Goal: Task Accomplishment & Management: Manage account settings

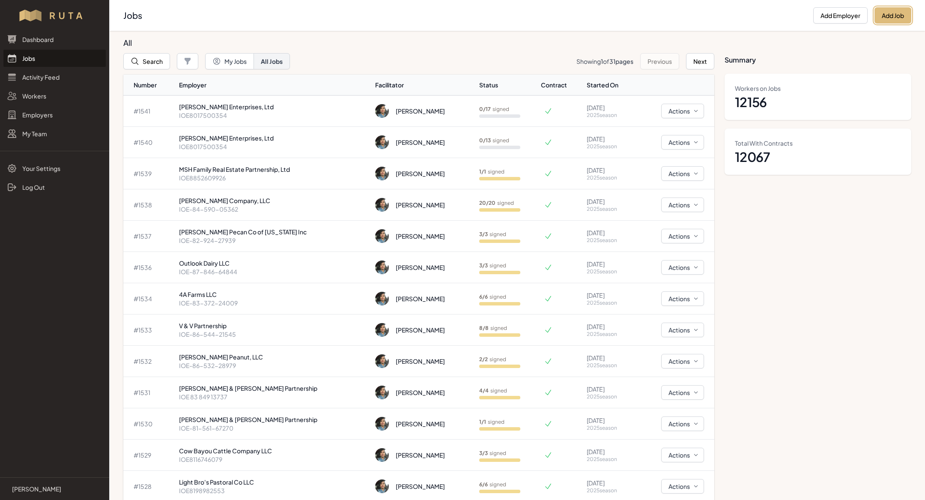
click at [884, 17] on button "Add Job" at bounding box center [892, 15] width 37 height 16
select select "2023"
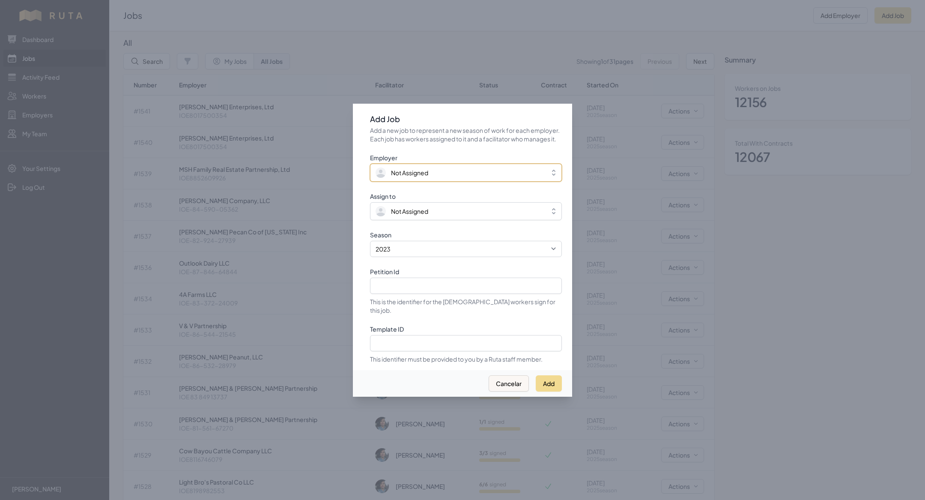
click at [415, 171] on button "Not Assigned" at bounding box center [466, 173] width 192 height 18
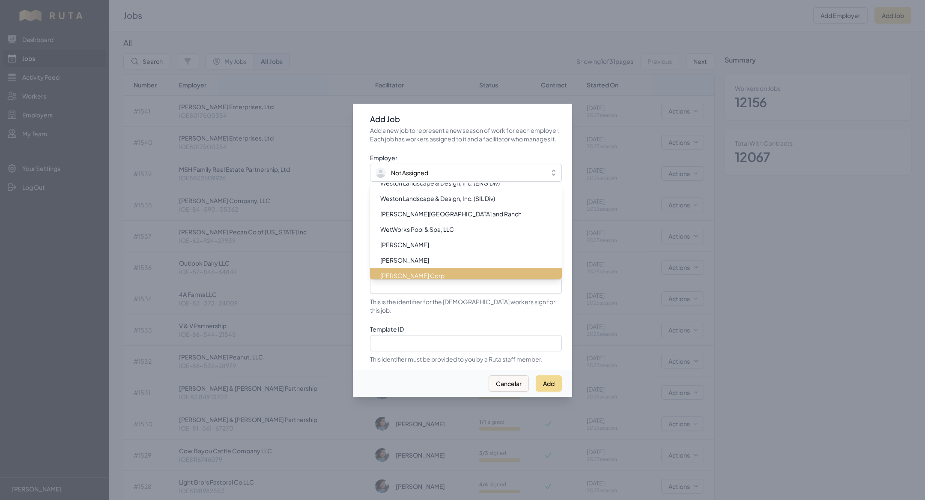
scroll to position [10901, 0]
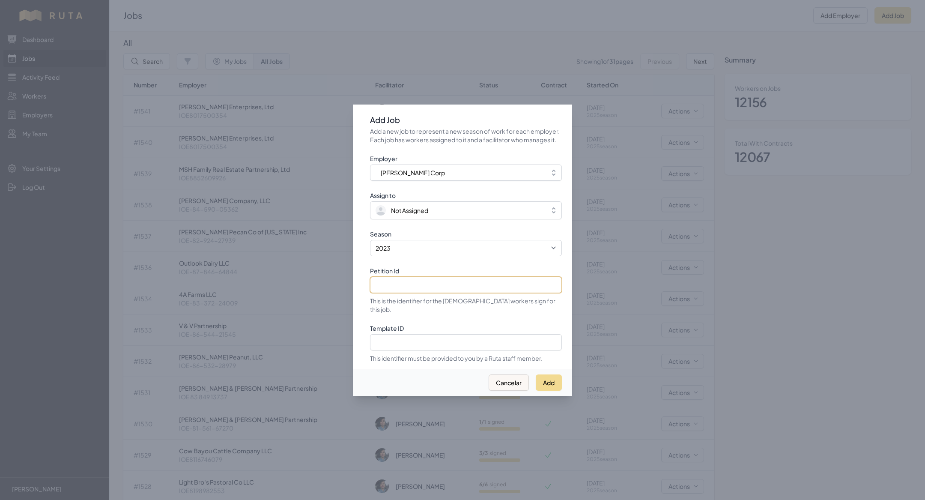
click at [418, 288] on input "Petition Id" at bounding box center [466, 285] width 192 height 16
paste input "IOE-81-801-57549"
type input "IOE-81-801-57549"
click at [410, 250] on select "2021 2022 2023 2024 2025" at bounding box center [466, 248] width 192 height 16
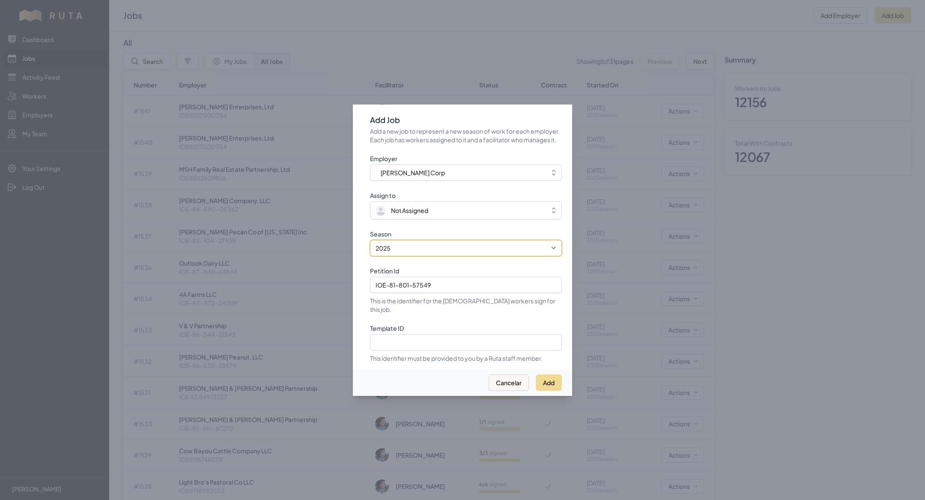
click at [370, 244] on select "2021 2022 2023 2024 2025" at bounding box center [466, 248] width 192 height 16
click at [409, 215] on span "Not Assigned" at bounding box center [409, 210] width 37 height 9
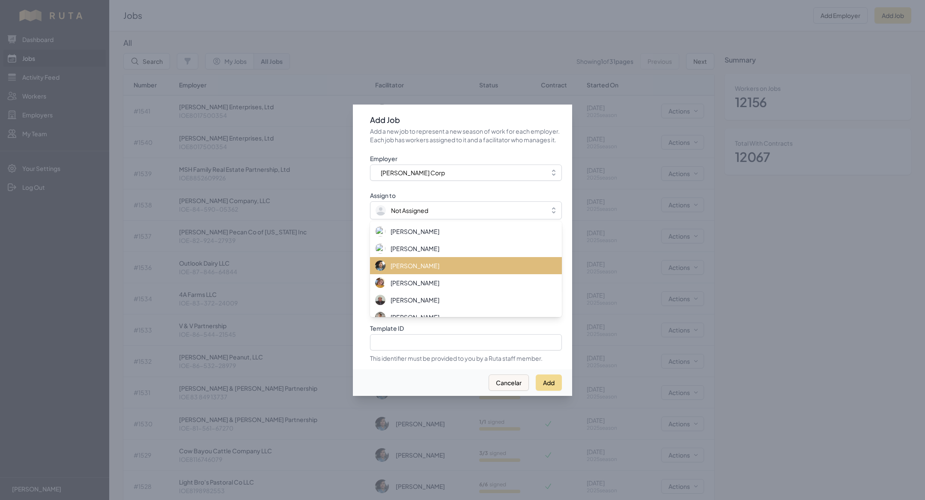
click at [411, 265] on div "[PERSON_NAME]" at bounding box center [460, 265] width 171 height 10
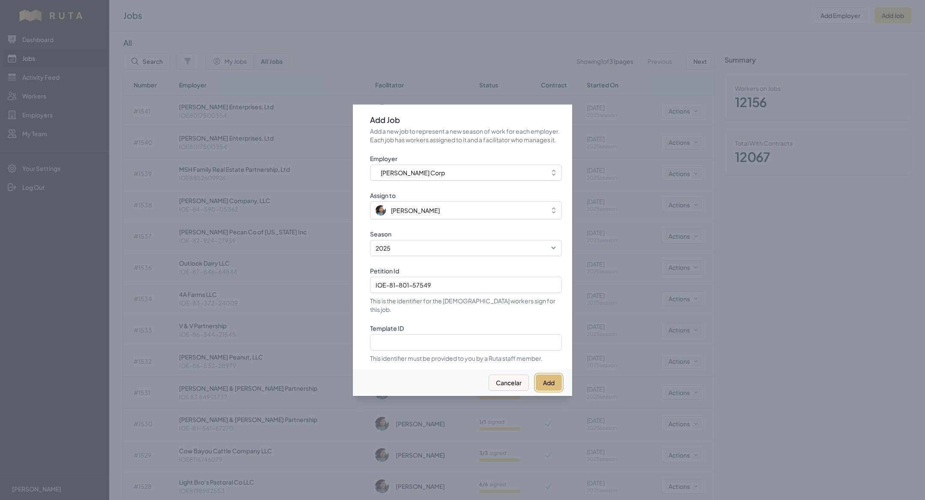
click at [548, 374] on button "Add" at bounding box center [549, 382] width 26 height 16
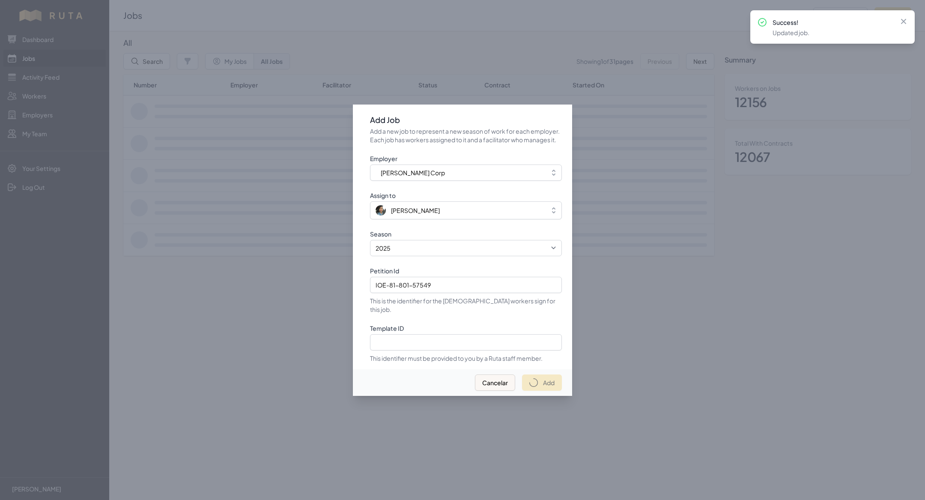
select select "2023"
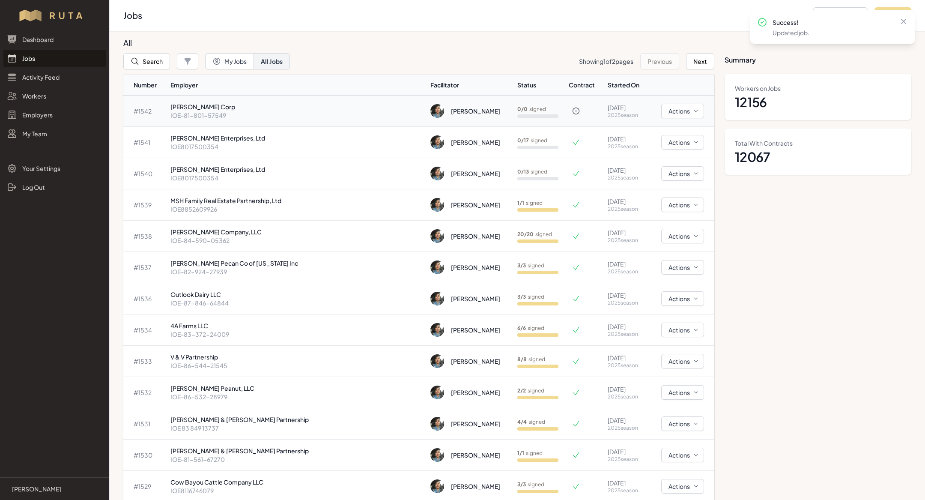
click at [250, 119] on p "IOE-81-801-57549" at bounding box center [296, 115] width 253 height 9
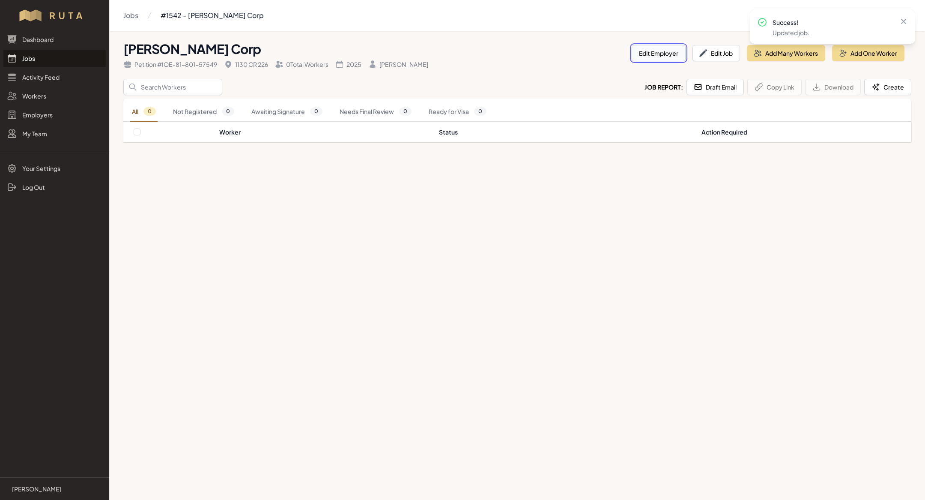
click at [648, 58] on button "Edit Employer" at bounding box center [659, 53] width 54 height 16
select select "[GEOGRAPHIC_DATA]"
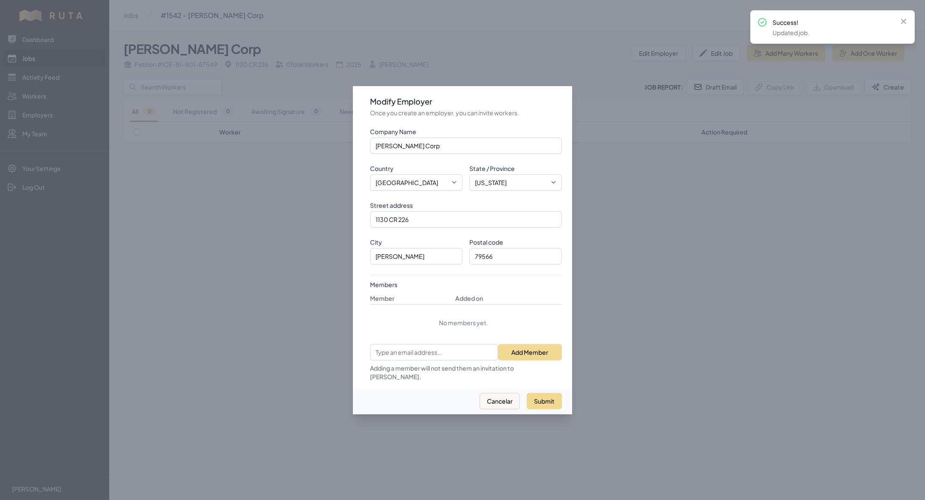
click at [187, 349] on div at bounding box center [462, 250] width 925 height 500
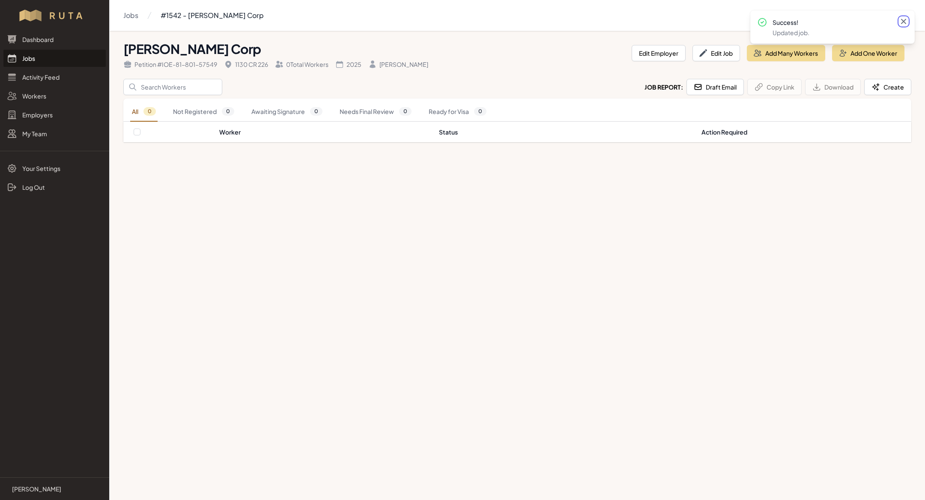
click at [903, 19] on icon at bounding box center [903, 21] width 9 height 9
click at [792, 55] on button "Add Many Workers" at bounding box center [786, 53] width 78 height 16
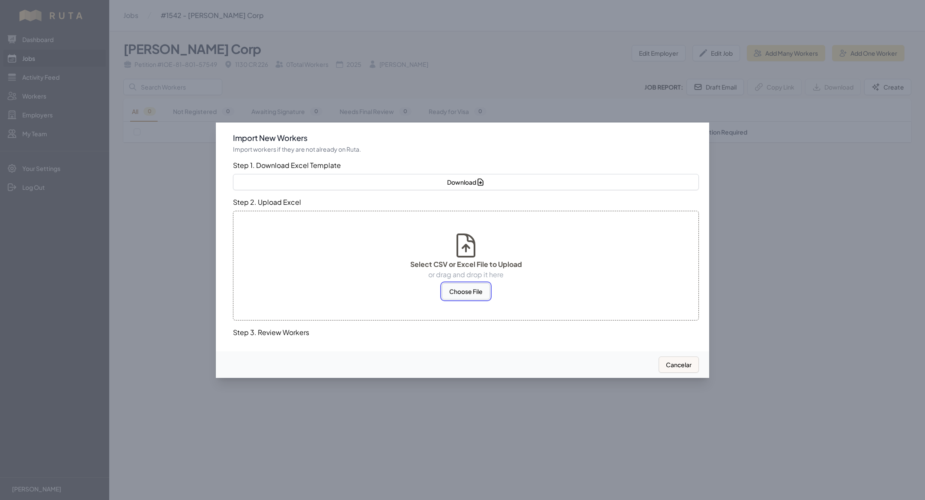
click at [469, 291] on button "Choose File" at bounding box center [466, 291] width 48 height 16
select select "MX"
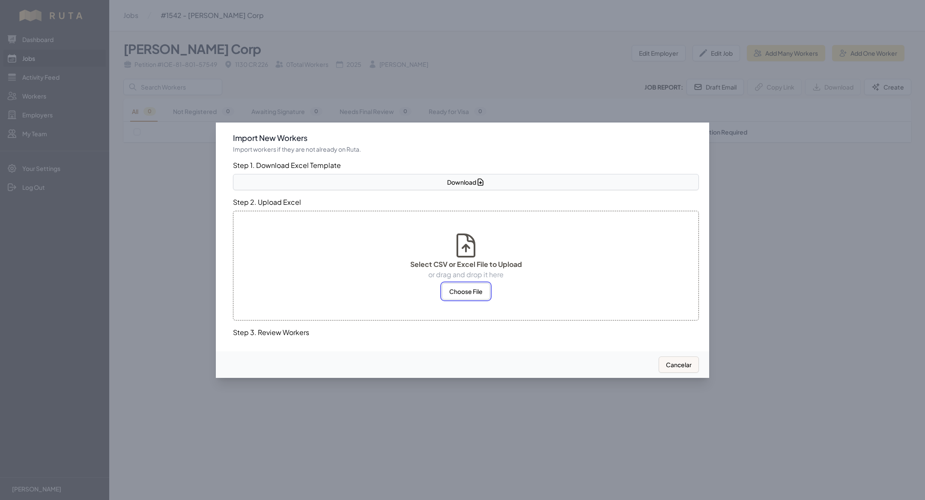
select select "MX"
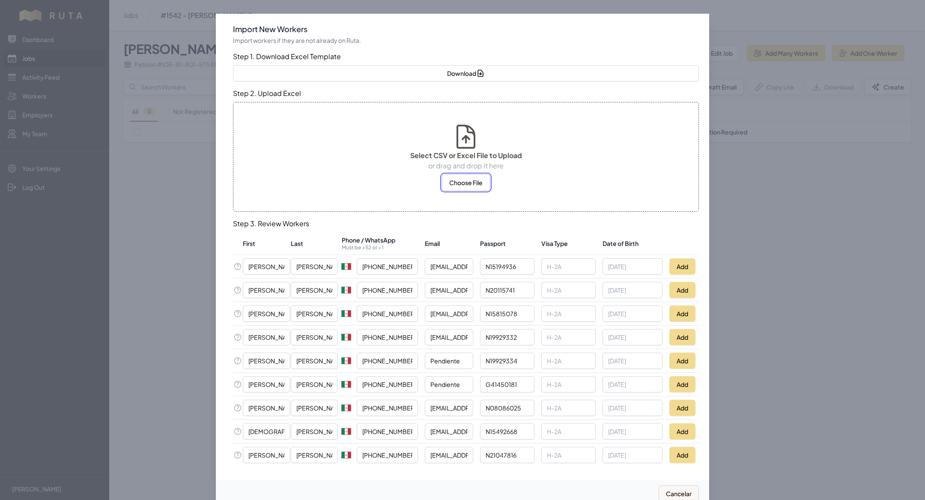
scroll to position [17, 0]
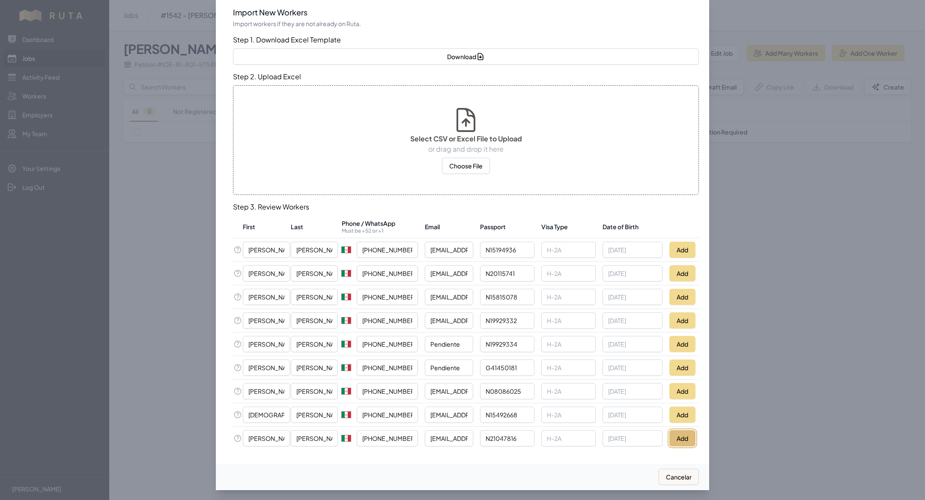
click at [687, 432] on button "Add" at bounding box center [682, 438] width 26 height 16
click at [692, 294] on button "Add" at bounding box center [682, 297] width 26 height 16
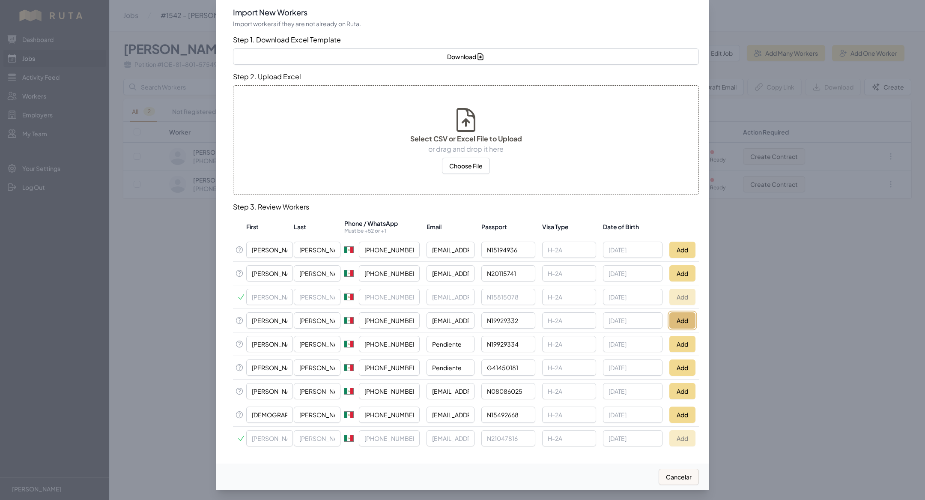
click at [689, 314] on button "Add" at bounding box center [682, 320] width 26 height 16
click at [687, 340] on button "Add" at bounding box center [682, 344] width 26 height 16
click at [682, 369] on button "Add" at bounding box center [682, 367] width 26 height 16
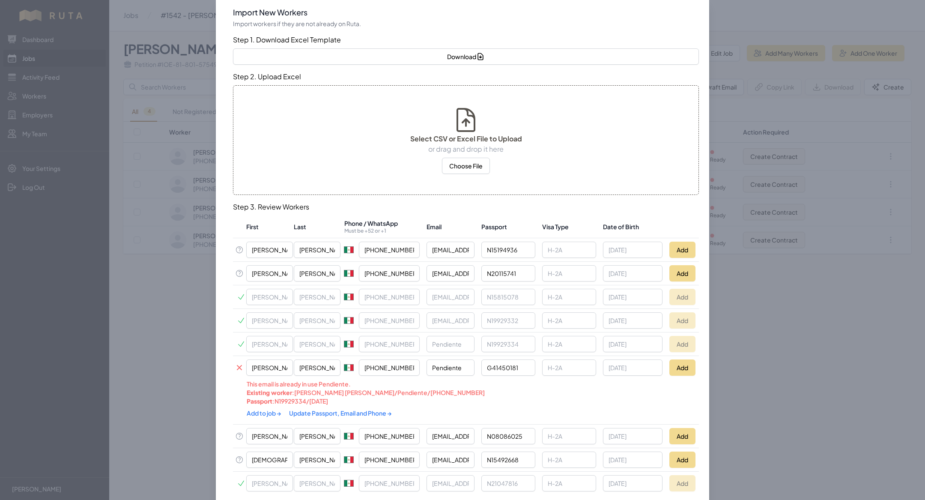
click at [165, 346] on div at bounding box center [462, 250] width 925 height 500
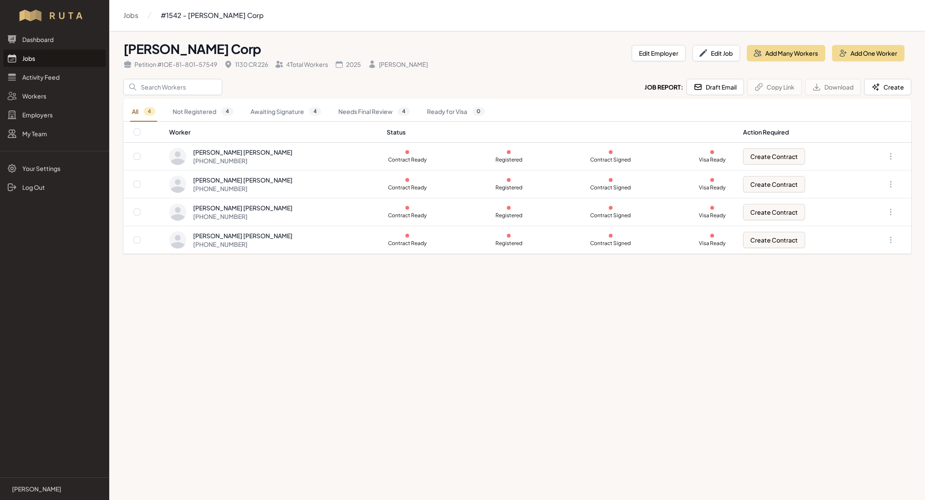
scroll to position [0, 0]
click at [257, 248] on td "[PERSON_NAME] [PERSON_NAME] [PHONE_NUMBER]" at bounding box center [275, 240] width 213 height 28
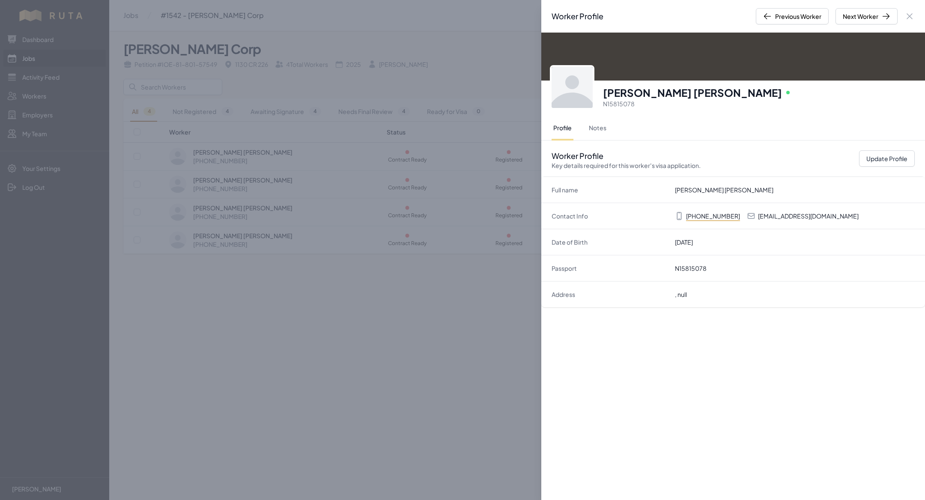
click at [266, 283] on div "Worker Profile Previous Worker Next Worker Close panel [PERSON_NAME] [PERSON_NA…" at bounding box center [462, 250] width 925 height 500
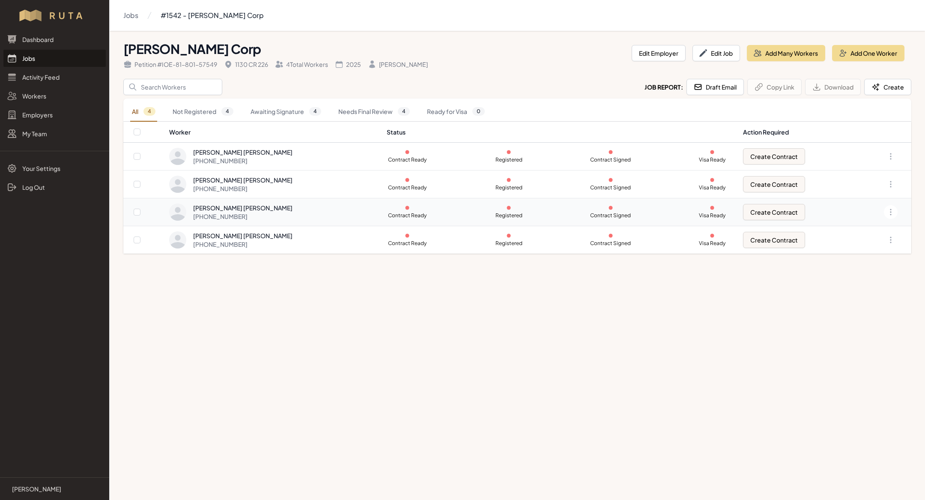
click at [239, 199] on td "[PERSON_NAME] [PERSON_NAME] [PHONE_NUMBER]" at bounding box center [275, 212] width 213 height 28
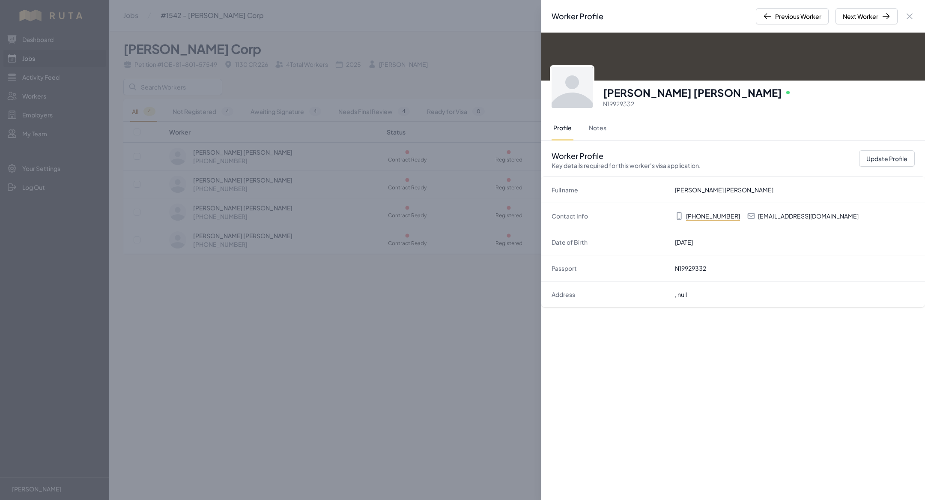
click at [265, 304] on div "Worker Profile Previous Worker Next Worker Close panel [PERSON_NAME] [PERSON_NA…" at bounding box center [462, 250] width 925 height 500
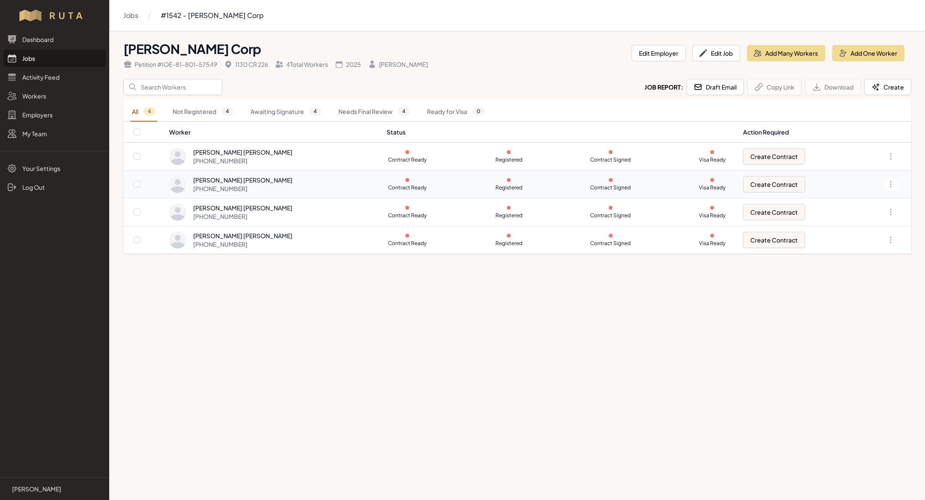
click at [243, 181] on div "[PERSON_NAME] [PERSON_NAME]" at bounding box center [242, 180] width 99 height 9
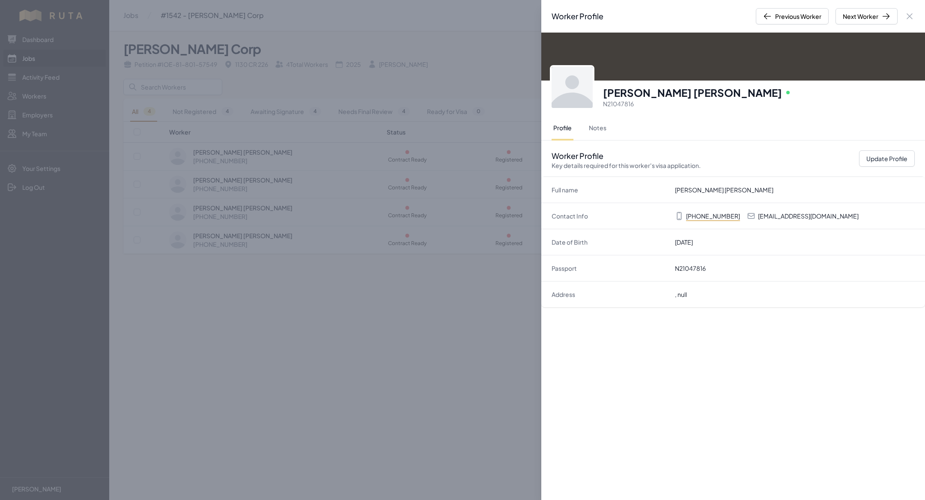
click at [268, 272] on div "Worker Profile Previous Worker Next Worker Close panel [PERSON_NAME] [PERSON_NA…" at bounding box center [462, 250] width 925 height 500
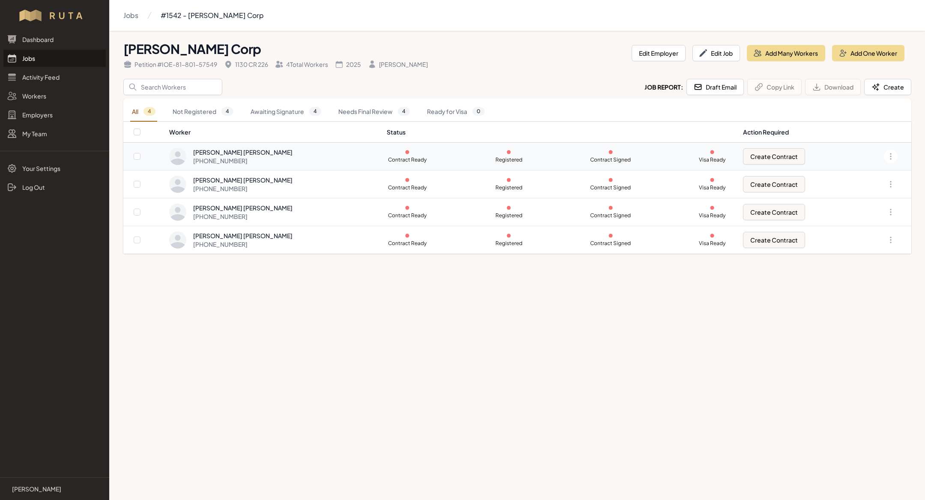
click at [240, 158] on div "[PHONE_NUMBER]" at bounding box center [242, 160] width 99 height 9
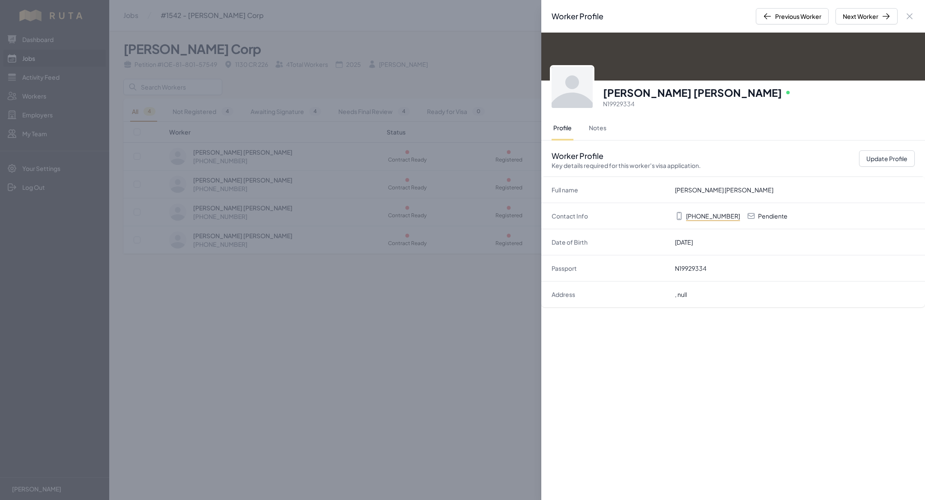
click at [406, 358] on div "Worker Profile Previous Worker Next Worker Close panel [PERSON_NAME] [PERSON_NA…" at bounding box center [462, 250] width 925 height 500
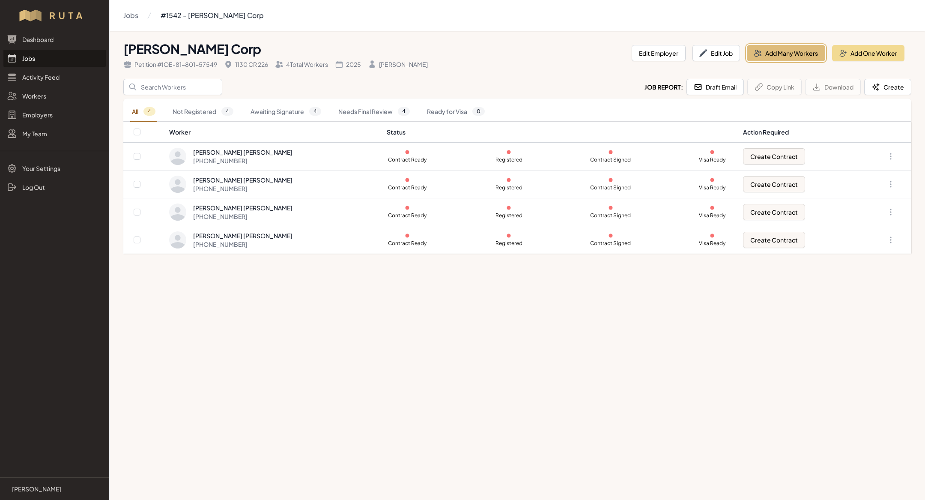
click at [786, 53] on button "Add Many Workers" at bounding box center [786, 53] width 78 height 16
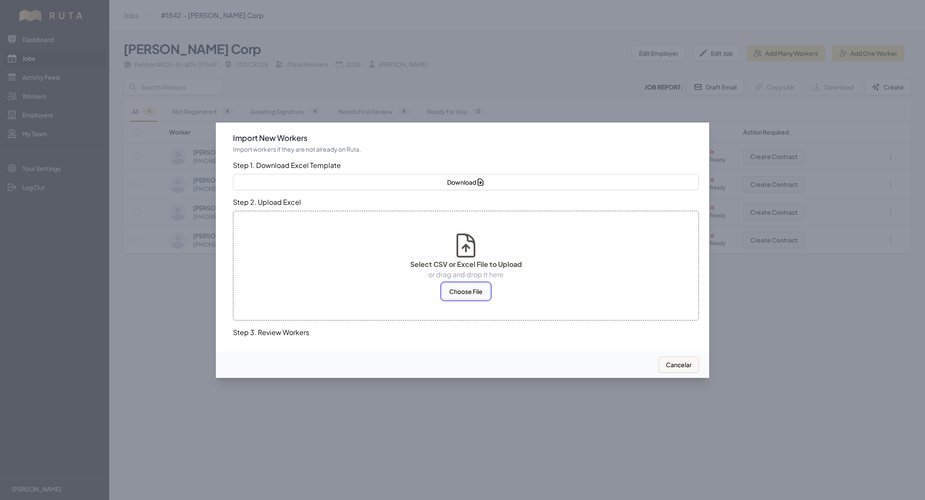
click at [466, 289] on button "Choose File" at bounding box center [466, 291] width 48 height 16
select select "MX"
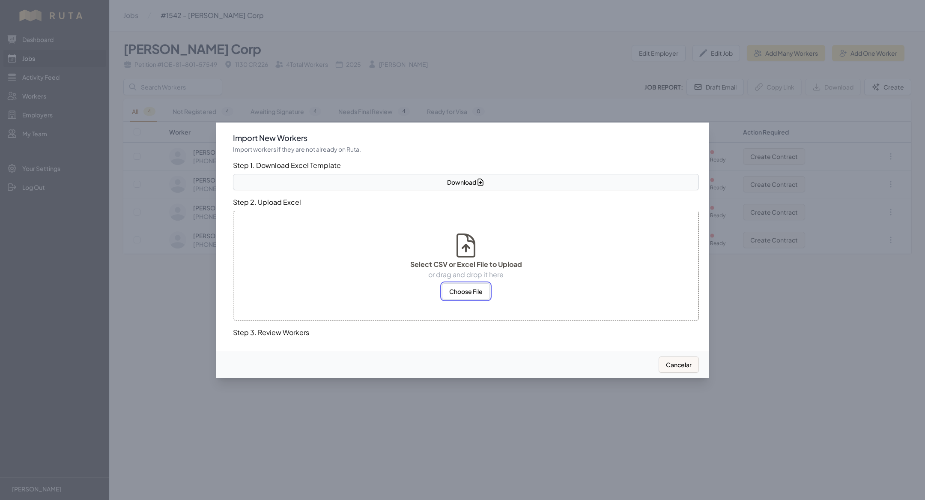
select select "MX"
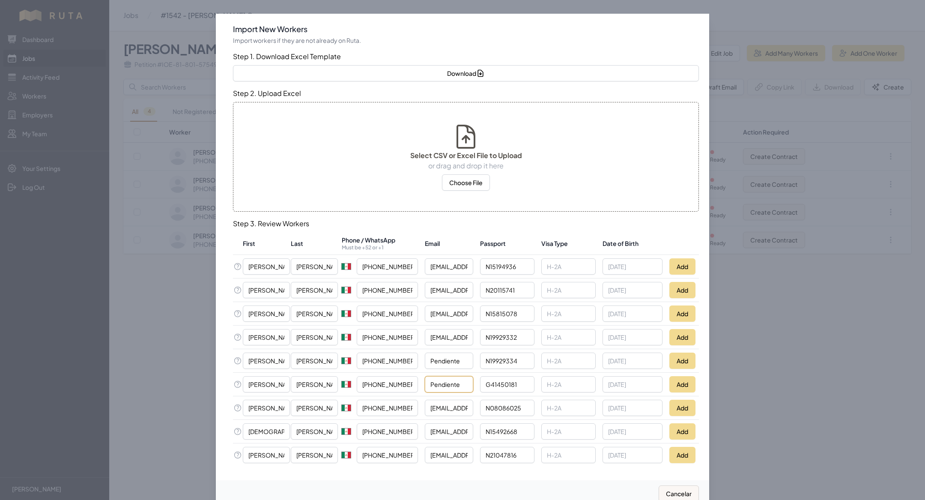
click at [454, 380] on input "Pendiente" at bounding box center [449, 384] width 48 height 16
type input "otropendiente"
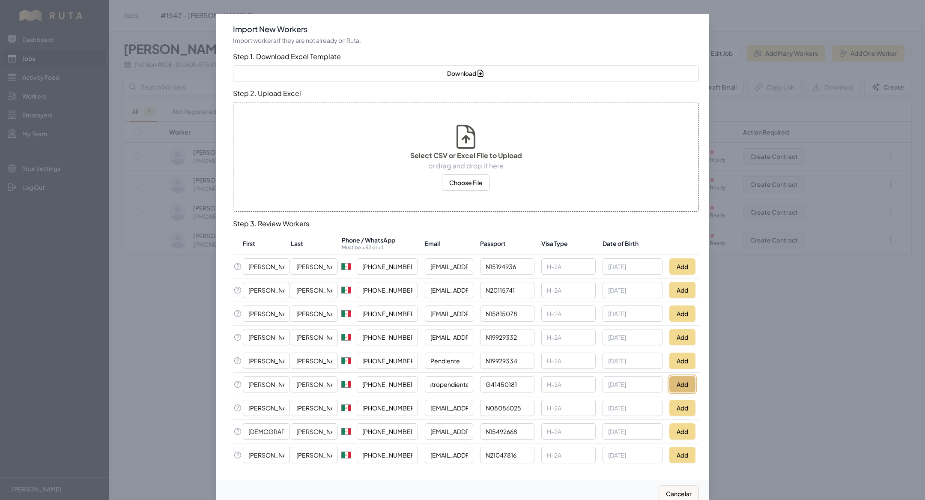
click at [684, 388] on button "Add" at bounding box center [682, 384] width 26 height 16
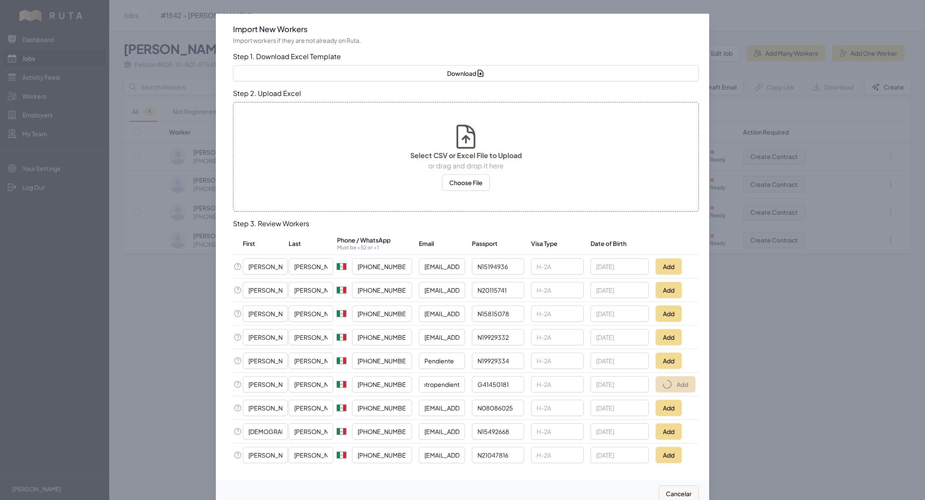
scroll to position [0, 0]
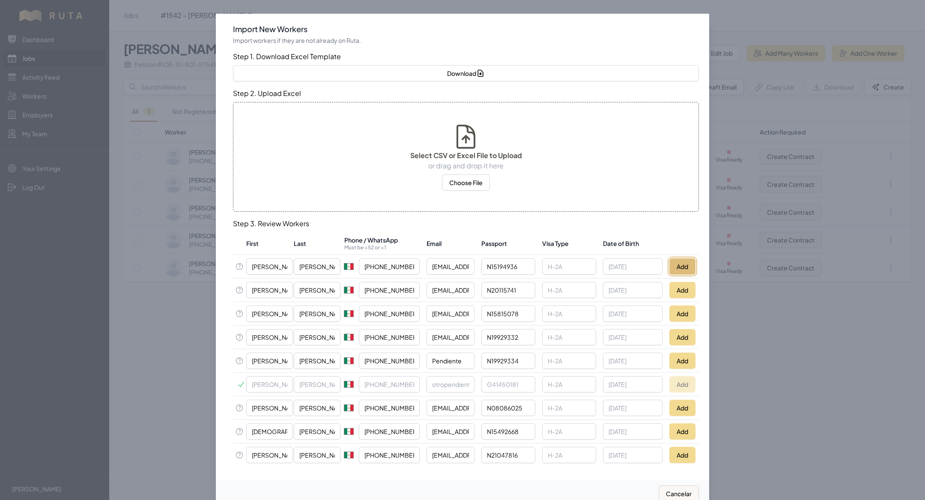
click at [686, 262] on button "Add" at bounding box center [682, 266] width 26 height 16
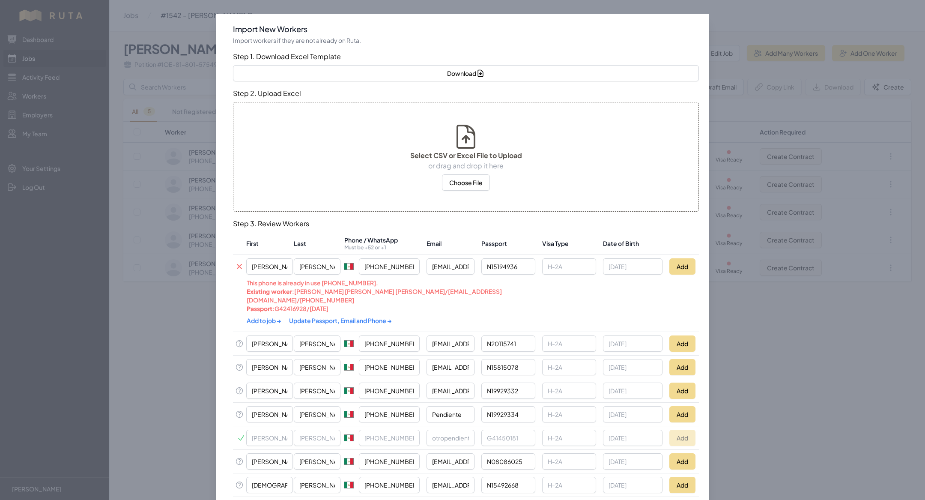
click at [334, 316] on link "Update Passport, Email and Phone →" at bounding box center [340, 320] width 103 height 8
click at [260, 316] on link "Add to job →" at bounding box center [265, 320] width 36 height 8
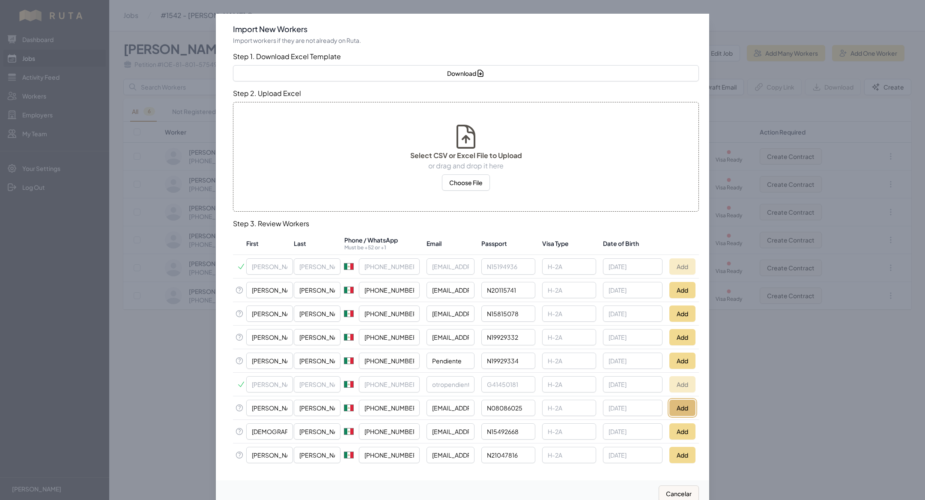
click at [689, 407] on button "Add" at bounding box center [682, 408] width 26 height 16
click at [688, 289] on button "Add" at bounding box center [682, 290] width 26 height 16
click at [182, 429] on div at bounding box center [462, 250] width 925 height 500
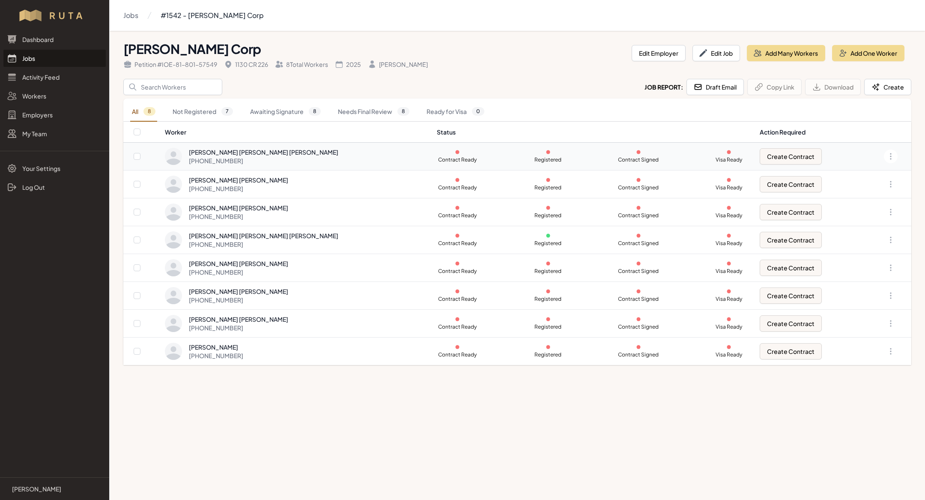
click at [286, 151] on div "[PERSON_NAME] [PERSON_NAME] [PERSON_NAME] [PHONE_NUMBER]" at bounding box center [296, 156] width 262 height 17
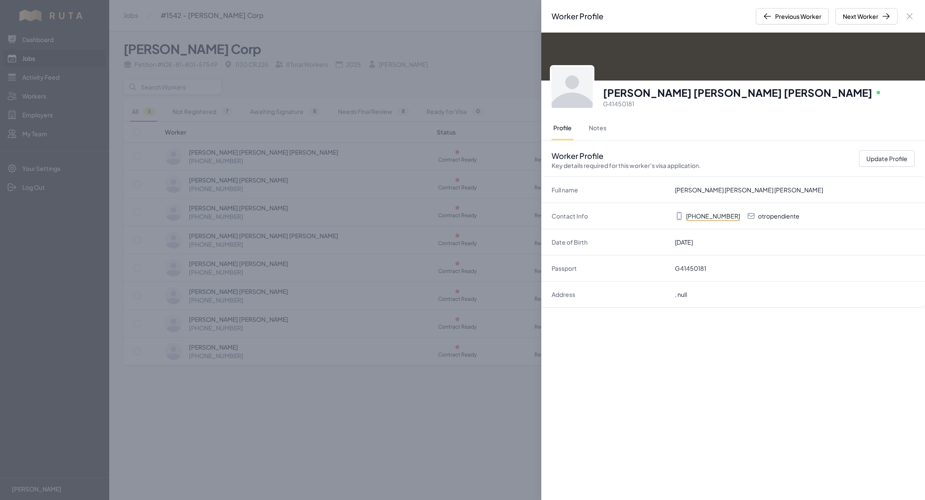
click at [233, 123] on div "Worker Profile Previous Worker Next Worker Close panel [PERSON_NAME] [PERSON_NA…" at bounding box center [462, 250] width 925 height 500
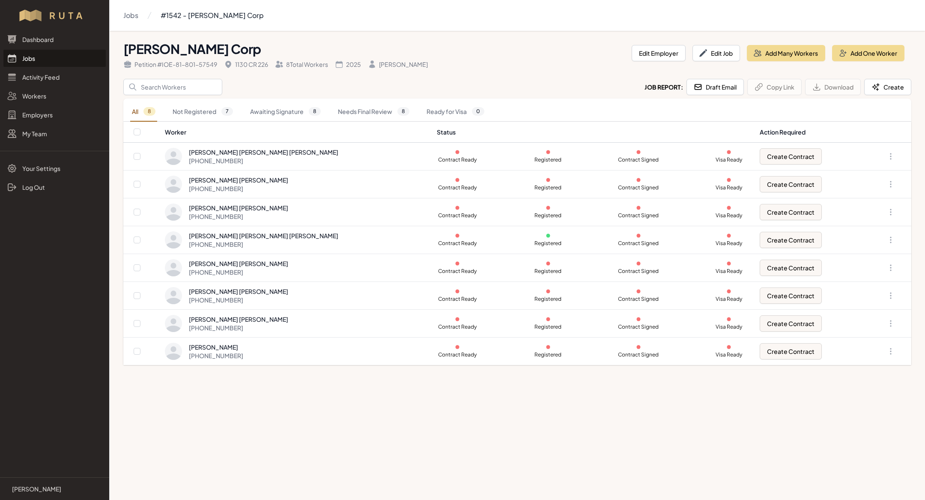
click at [43, 54] on link "Jobs" at bounding box center [54, 58] width 102 height 17
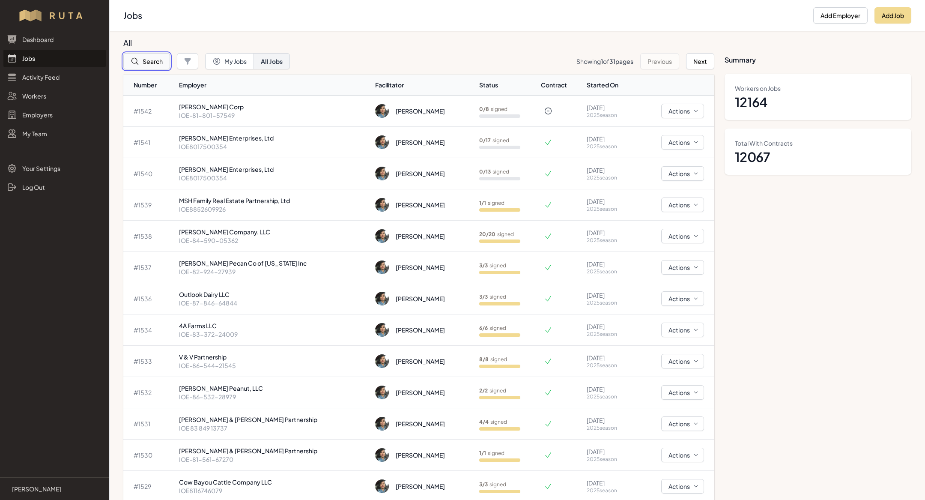
click at [149, 61] on button "Search" at bounding box center [146, 61] width 47 height 16
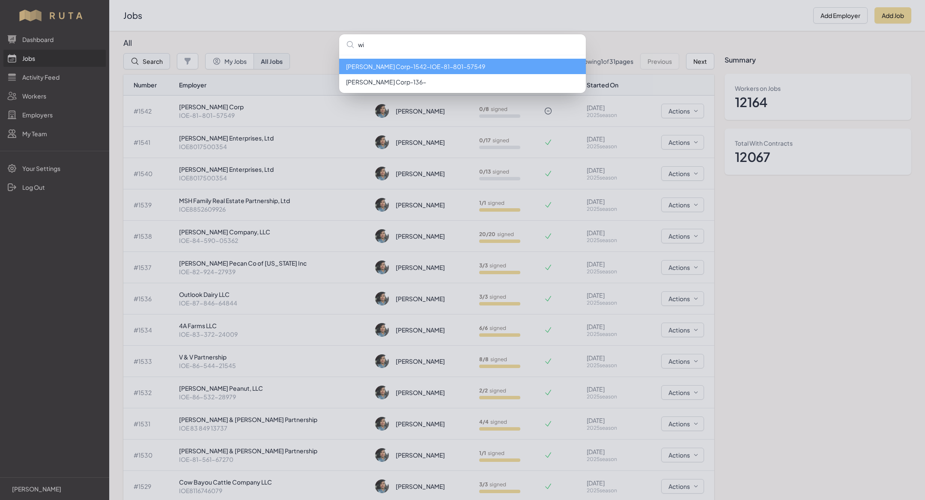
type input "w"
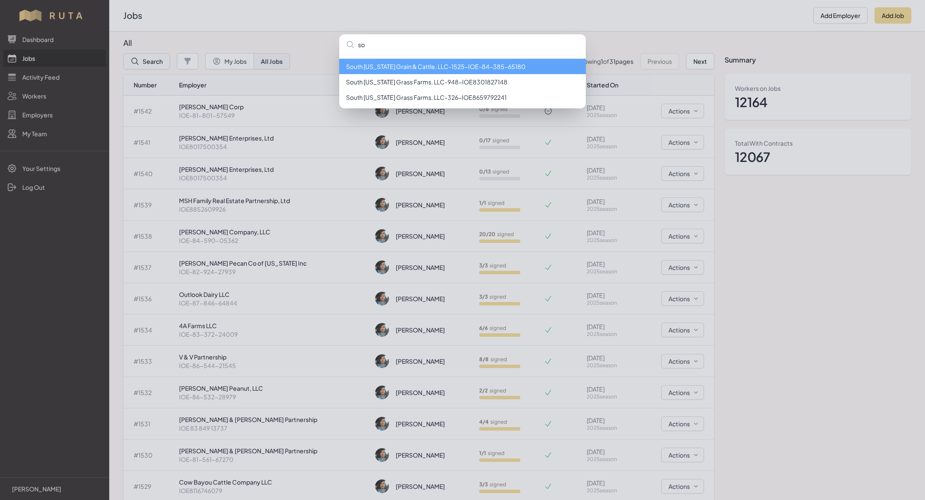
type input "s"
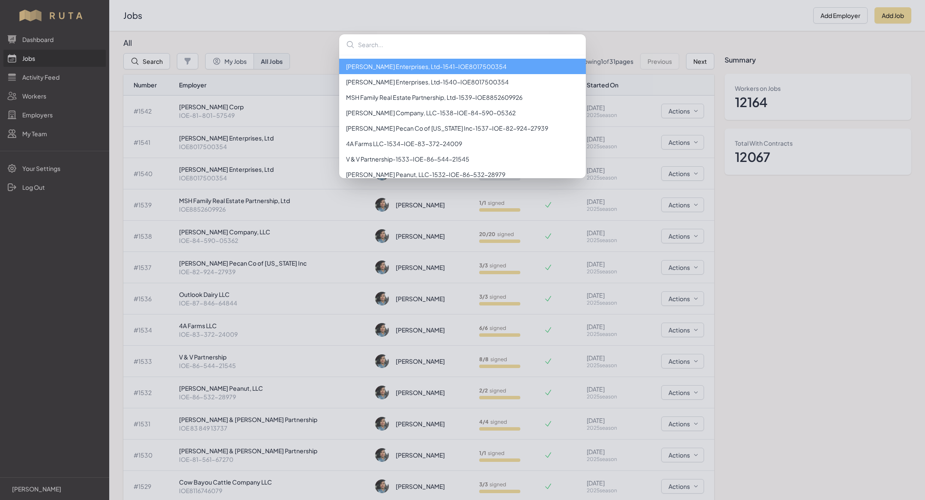
click at [287, 30] on div "[PERSON_NAME] Enterprises, Ltd - 1541 - IOE8017500354 [PERSON_NAME] Enterprises…" at bounding box center [462, 250] width 925 height 500
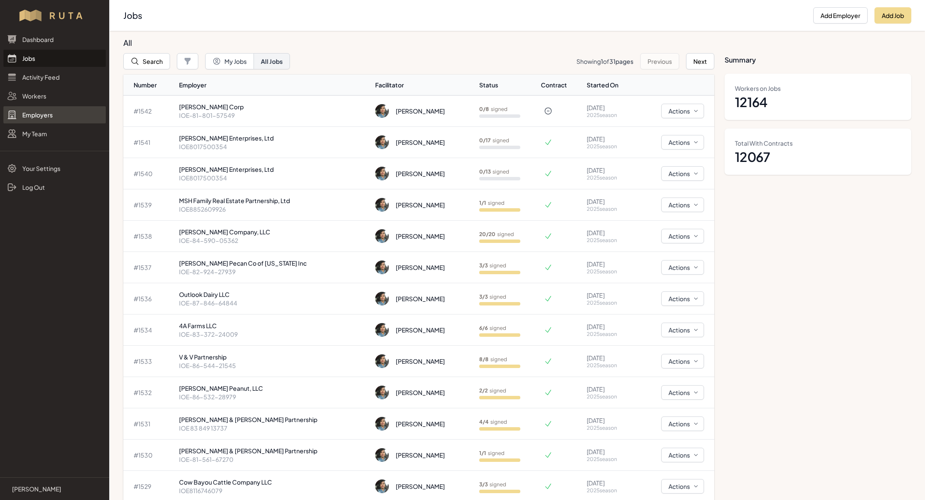
click at [43, 110] on link "Employers" at bounding box center [54, 114] width 102 height 17
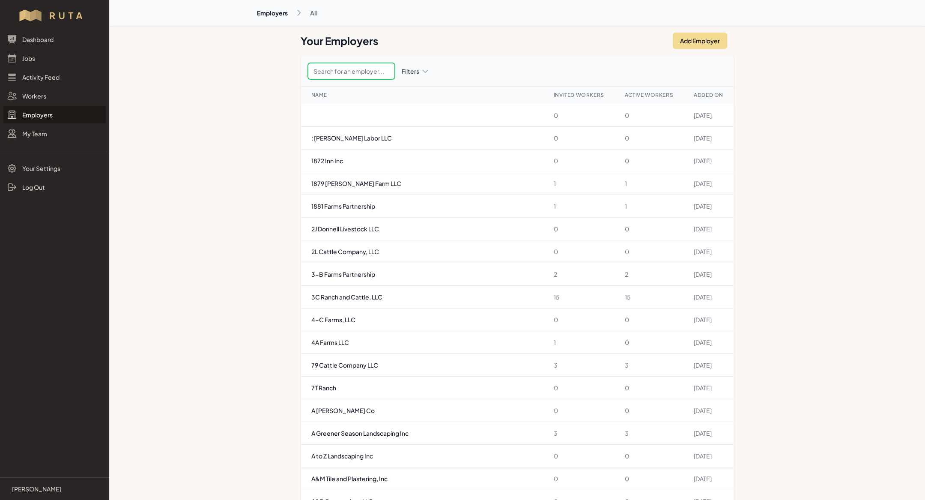
click at [361, 69] on input "text" at bounding box center [351, 71] width 87 height 16
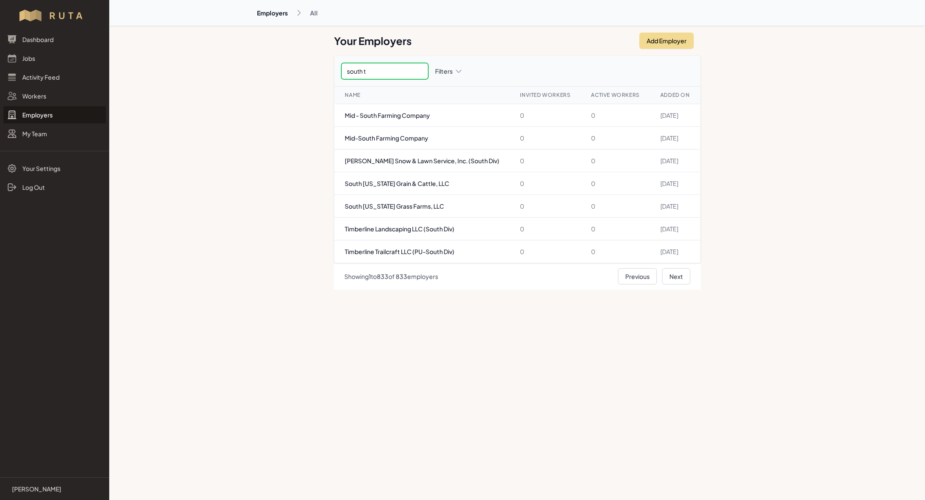
type input "south te"
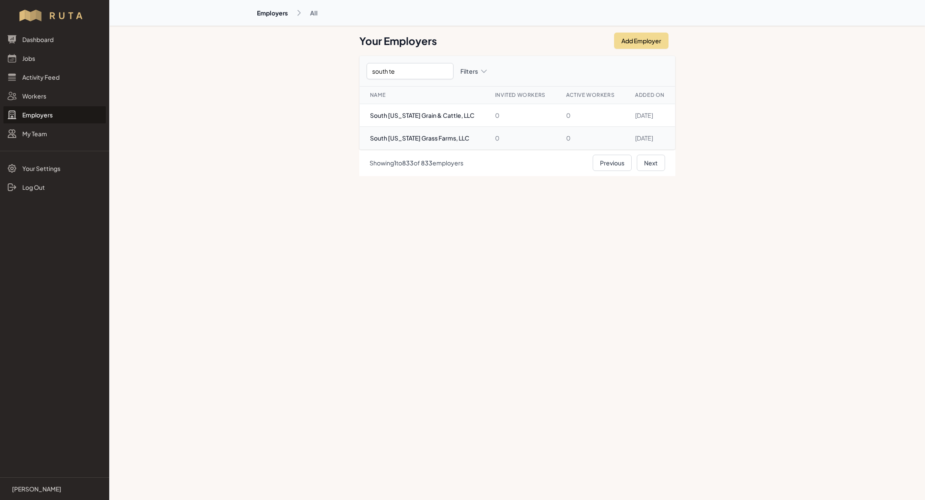
click at [432, 140] on td "South [US_STATE] Grass Farms, LLC" at bounding box center [422, 138] width 125 height 23
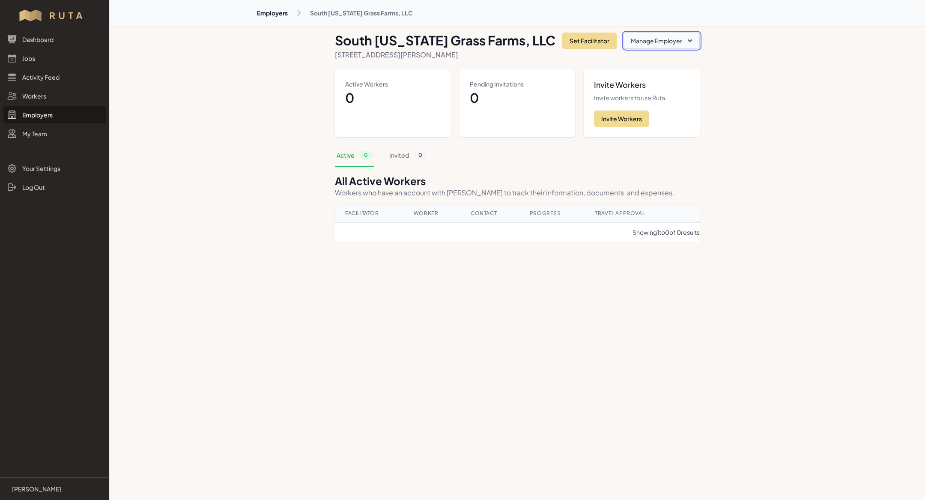
click at [628, 40] on button "Manage Employer" at bounding box center [662, 41] width 76 height 16
click at [625, 54] on link "Edit Employer" at bounding box center [652, 61] width 96 height 15
select select "[GEOGRAPHIC_DATA]"
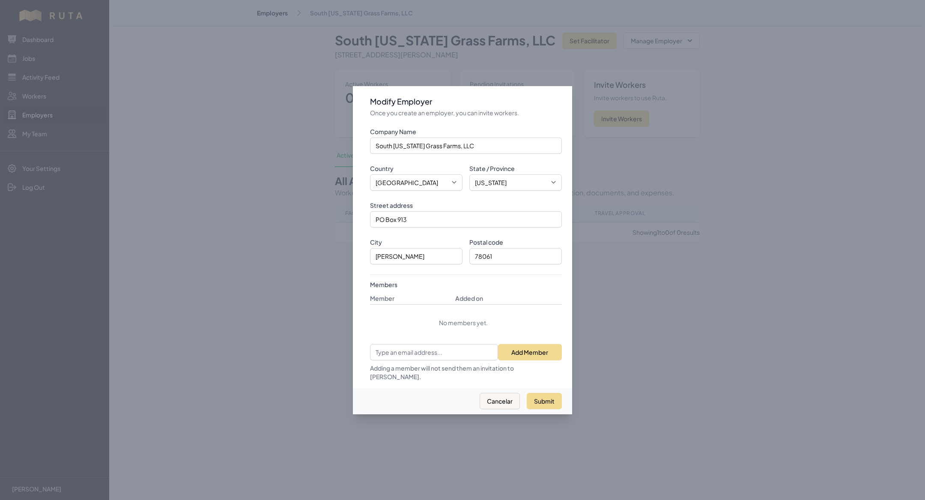
click at [204, 276] on div at bounding box center [462, 250] width 925 height 500
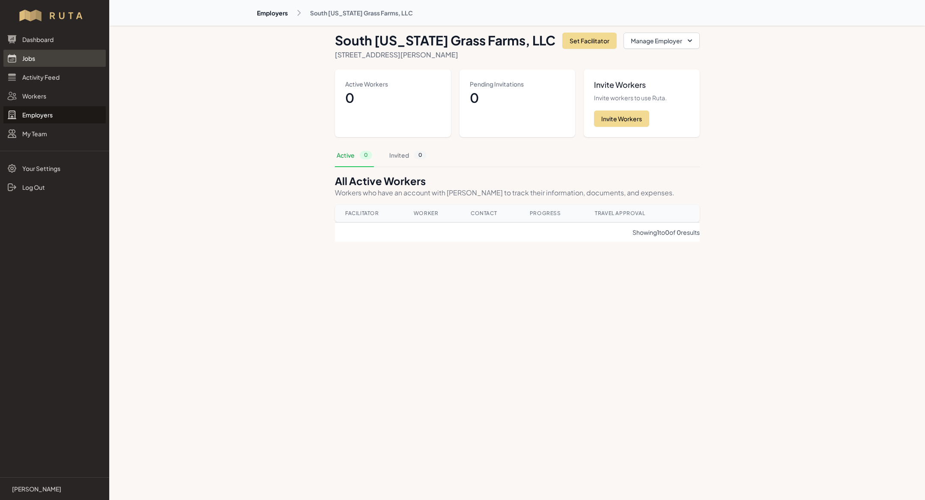
click at [39, 55] on link "Jobs" at bounding box center [54, 58] width 102 height 17
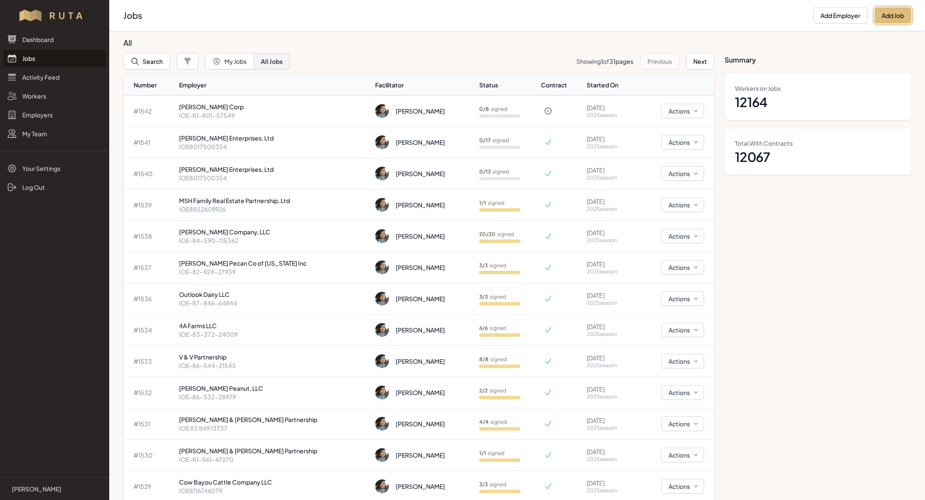
click at [891, 17] on button "Add Job" at bounding box center [892, 15] width 37 height 16
select select "2023"
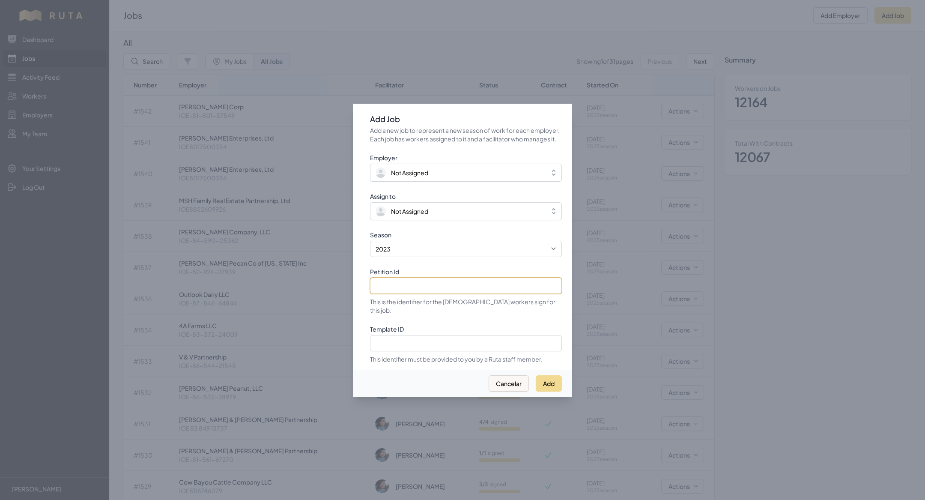
click at [436, 287] on input "Petition Id" at bounding box center [466, 286] width 192 height 16
paste input "IOE8295909610"
type input "IOE8295909610"
click at [415, 253] on select "2021 2022 2023 2024 2025" at bounding box center [466, 249] width 192 height 16
select select "2025"
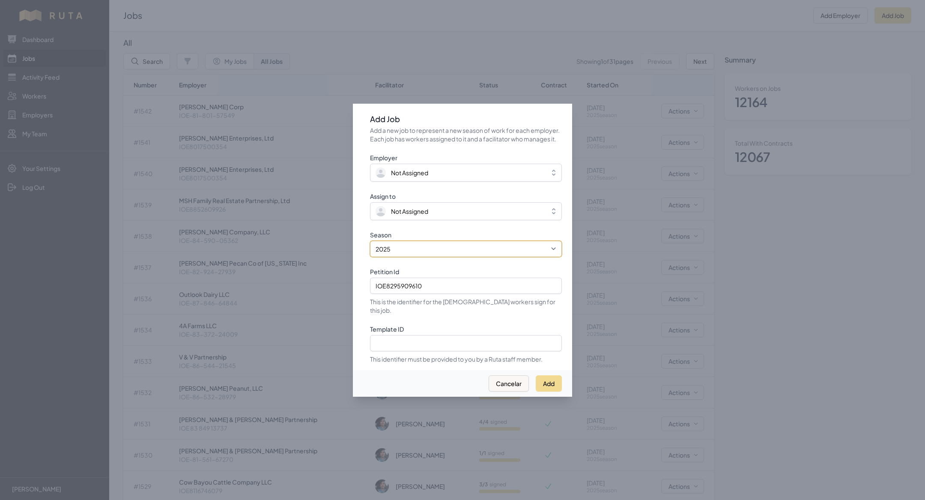
click at [370, 245] on select "2021 2022 2023 2024 2025" at bounding box center [466, 249] width 192 height 16
click at [403, 215] on span "Not Assigned" at bounding box center [409, 211] width 37 height 9
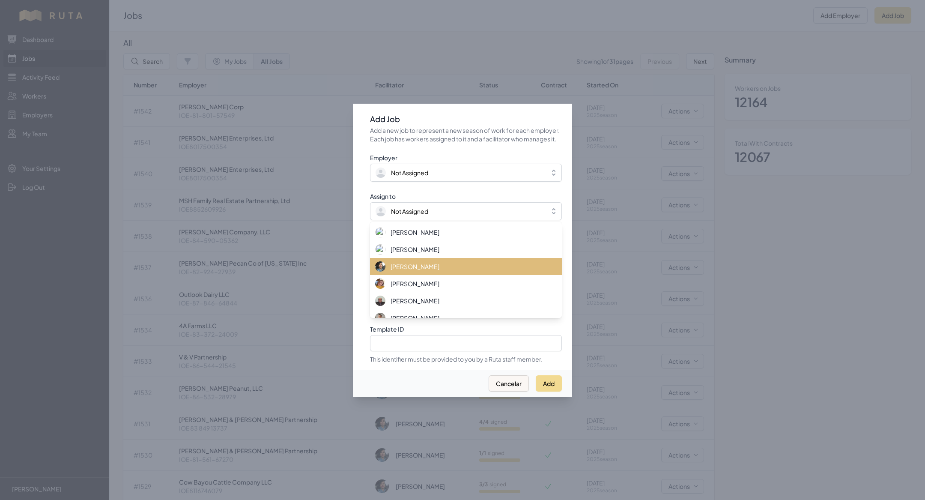
click at [408, 272] on div "[PERSON_NAME]" at bounding box center [460, 266] width 171 height 10
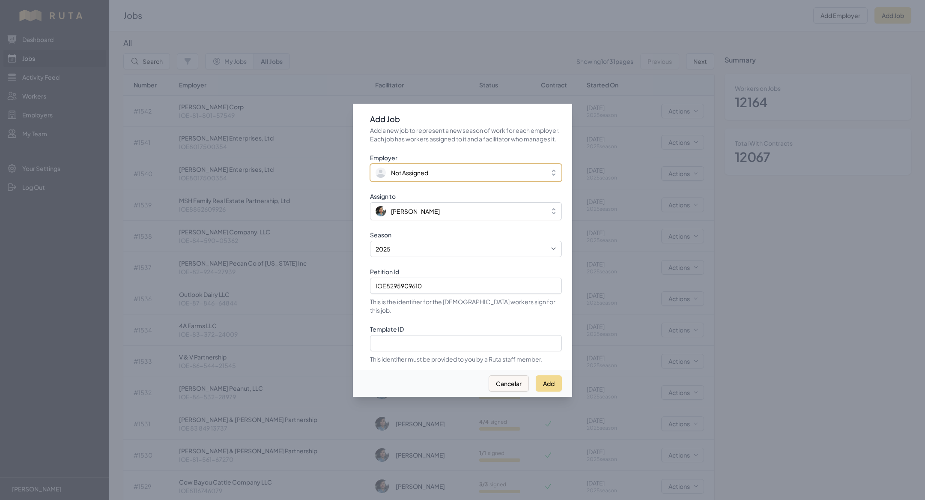
click at [418, 174] on span "Not Assigned" at bounding box center [409, 172] width 37 height 9
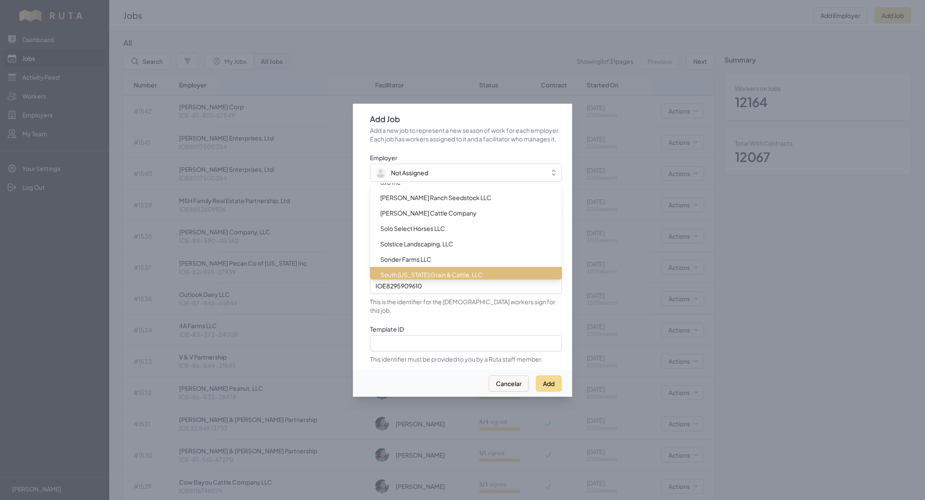
scroll to position [8713, 0]
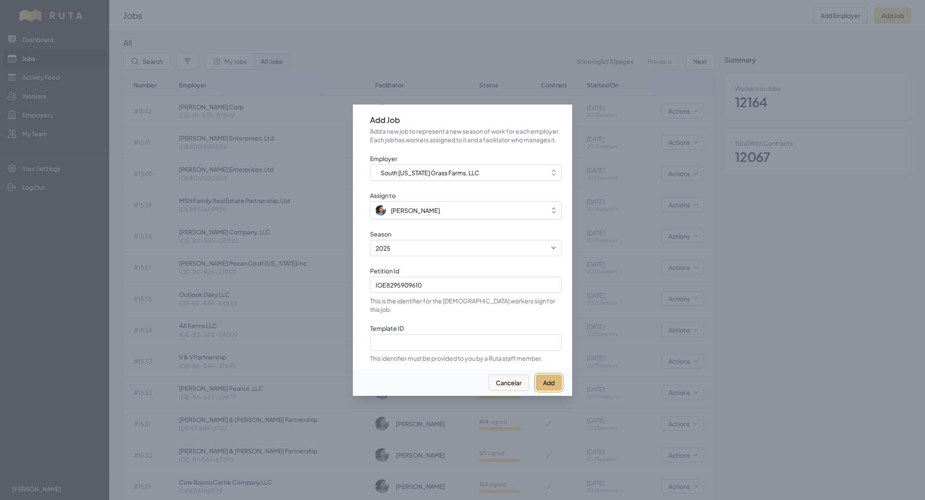
click at [555, 374] on button "Add" at bounding box center [549, 382] width 26 height 16
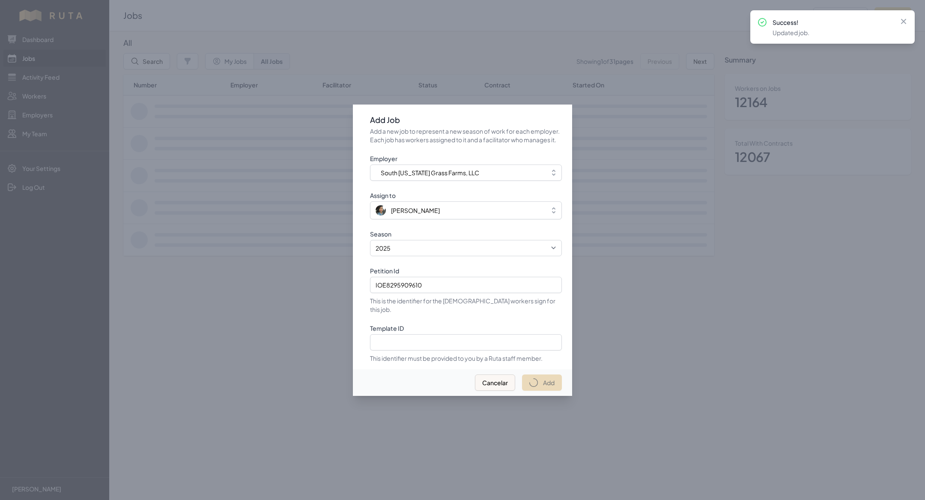
select select "2023"
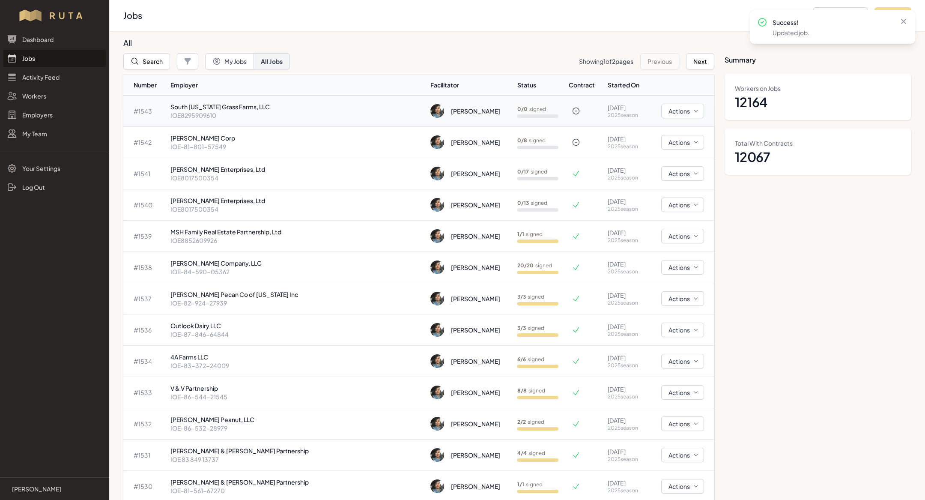
click at [317, 110] on p "South [US_STATE] Grass Farms, LLC" at bounding box center [296, 106] width 253 height 9
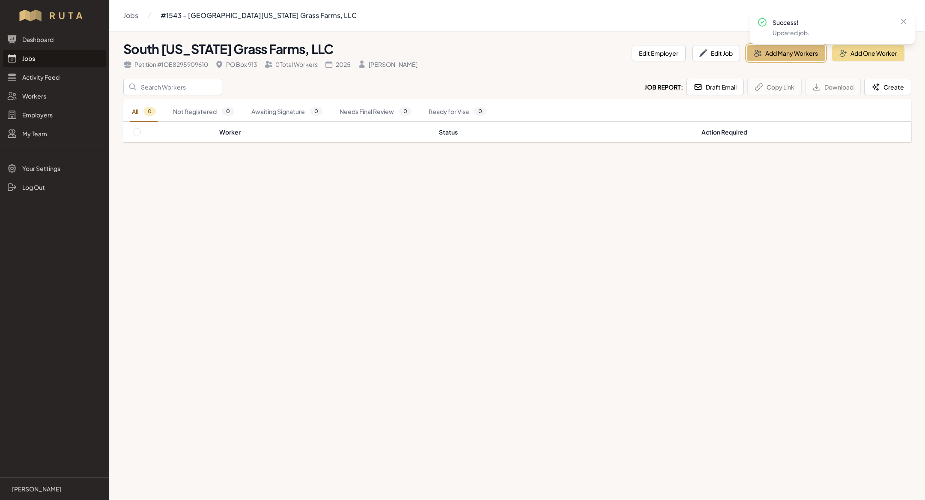
click at [781, 52] on button "Add Many Workers" at bounding box center [786, 53] width 78 height 16
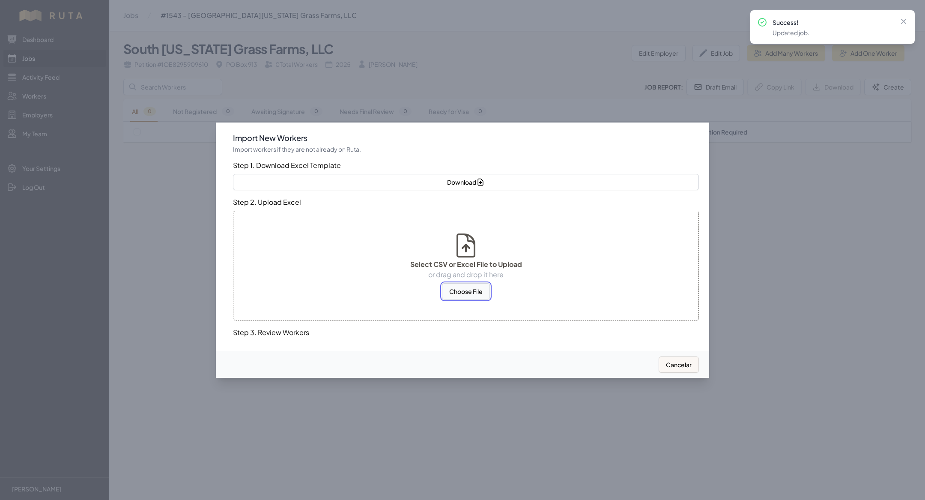
click at [478, 293] on button "Choose File" at bounding box center [466, 291] width 48 height 16
select select "US"
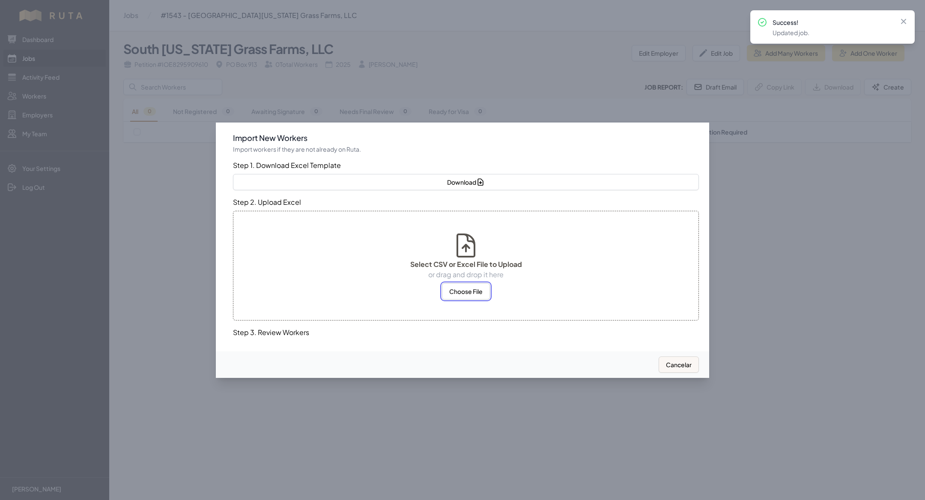
select select "MX"
select select "US"
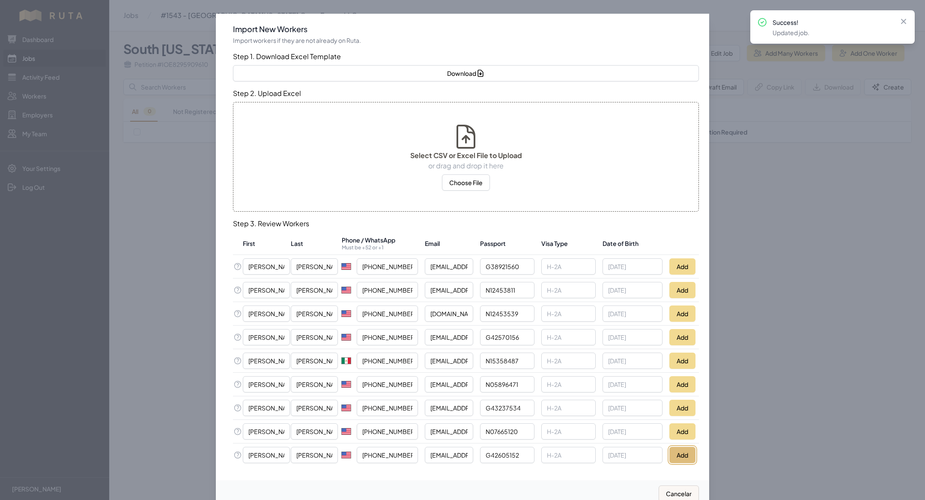
click at [692, 447] on button "Add" at bounding box center [682, 455] width 26 height 16
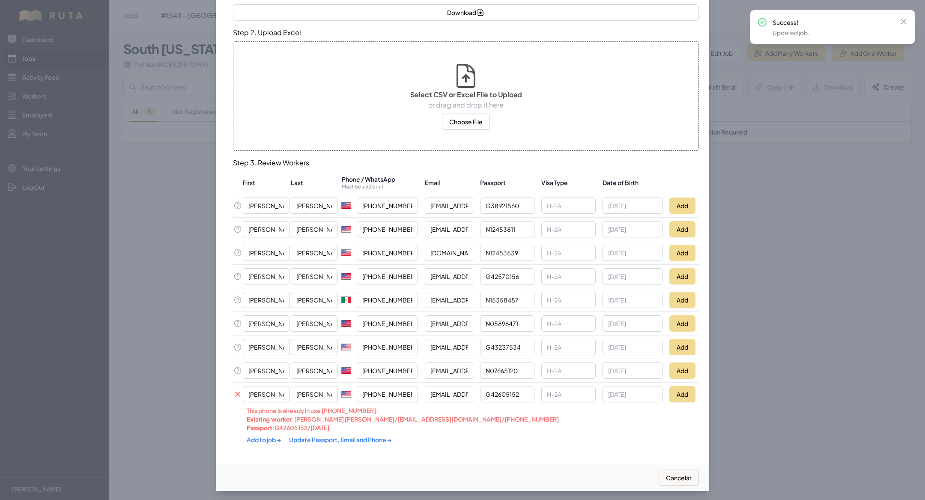
scroll to position [62, 0]
click at [337, 431] on div "Add to job → Update Passport, Email and Phone →" at bounding box center [420, 438] width 346 height 15
click at [337, 435] on link "Update Passport, Email and Phone →" at bounding box center [340, 439] width 103 height 8
click at [265, 435] on link "Add to job →" at bounding box center [265, 439] width 36 height 8
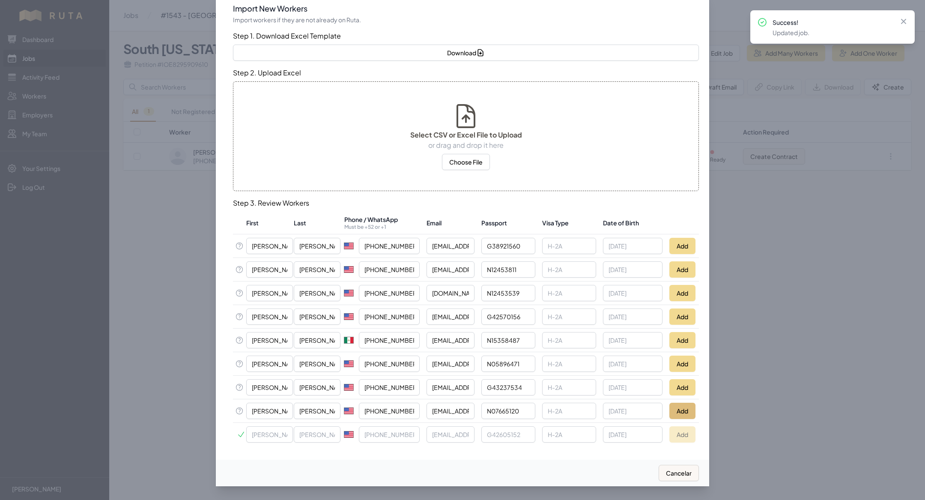
scroll to position [17, 0]
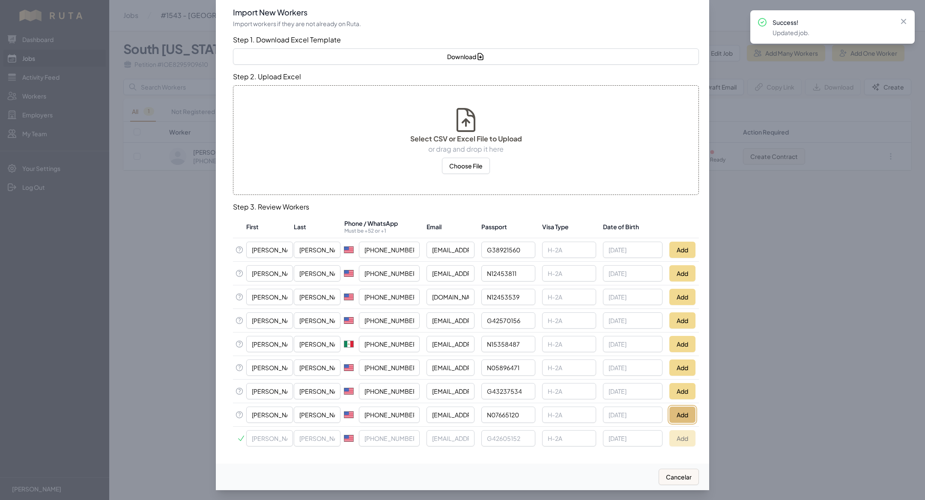
click at [692, 412] on button "Add" at bounding box center [682, 414] width 26 height 16
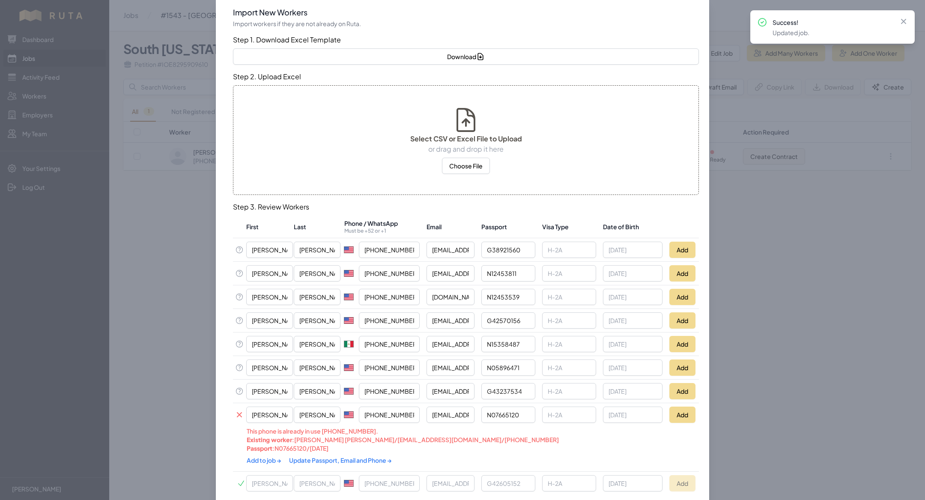
click at [342, 458] on link "Update Passport, Email and Phone →" at bounding box center [340, 460] width 103 height 8
click at [272, 456] on link "Add to job →" at bounding box center [265, 460] width 36 height 8
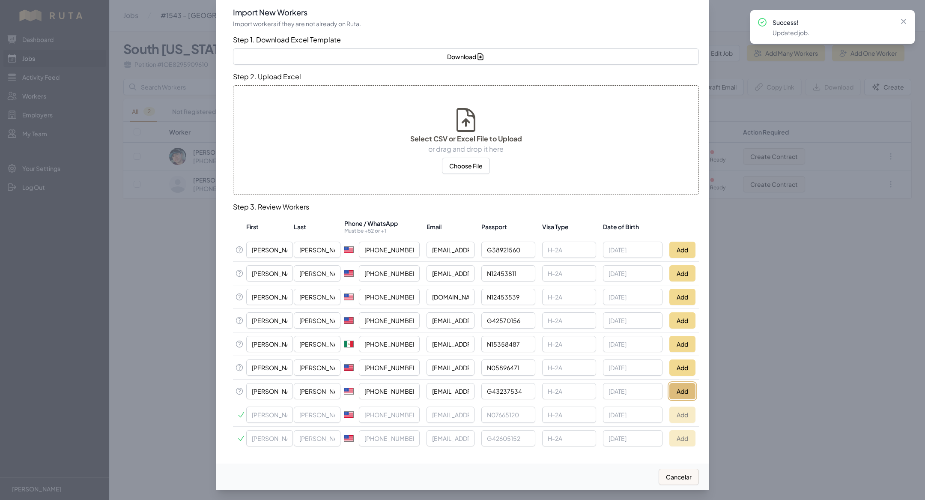
click at [683, 385] on button "Add" at bounding box center [682, 391] width 26 height 16
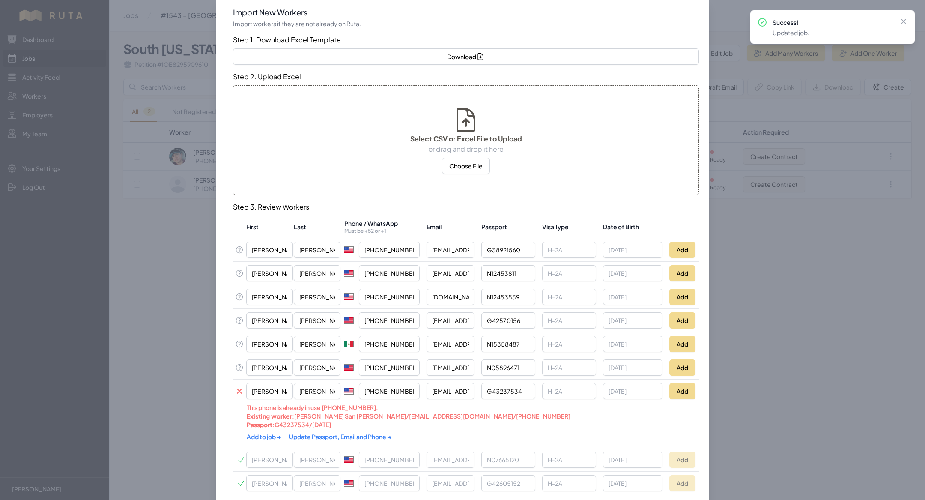
click at [327, 433] on link "Update Passport, Email and Phone →" at bounding box center [340, 437] width 103 height 8
click at [266, 433] on link "Add to job →" at bounding box center [265, 437] width 36 height 8
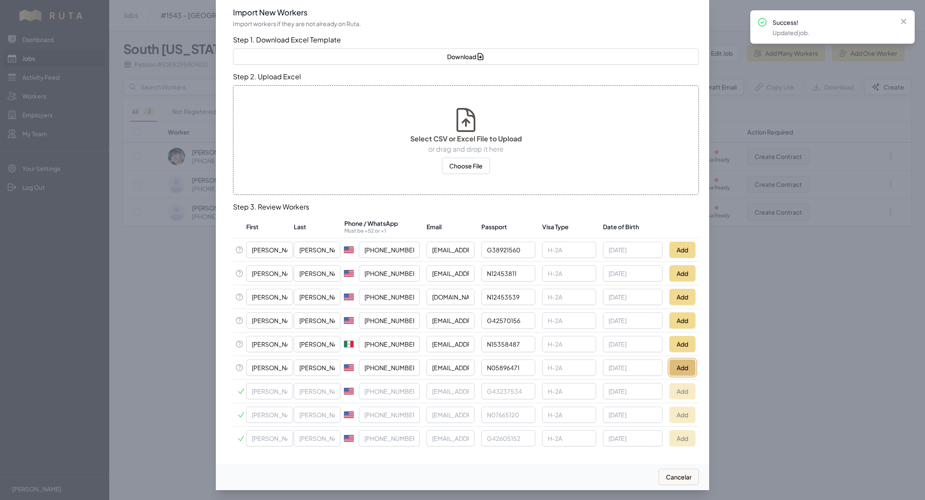
click at [683, 363] on button "Add" at bounding box center [682, 367] width 26 height 16
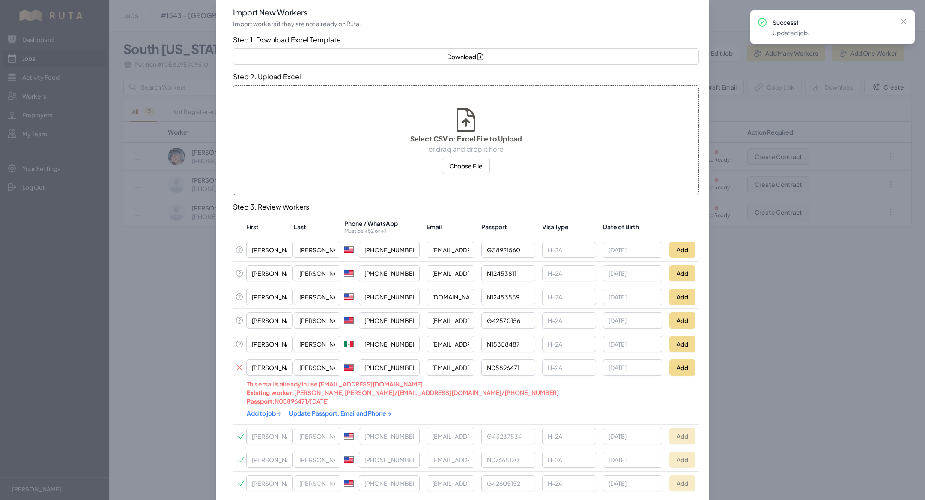
click at [352, 409] on link "Update Passport, Email and Phone →" at bounding box center [340, 413] width 103 height 8
click at [265, 414] on div "Add to job → Update Passport, Email and Phone →" at bounding box center [420, 413] width 346 height 16
click at [266, 409] on link "Add to job →" at bounding box center [265, 413] width 36 height 8
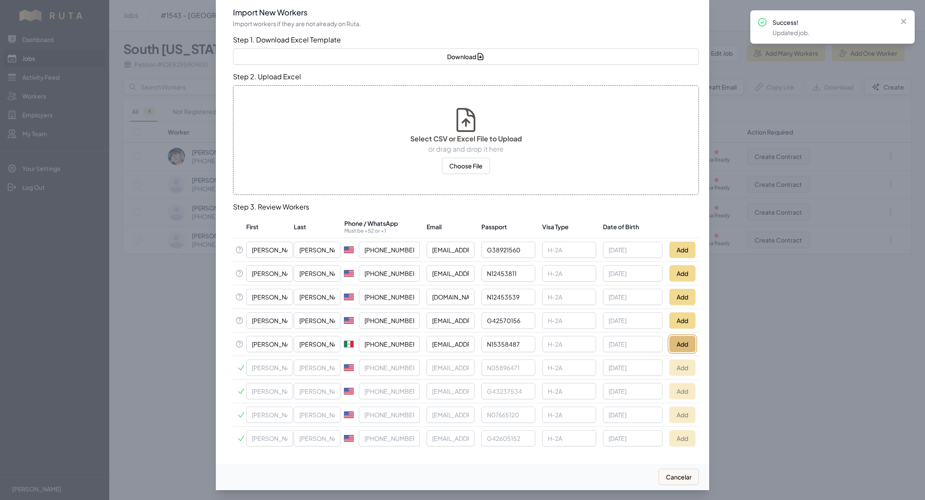
click at [683, 345] on button "Add" at bounding box center [682, 344] width 26 height 16
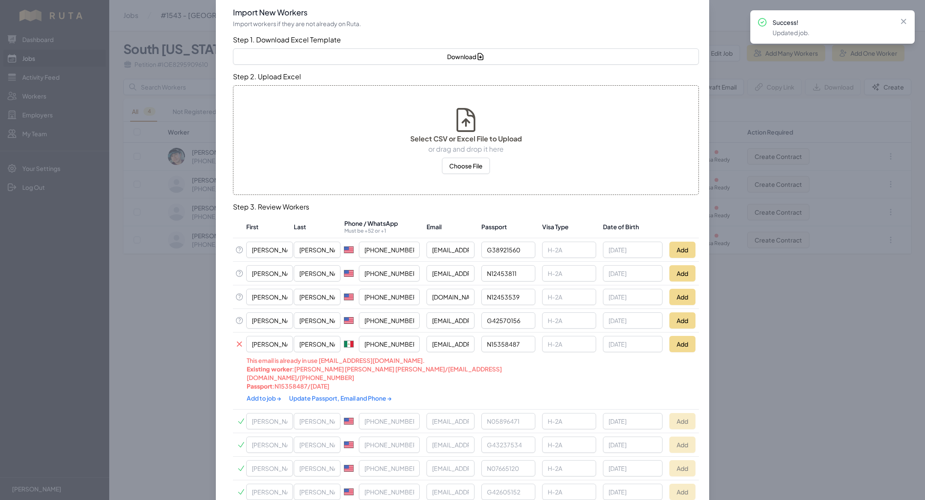
click at [318, 394] on link "Update Passport, Email and Phone →" at bounding box center [340, 398] width 103 height 8
click at [269, 394] on link "Add to job →" at bounding box center [270, 398] width 46 height 8
click at [269, 394] on link "Add to job →" at bounding box center [265, 398] width 36 height 8
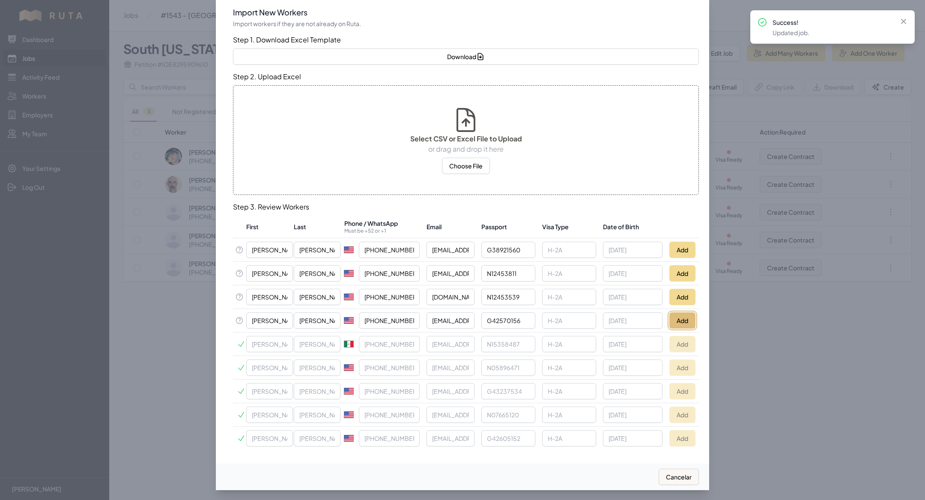
click at [674, 317] on button "Add" at bounding box center [682, 320] width 26 height 16
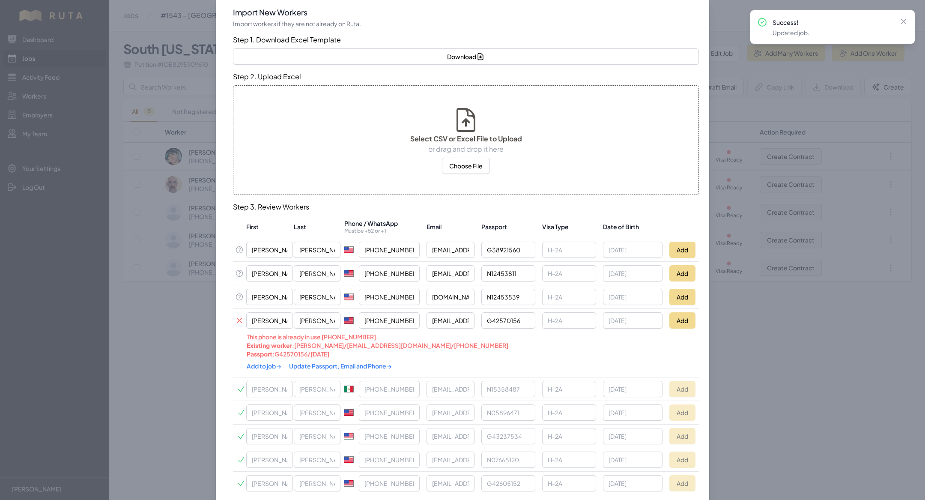
click at [316, 362] on link "Update Passport, Email and Phone →" at bounding box center [340, 366] width 103 height 8
click at [271, 362] on link "Add to job →" at bounding box center [265, 366] width 36 height 8
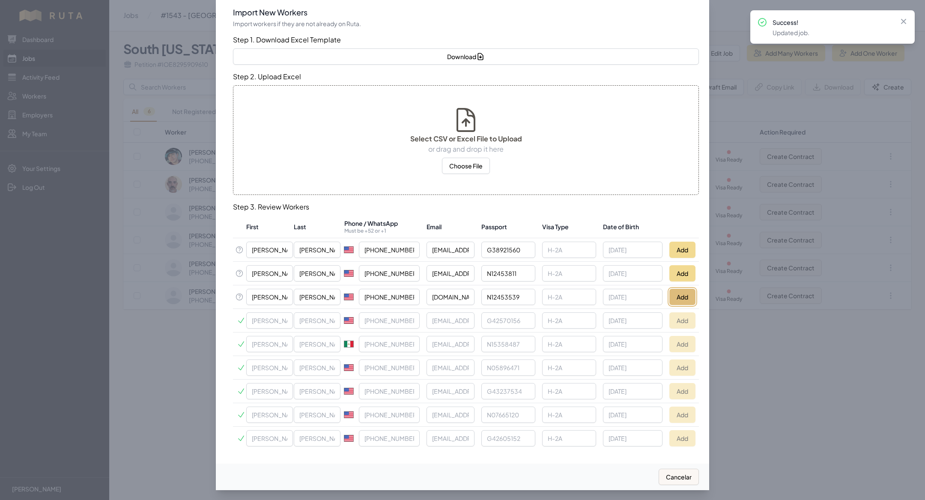
click at [687, 298] on button "Add" at bounding box center [682, 297] width 26 height 16
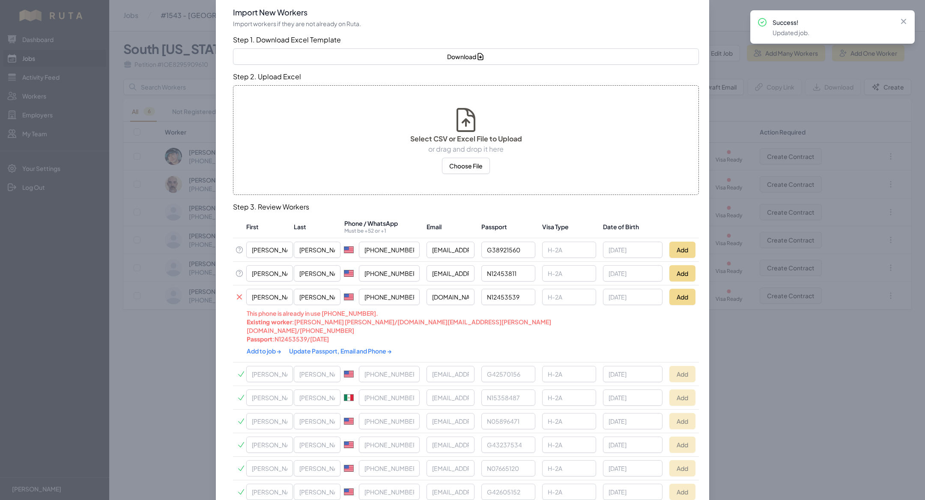
click at [293, 347] on link "Update Passport, Email and Phone →" at bounding box center [340, 351] width 103 height 8
click at [259, 347] on link "Add to job →" at bounding box center [265, 351] width 36 height 8
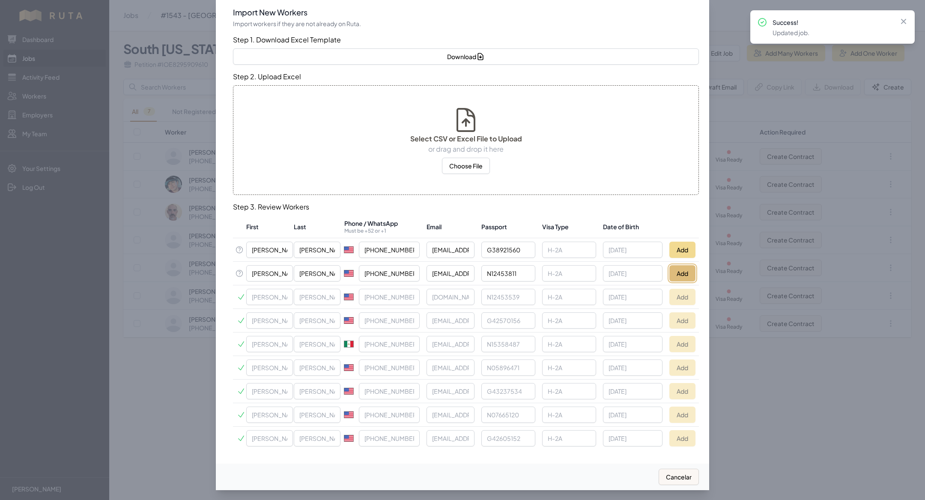
click at [685, 277] on button "Add" at bounding box center [682, 273] width 26 height 16
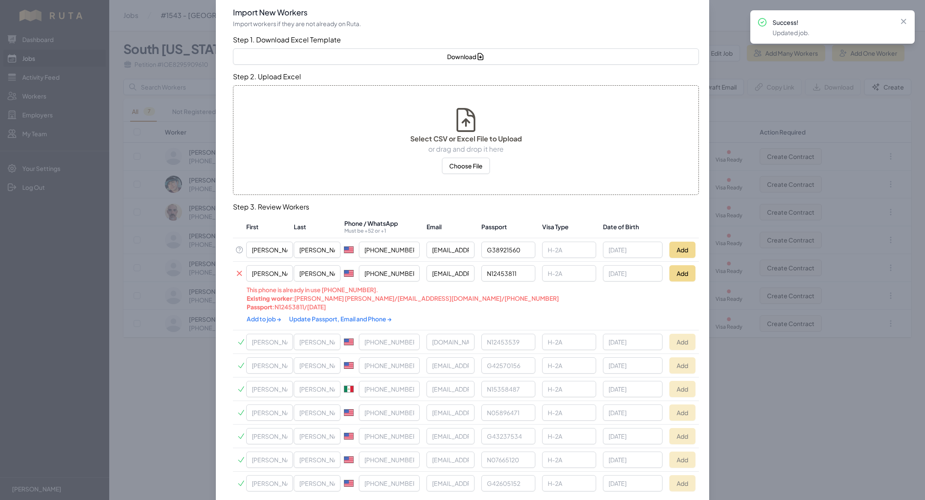
click at [329, 312] on div "Add to job → Update Passport, Email and Phone →" at bounding box center [420, 318] width 346 height 15
click at [329, 315] on link "Update Passport, Email and Phone →" at bounding box center [340, 319] width 103 height 8
click at [266, 316] on link "Add to job →" at bounding box center [265, 319] width 36 height 8
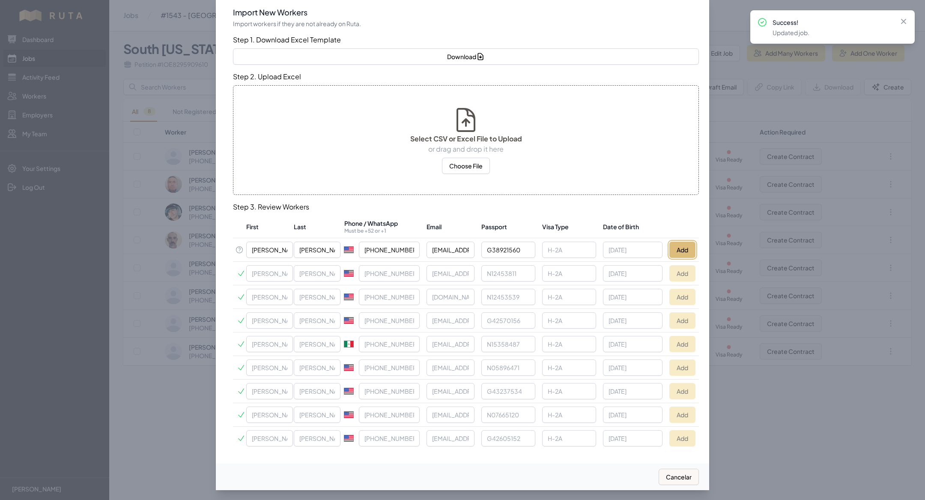
click at [685, 253] on button "Add" at bounding box center [682, 250] width 26 height 16
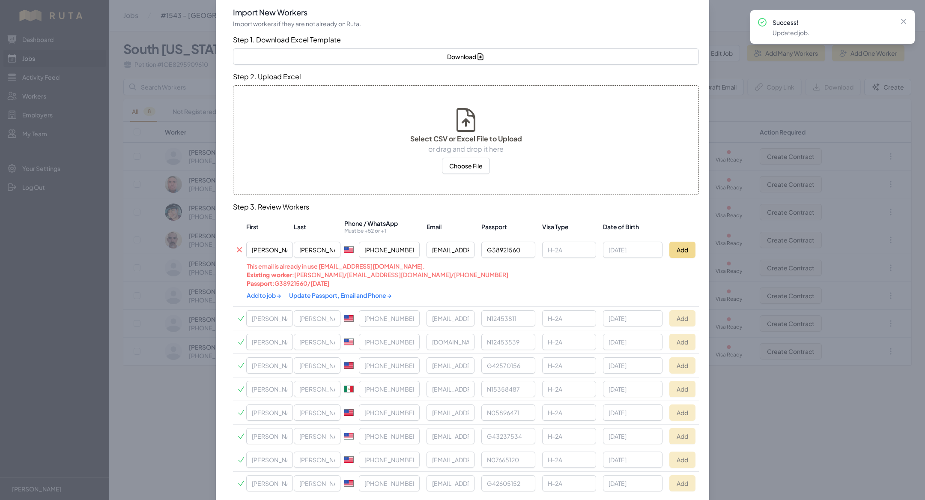
click at [329, 291] on link "Update Passport, Email and Phone →" at bounding box center [340, 295] width 103 height 8
click at [263, 294] on link "Add to job →" at bounding box center [265, 295] width 36 height 8
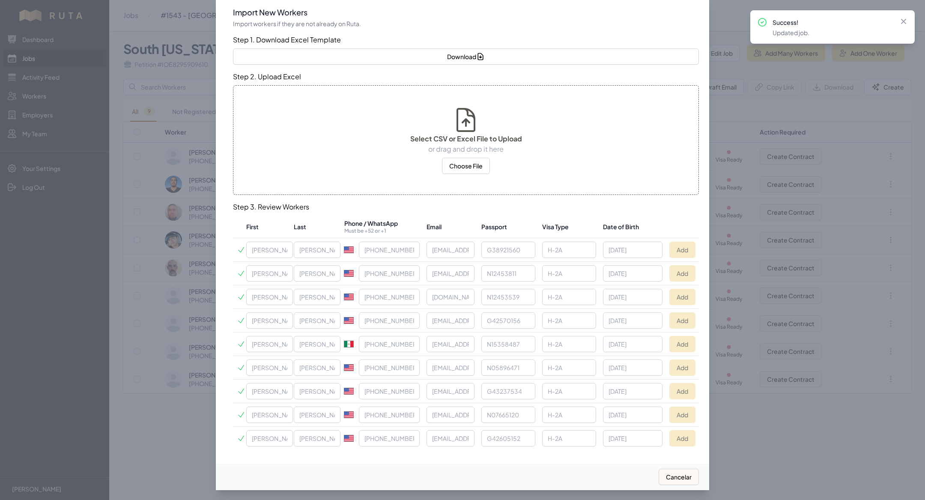
click at [210, 150] on div at bounding box center [462, 250] width 925 height 500
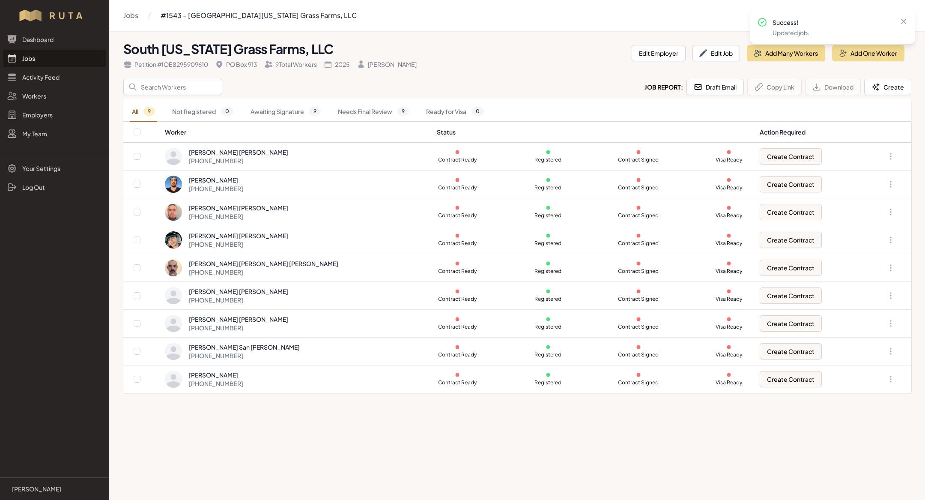
click at [57, 62] on link "Jobs" at bounding box center [54, 58] width 102 height 17
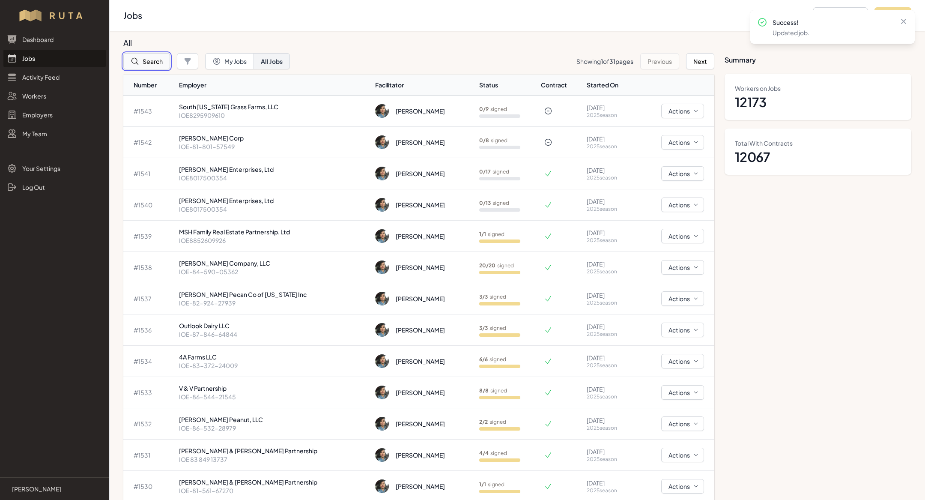
click at [158, 60] on button "Search" at bounding box center [146, 61] width 47 height 16
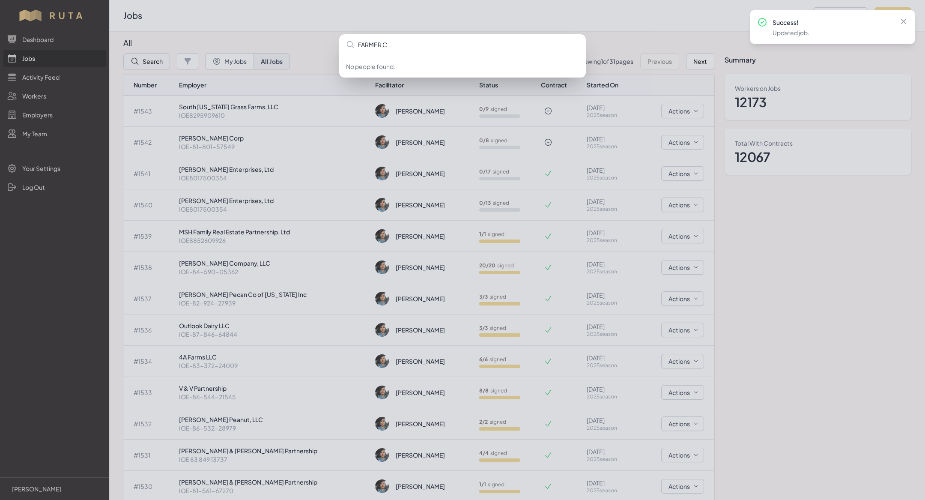
type input "FARMER CO"
click at [478, 24] on div "FARMER CO No people found." at bounding box center [462, 250] width 925 height 500
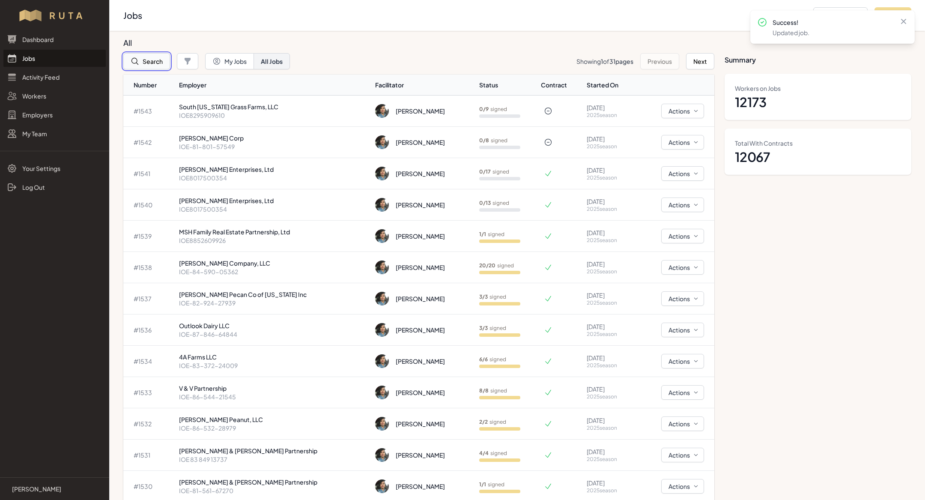
click at [146, 69] on button "Search" at bounding box center [146, 61] width 47 height 16
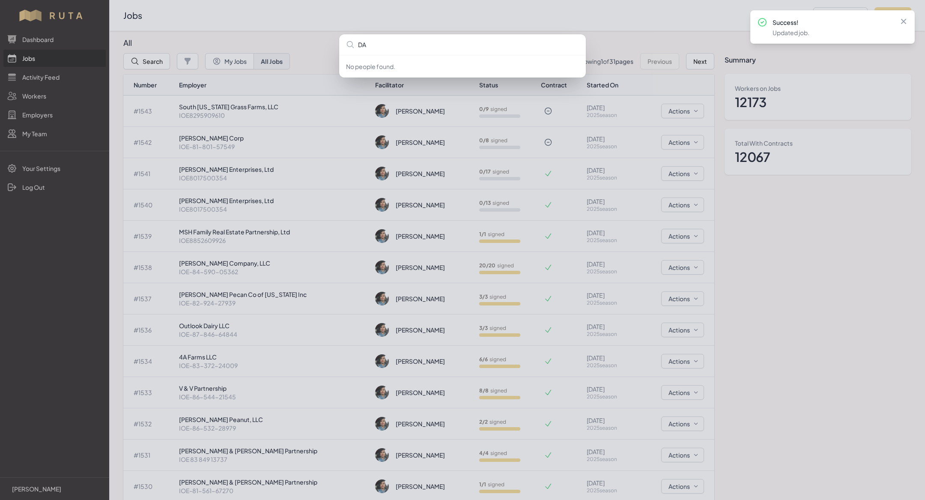
type input "D"
type input "F"
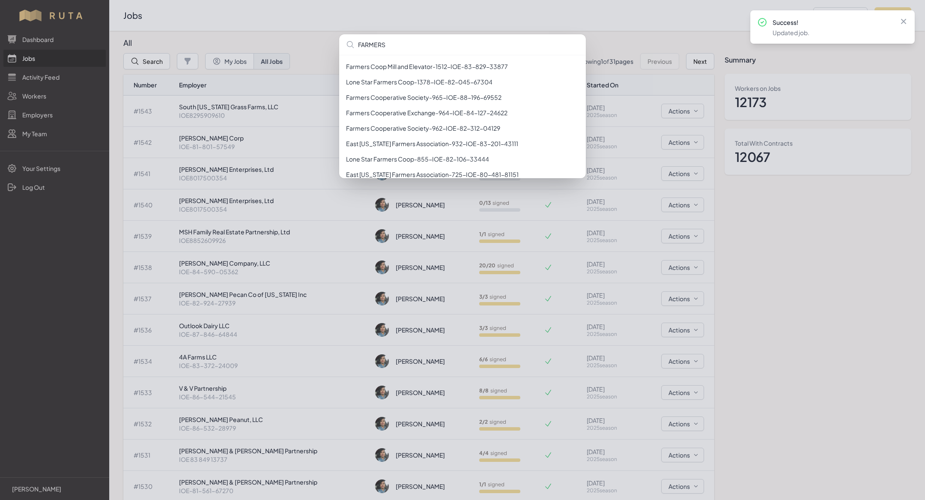
type input "FARMERS"
click at [195, 28] on div "FARMERS Farmers Coop Mill and Elevator - 1512 - IOE-83-829-33877 Lone Star Farm…" at bounding box center [462, 250] width 925 height 500
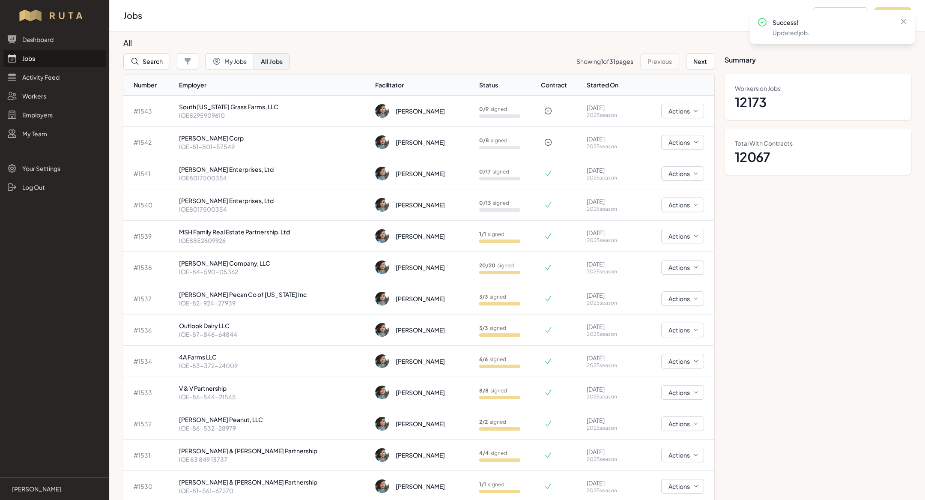
click at [897, 21] on div "Success! Updated job. Close" at bounding box center [832, 27] width 151 height 20
click at [903, 21] on icon at bounding box center [903, 21] width 5 height 5
click at [892, 20] on button "Add Job" at bounding box center [892, 15] width 37 height 16
select select "2023"
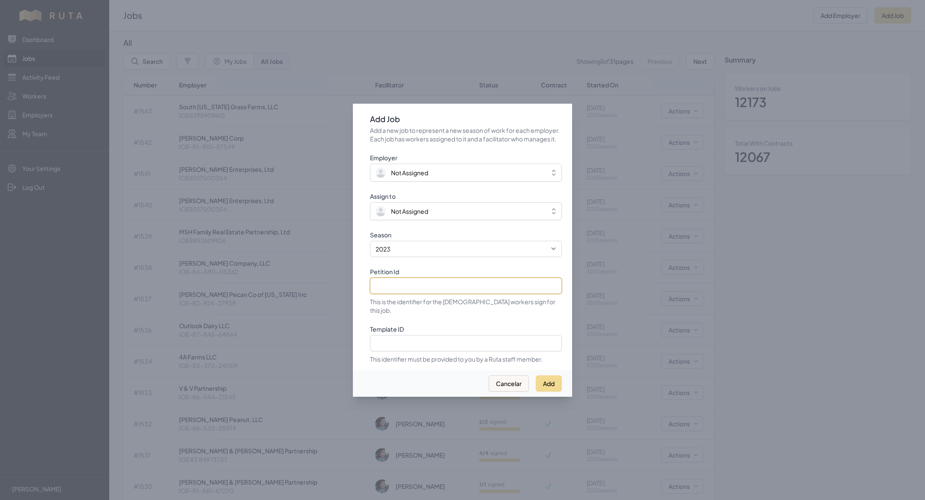
click at [431, 288] on input "Petition Id" at bounding box center [466, 286] width 192 height 16
paste input "IOE 88 552 76827"
type input "IOE 88 552 76827"
click at [442, 255] on select "2021 2022 2023 2024 2025" at bounding box center [466, 249] width 192 height 16
select select "2025"
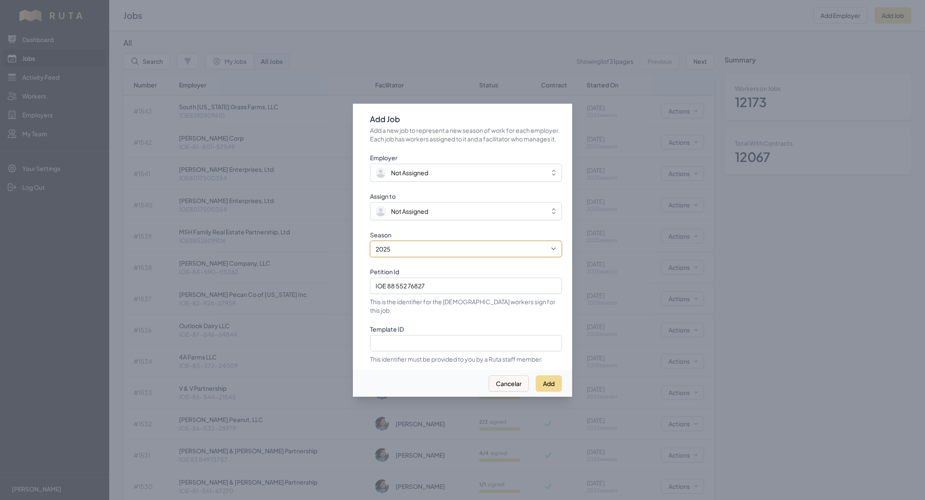
click at [370, 245] on select "2021 2022 2023 2024 2025" at bounding box center [466, 249] width 192 height 16
click at [417, 214] on span "Not Assigned" at bounding box center [409, 211] width 37 height 9
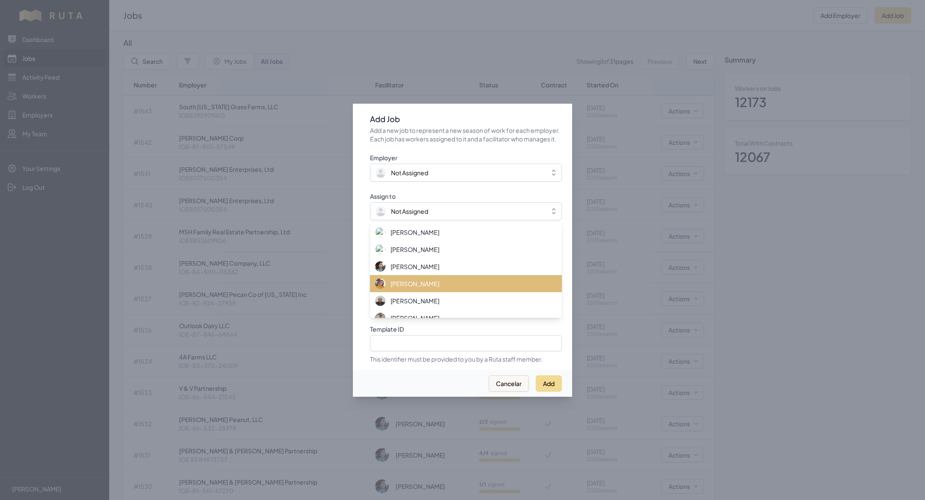
click at [436, 279] on li "[PERSON_NAME]" at bounding box center [466, 283] width 192 height 17
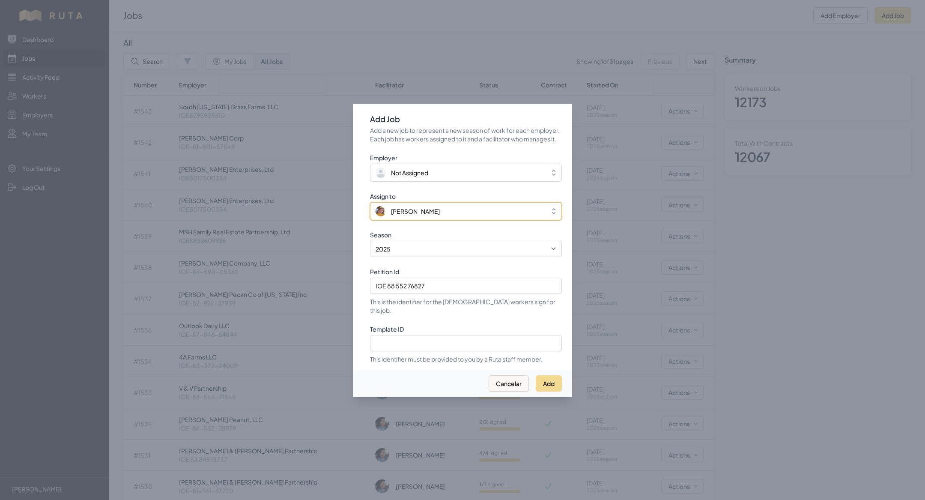
click at [422, 210] on span "[PERSON_NAME]" at bounding box center [460, 211] width 169 height 10
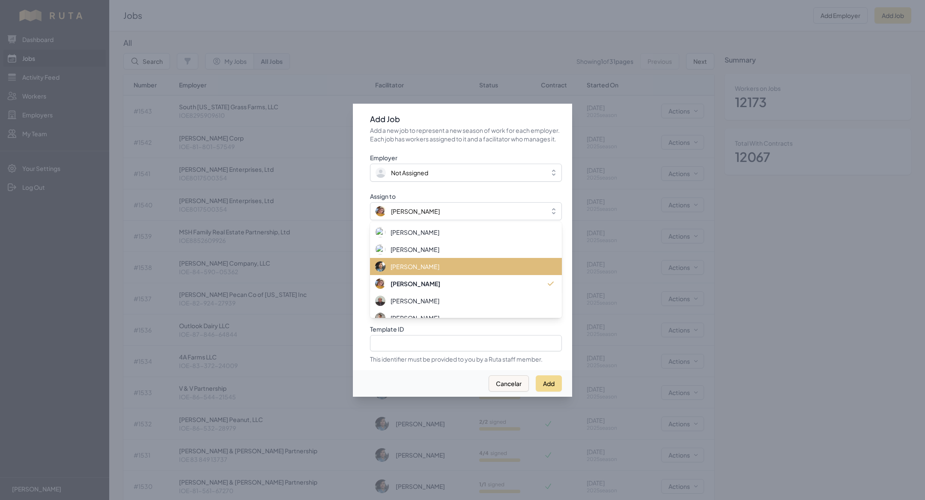
click at [427, 272] on div "[PERSON_NAME]" at bounding box center [460, 266] width 171 height 10
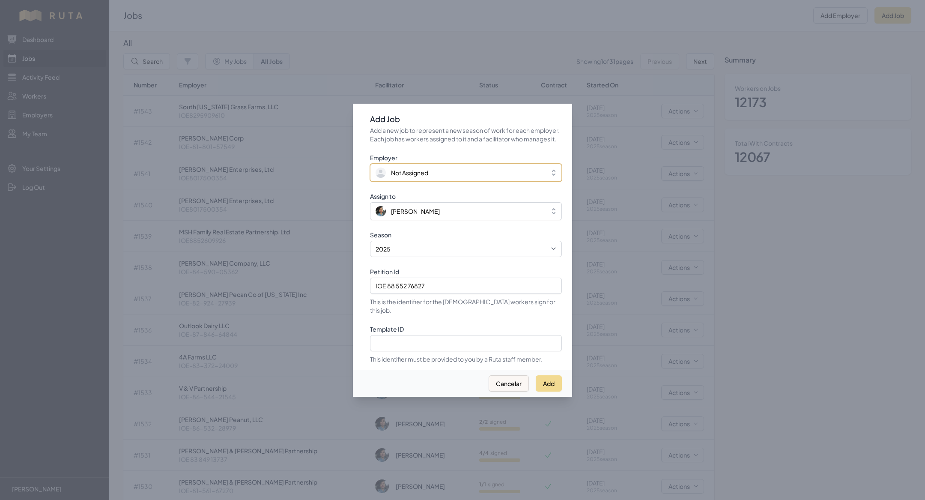
click at [419, 173] on span "Not Assigned" at bounding box center [409, 172] width 37 height 9
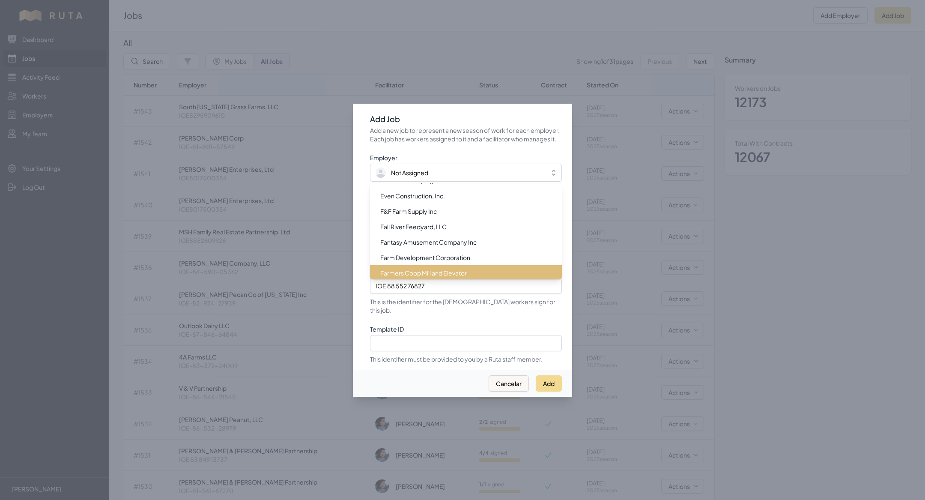
scroll to position [3288, 0]
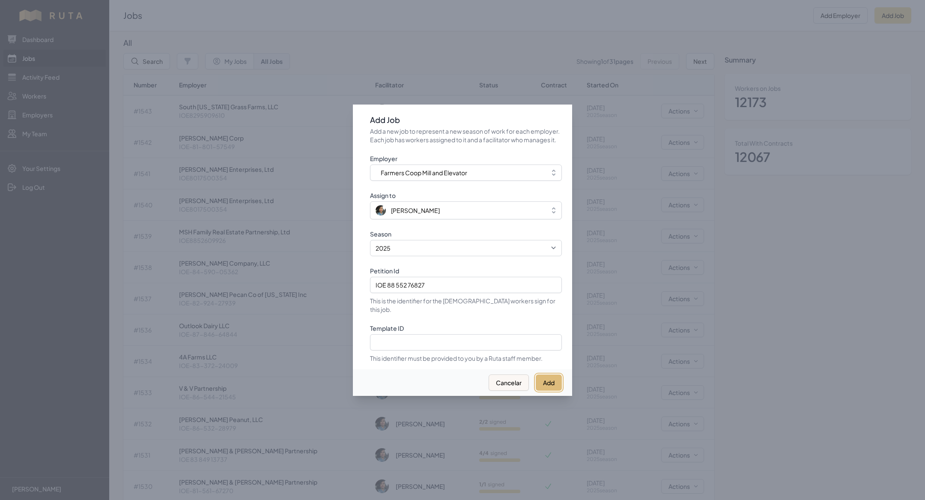
click at [547, 378] on button "Add" at bounding box center [549, 382] width 26 height 16
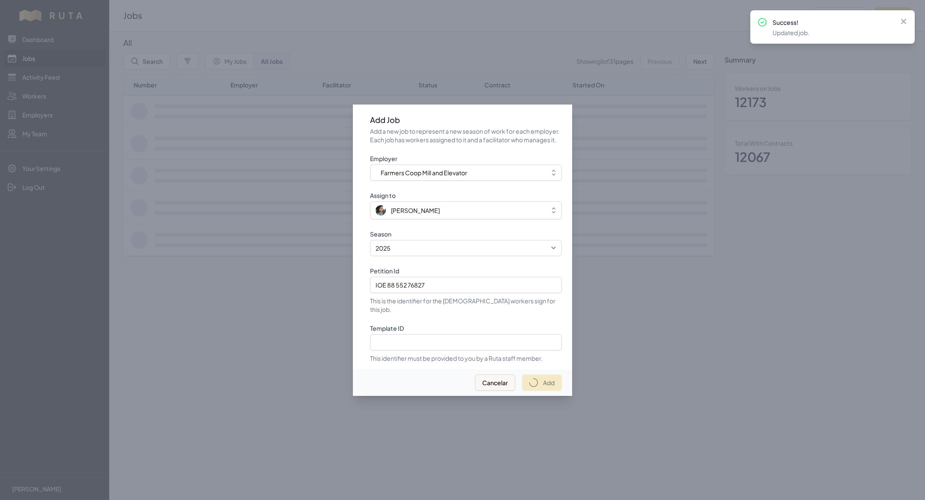
select select "2023"
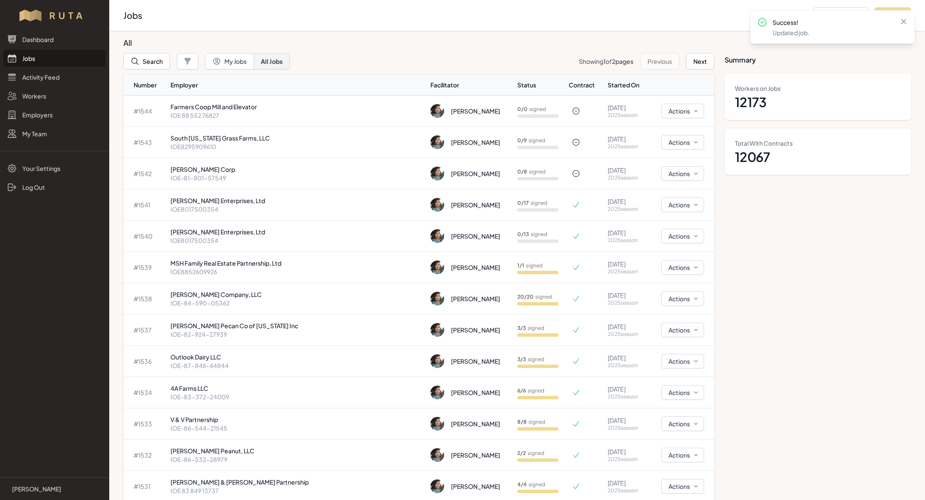
click at [271, 250] on td "[PERSON_NAME] Enterprises, Ltd IOE8017500354" at bounding box center [297, 236] width 260 height 31
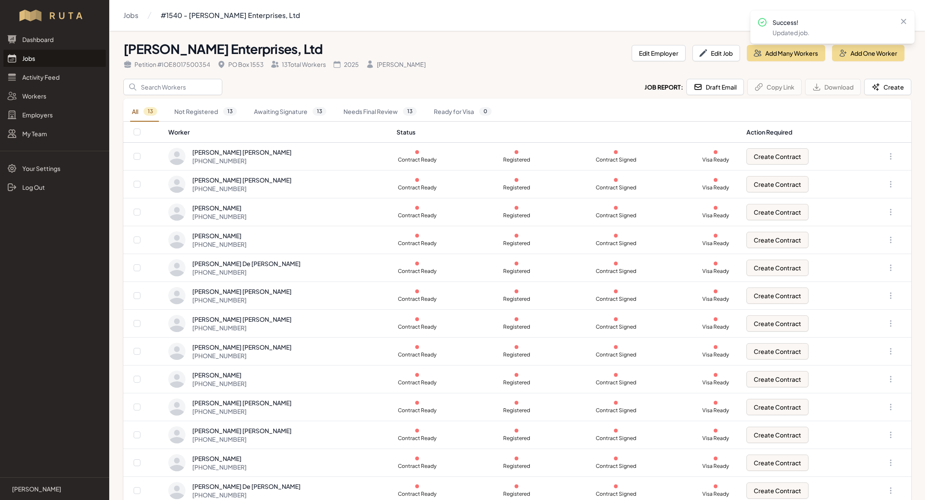
click at [52, 57] on link "Jobs" at bounding box center [54, 58] width 102 height 17
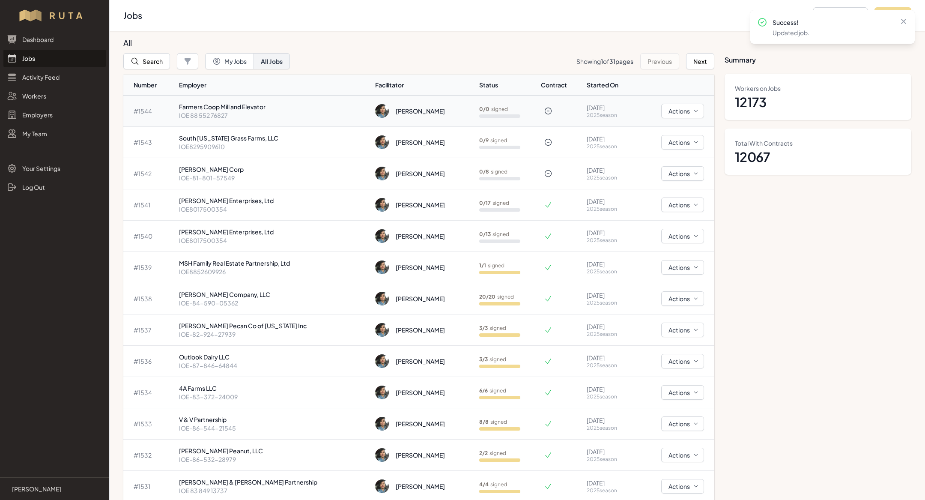
click at [213, 113] on p "IOE 88 552 76827" at bounding box center [274, 115] width 190 height 9
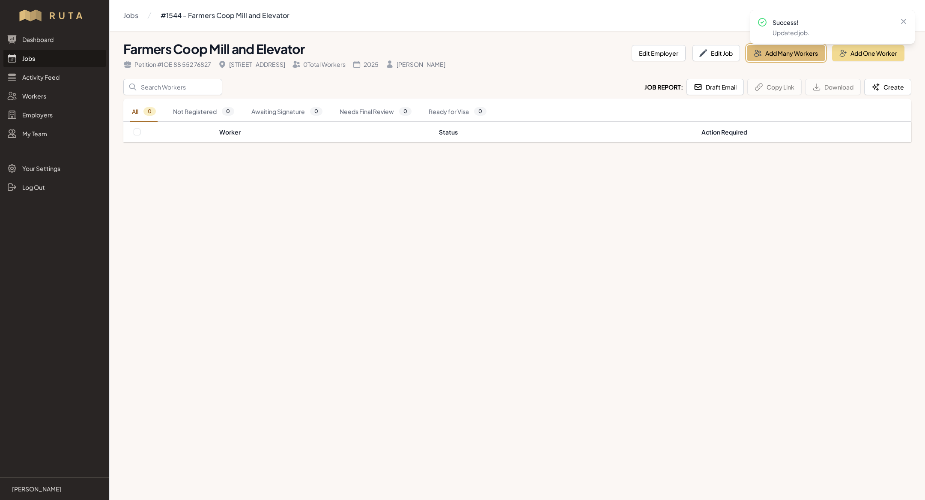
click at [776, 54] on button "Add Many Workers" at bounding box center [786, 53] width 78 height 16
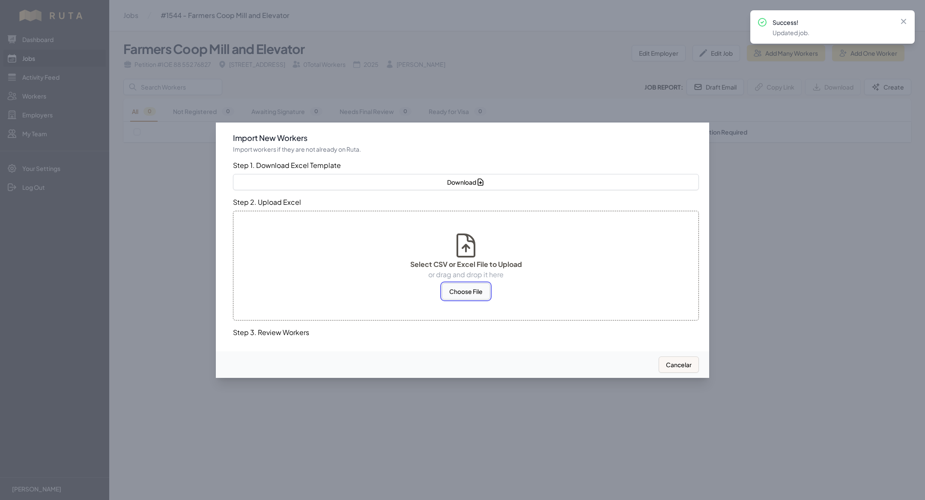
click at [467, 292] on button "Choose File" at bounding box center [466, 291] width 48 height 16
select select "MX"
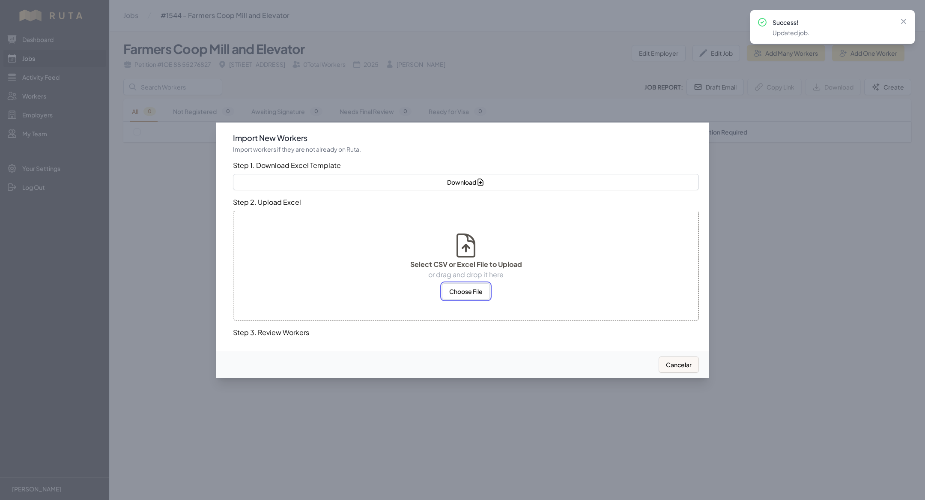
select select "MX"
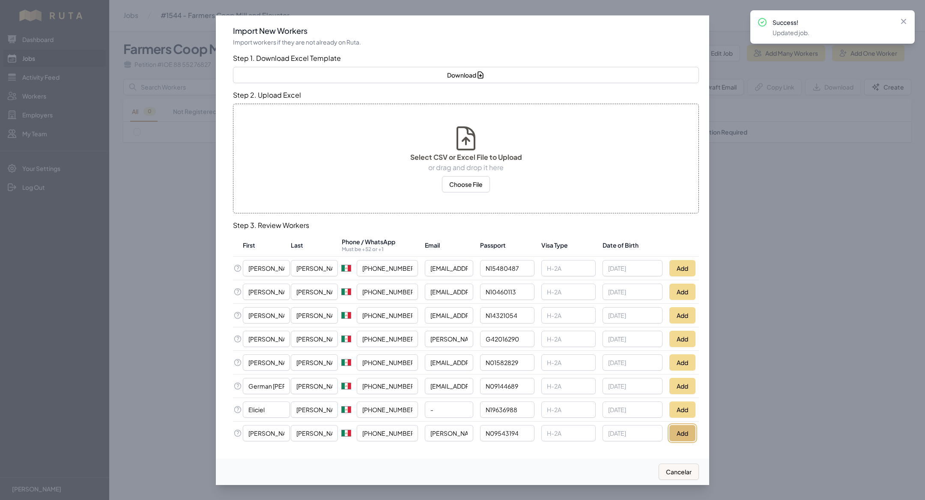
click at [687, 437] on button "Add" at bounding box center [682, 433] width 26 height 16
click at [683, 378] on button "Add" at bounding box center [682, 386] width 26 height 16
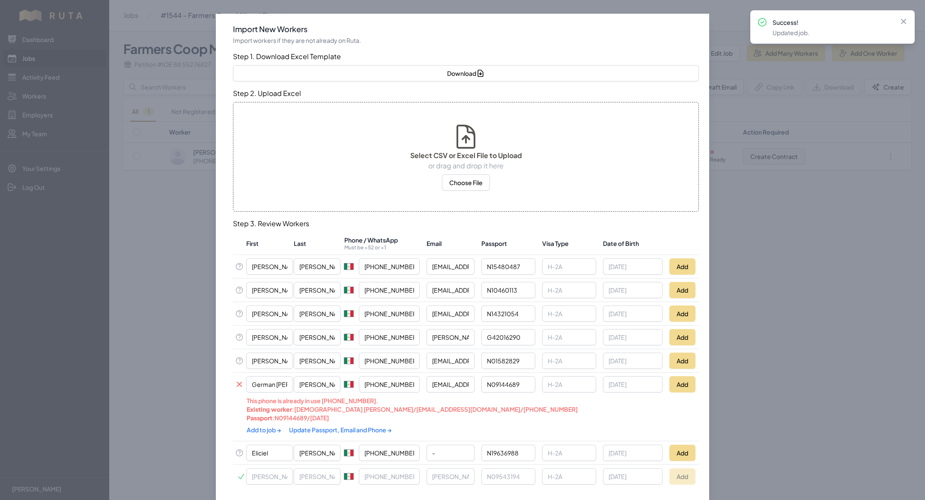
click at [343, 428] on link "Update Passport, Email and Phone →" at bounding box center [340, 430] width 103 height 8
click at [249, 426] on link "Add to job →" at bounding box center [265, 430] width 36 height 8
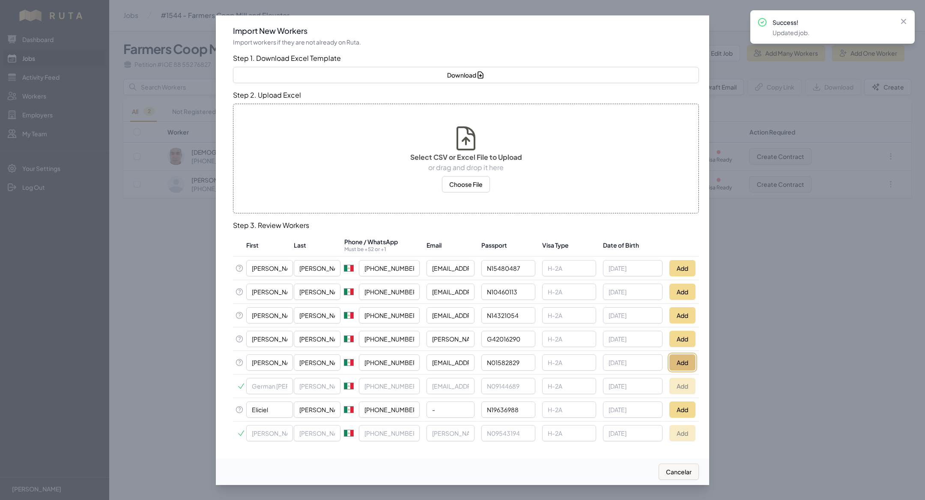
click at [681, 358] on button "Add" at bounding box center [682, 362] width 26 height 16
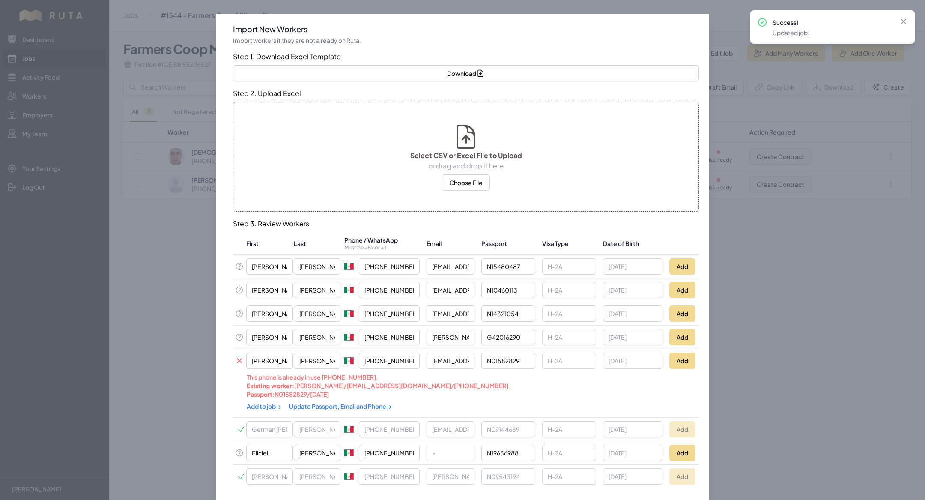
click at [318, 399] on div "Add to job → Update Passport, Email and Phone →" at bounding box center [420, 405] width 346 height 15
click at [319, 402] on link "Update Passport, Email and Phone →" at bounding box center [340, 406] width 103 height 8
click at [267, 404] on link "Add to job →" at bounding box center [265, 406] width 36 height 8
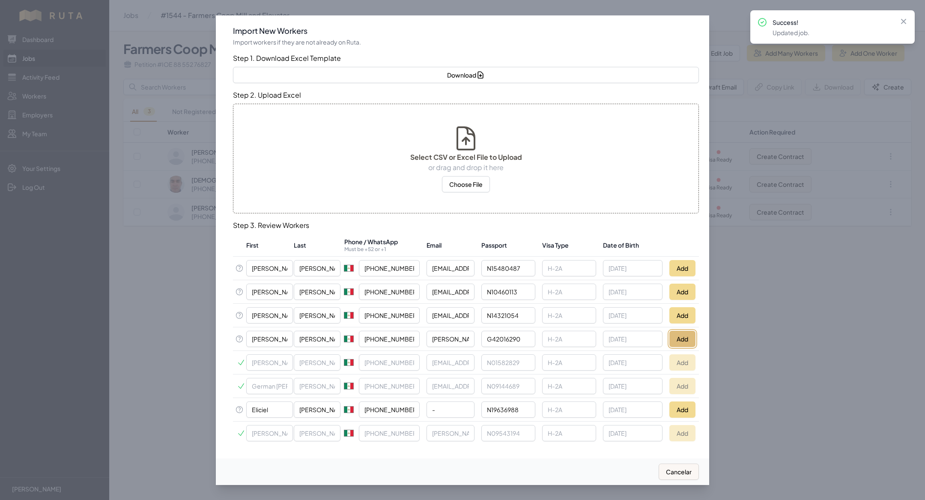
click at [686, 339] on button "Add" at bounding box center [682, 339] width 26 height 16
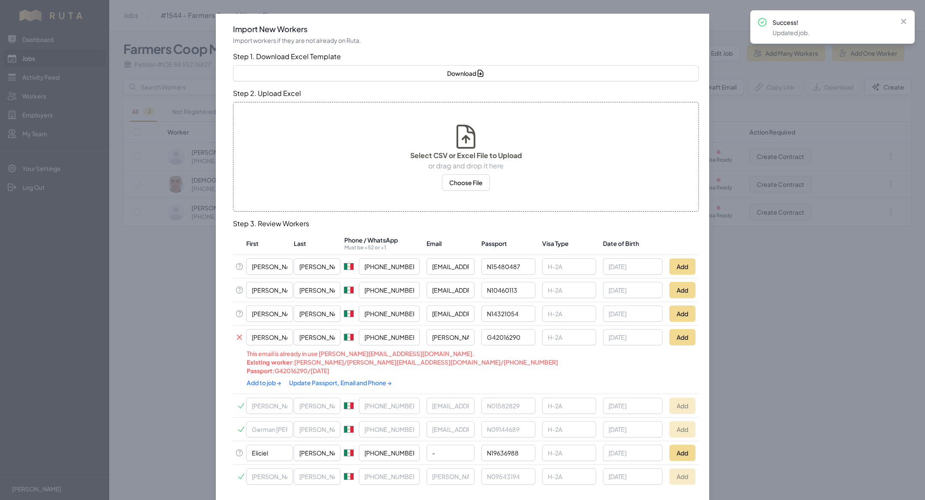
click at [345, 379] on link "Update Passport, Email and Phone →" at bounding box center [340, 383] width 103 height 8
click at [259, 379] on link "Add to job →" at bounding box center [265, 383] width 36 height 8
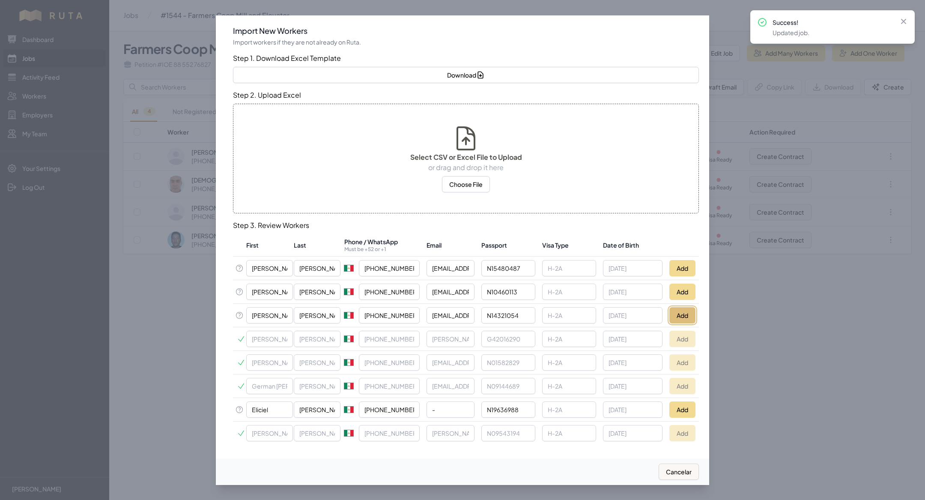
click at [688, 316] on button "Add" at bounding box center [682, 315] width 26 height 16
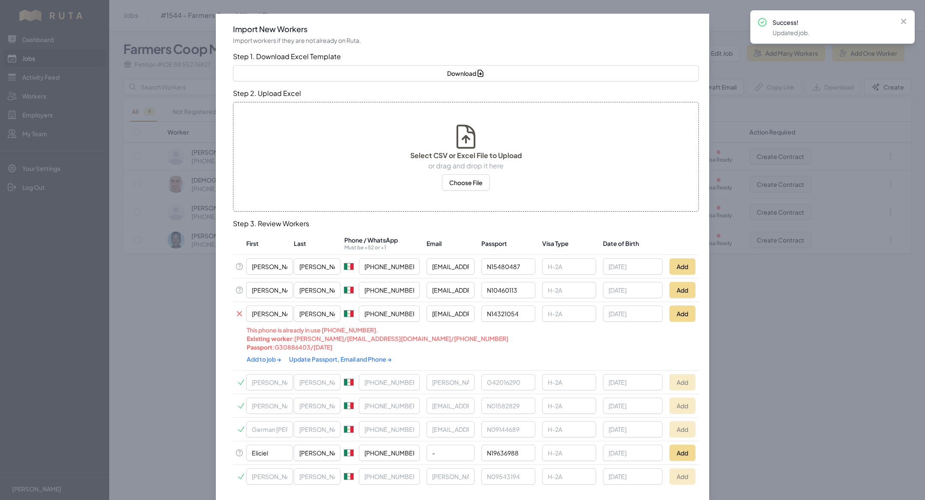
click at [333, 355] on link "Update Passport, Email and Phone →" at bounding box center [340, 359] width 103 height 8
click at [267, 357] on link "Add to job →" at bounding box center [265, 359] width 36 height 8
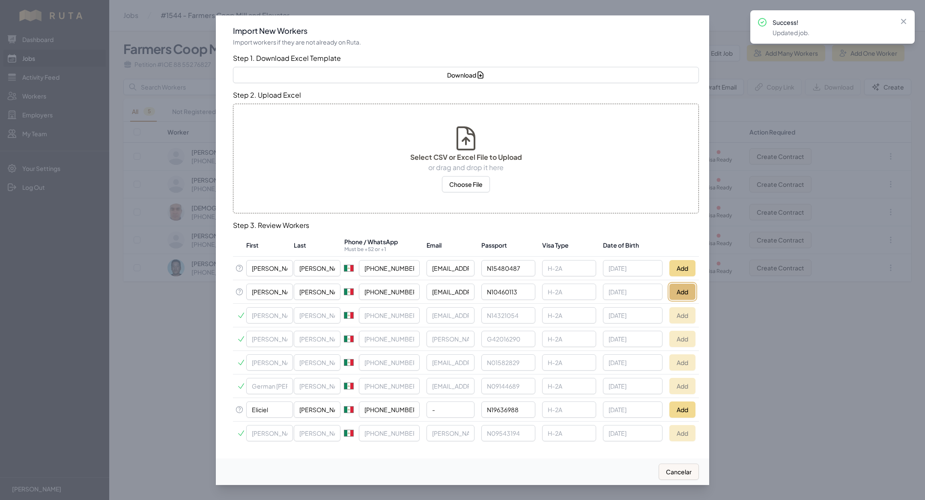
click at [673, 292] on button "Add" at bounding box center [682, 291] width 26 height 16
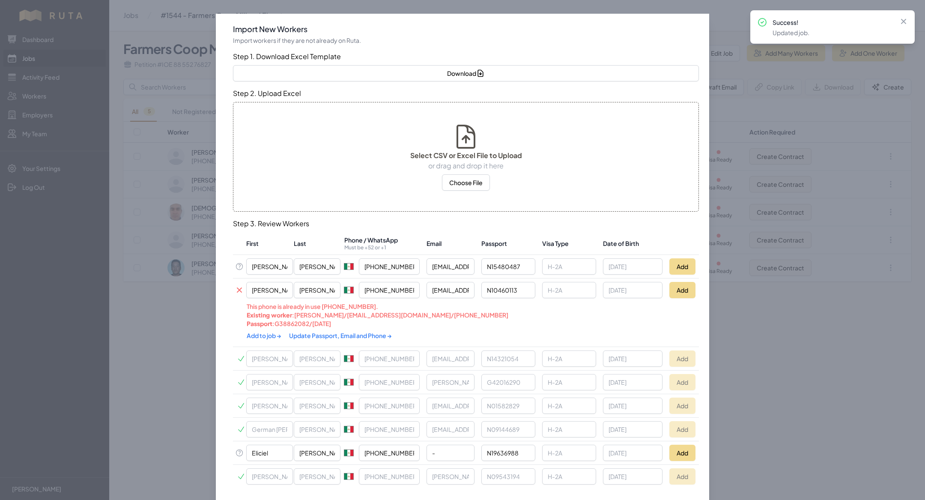
click at [319, 337] on div "Add to job → Update Passport, Email and Phone →" at bounding box center [420, 335] width 346 height 15
click at [319, 334] on link "Update Passport, Email and Phone →" at bounding box center [340, 335] width 103 height 8
click at [281, 331] on link "Add to job →" at bounding box center [265, 335] width 36 height 8
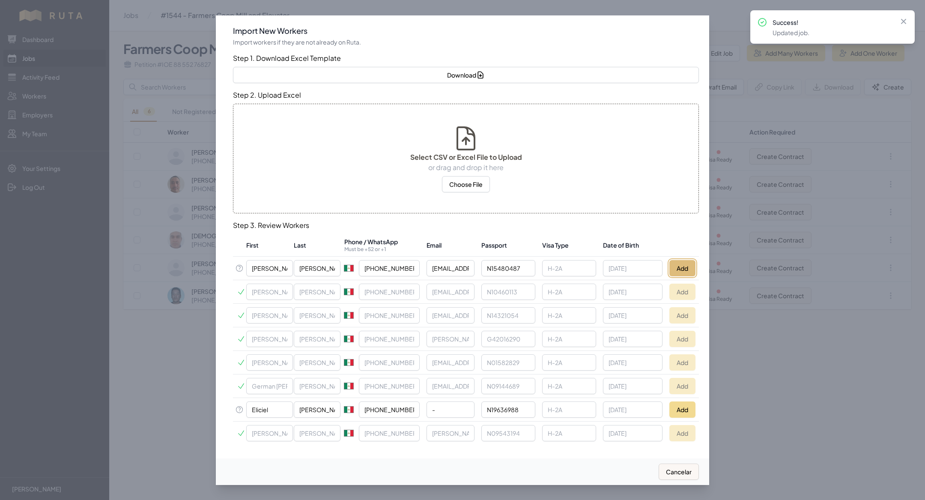
click at [679, 263] on button "Add" at bounding box center [682, 268] width 26 height 16
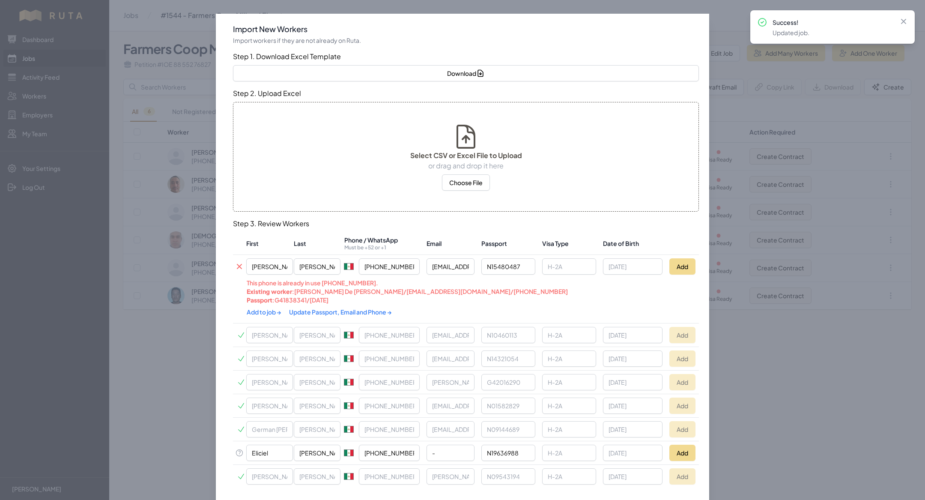
click at [306, 305] on div "Add to job → Update Passport, Email and Phone →" at bounding box center [420, 311] width 346 height 15
click at [305, 308] on link "Update Passport, Email and Phone →" at bounding box center [340, 312] width 103 height 8
click at [272, 309] on link "Add to job →" at bounding box center [265, 312] width 36 height 8
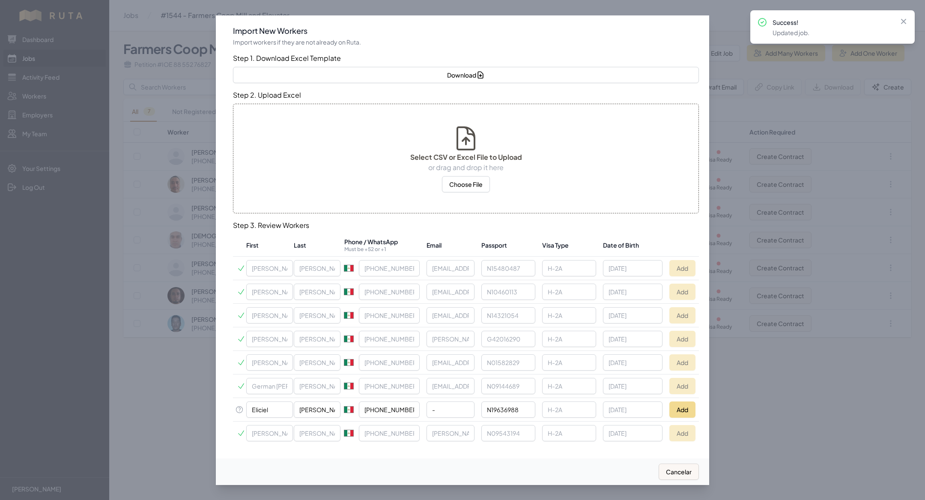
click at [189, 256] on div at bounding box center [462, 250] width 925 height 500
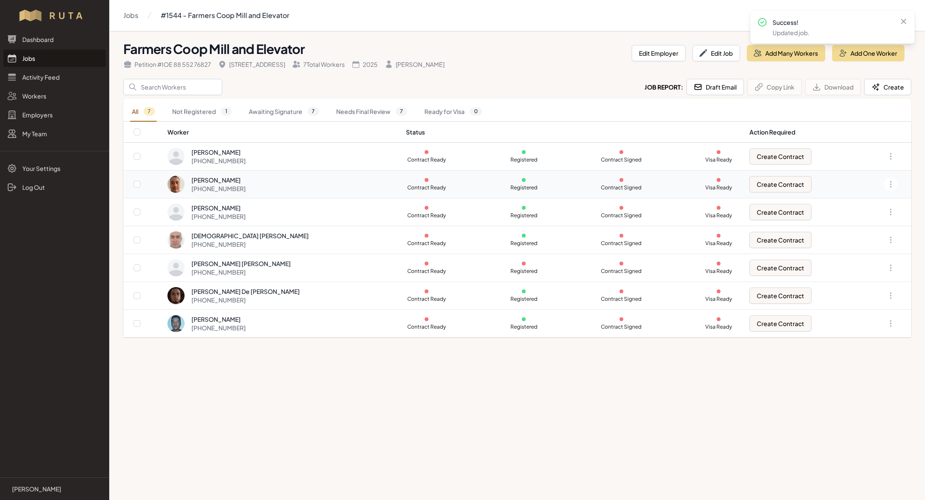
click at [246, 178] on div "[PERSON_NAME]" at bounding box center [218, 180] width 54 height 9
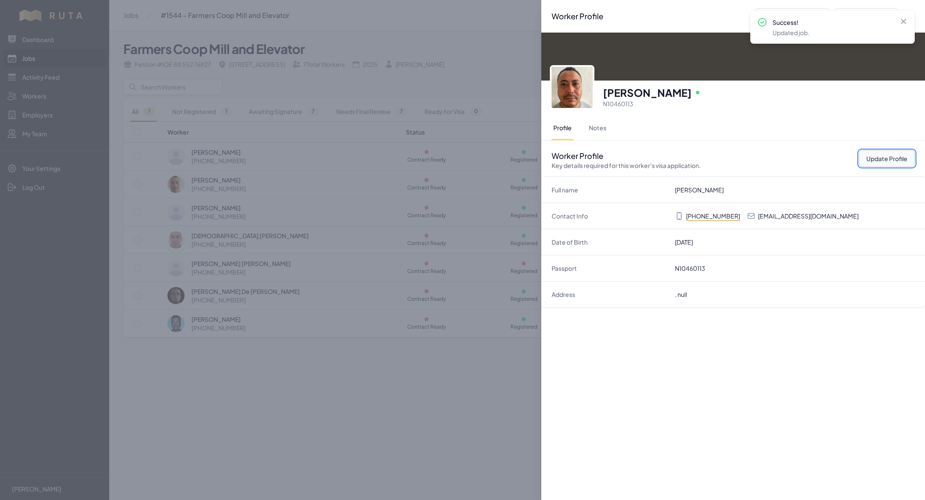
click at [901, 158] on button "Update Profile" at bounding box center [887, 158] width 56 height 16
select select "MX"
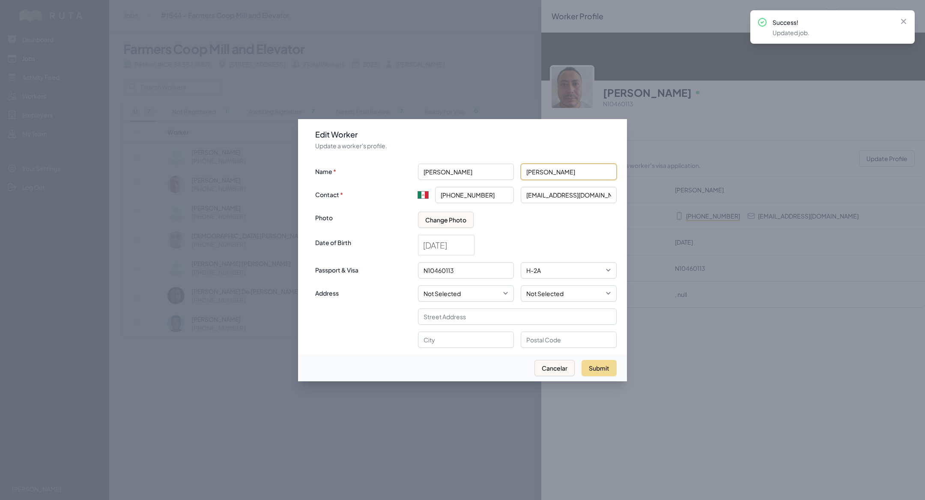
click at [544, 174] on input "[PERSON_NAME]" at bounding box center [569, 172] width 96 height 16
type input "[PERSON_NAME]"
click at [598, 369] on button "Submit" at bounding box center [599, 368] width 35 height 16
type input "+52"
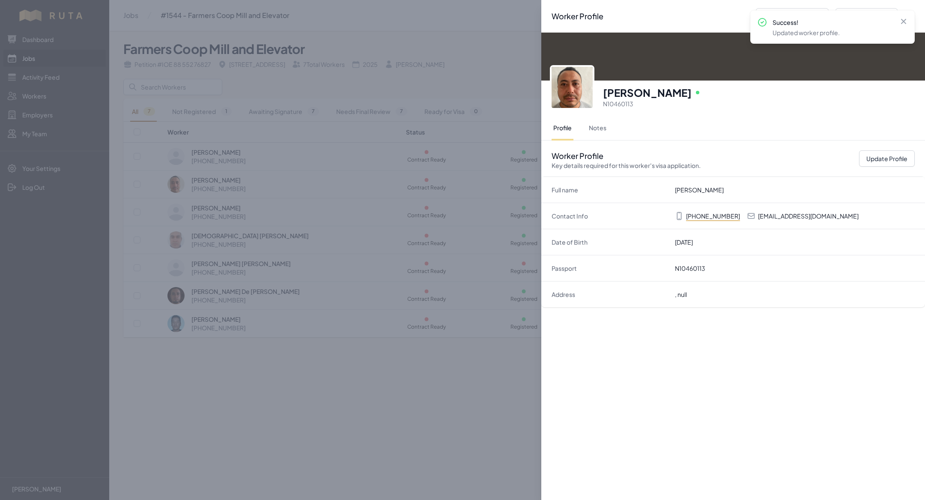
click at [445, 152] on div "Worker Profile Previous Worker Next Worker Close panel [PERSON_NAME] Online N10…" at bounding box center [462, 250] width 925 height 500
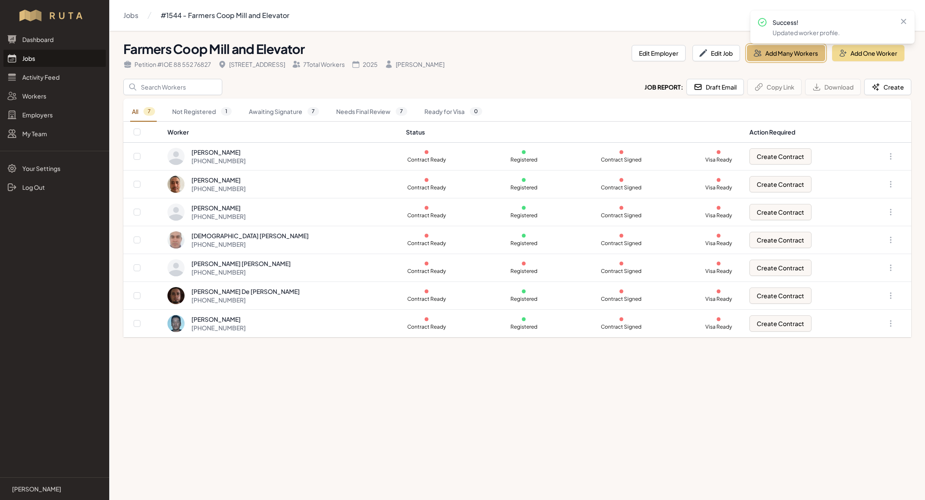
click at [767, 56] on button "Add Many Workers" at bounding box center [786, 53] width 78 height 16
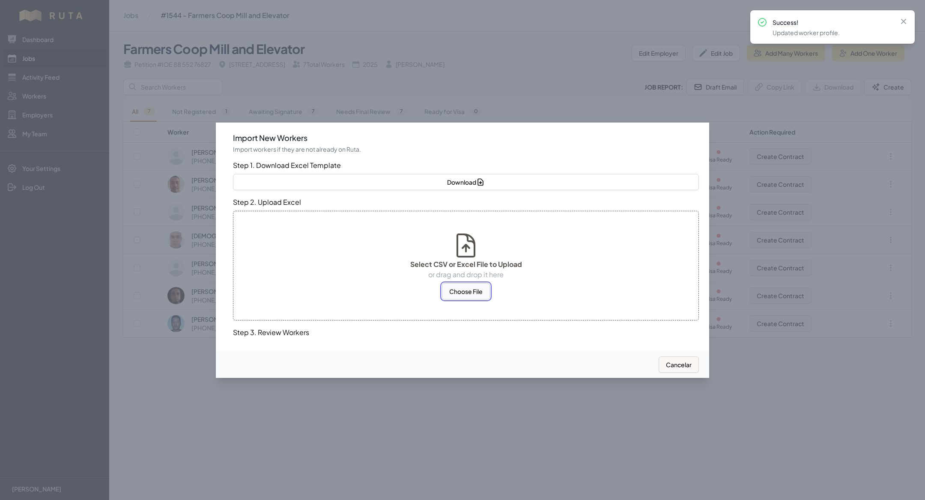
click at [468, 293] on button "Choose File" at bounding box center [466, 291] width 48 height 16
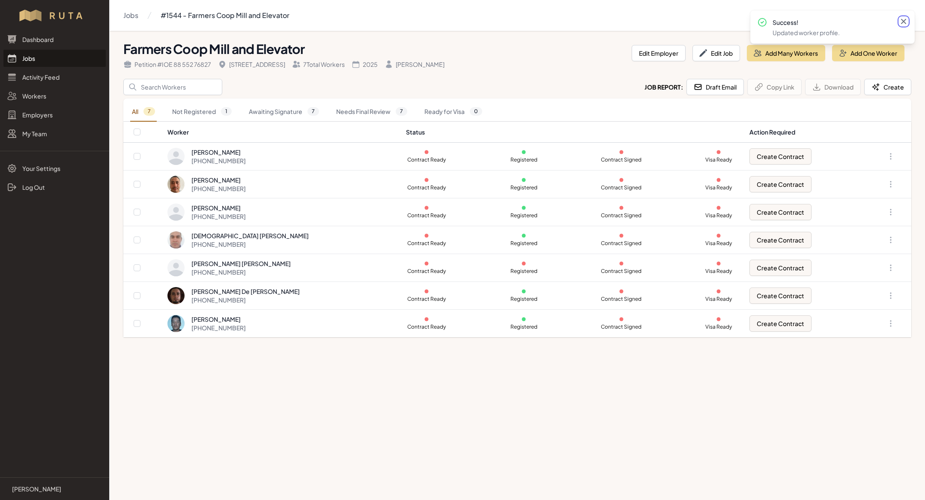
click at [907, 21] on icon at bounding box center [903, 21] width 9 height 9
click at [788, 54] on button "Add Many Workers" at bounding box center [786, 53] width 78 height 16
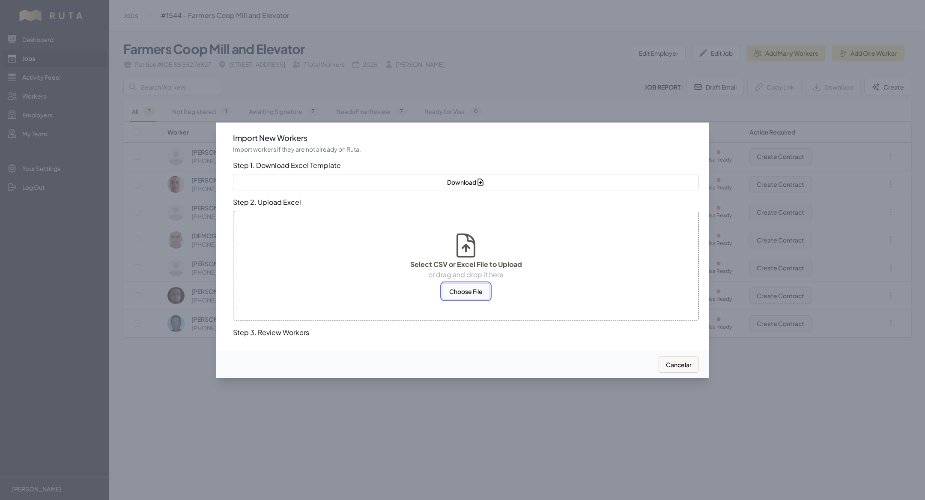
click at [473, 297] on button "Choose File" at bounding box center [466, 291] width 48 height 16
select select "MX"
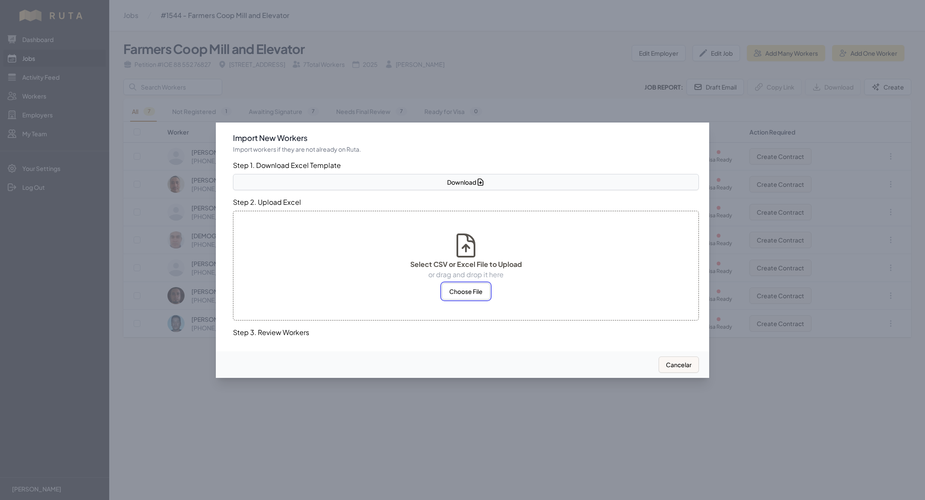
select select "MX"
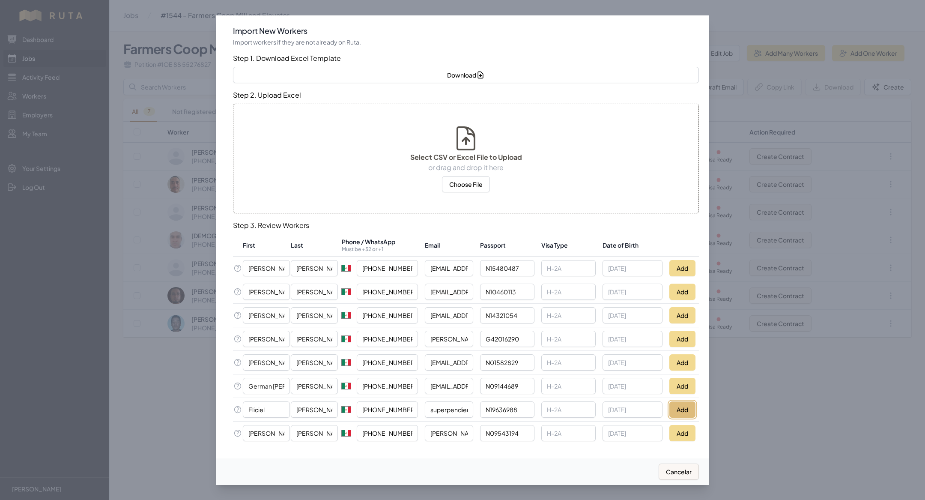
click at [685, 405] on button "Add" at bounding box center [682, 409] width 26 height 16
click at [188, 408] on div at bounding box center [462, 250] width 925 height 500
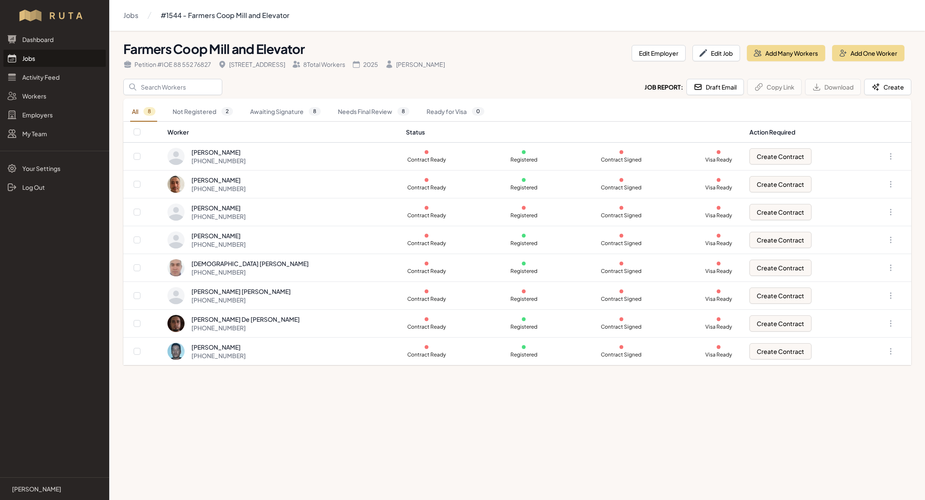
click at [43, 58] on link "Jobs" at bounding box center [54, 58] width 102 height 17
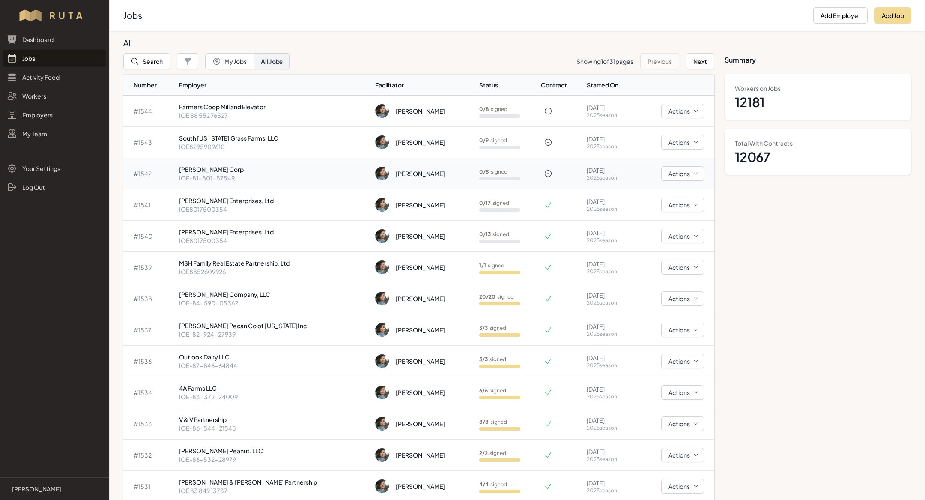
click at [252, 178] on p "IOE-81-801-57549" at bounding box center [274, 177] width 190 height 9
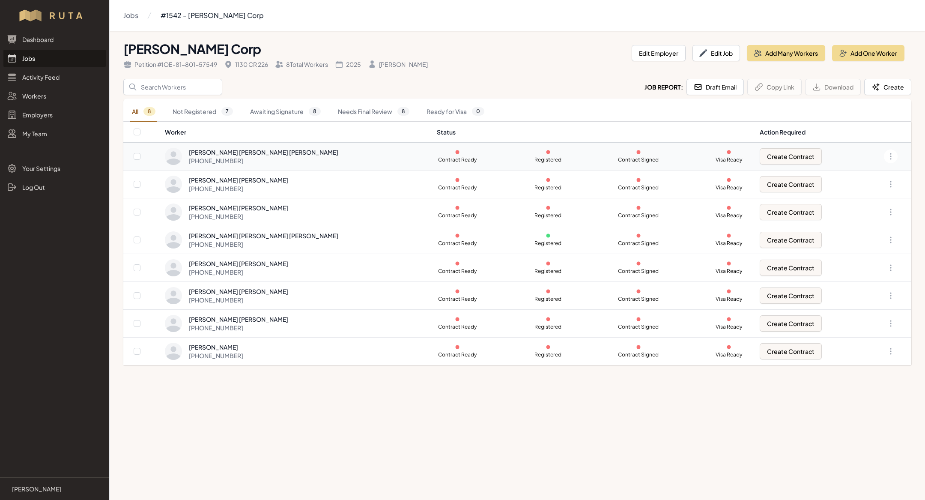
click at [252, 150] on div "[PERSON_NAME] [PERSON_NAME] [PERSON_NAME]" at bounding box center [263, 152] width 149 height 9
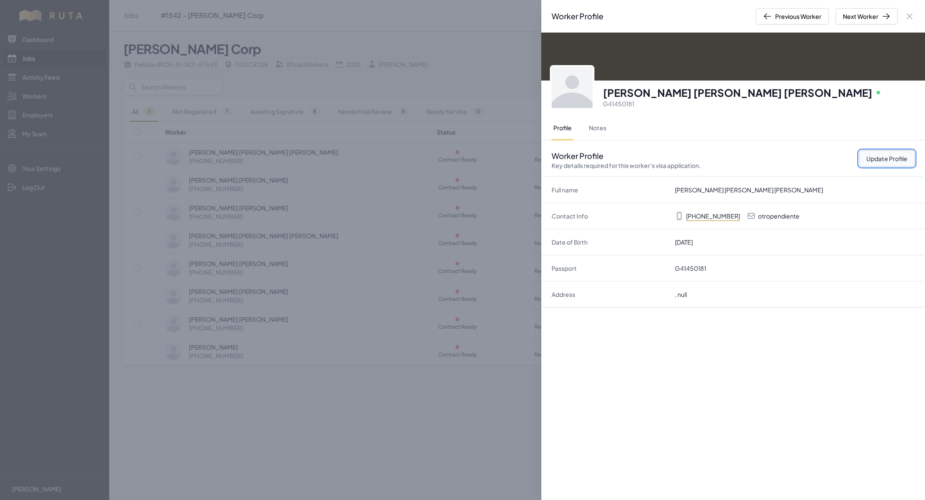
click at [885, 158] on button "Update Profile" at bounding box center [887, 158] width 56 height 16
select select "MX"
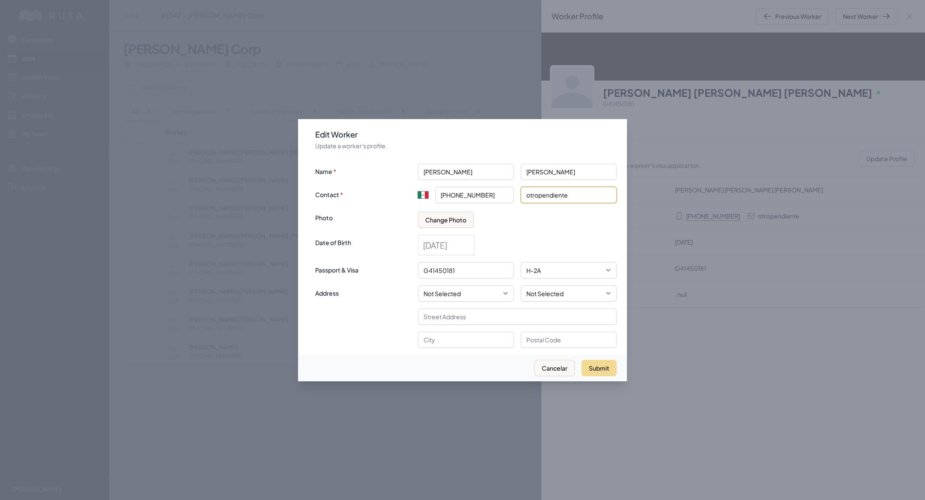
click at [576, 201] on input "otropendiente" at bounding box center [569, 195] width 96 height 16
paste input "[EMAIL_ADDRESS][DOMAIN_NAME]"
type input "[EMAIL_ADDRESS][DOMAIN_NAME]"
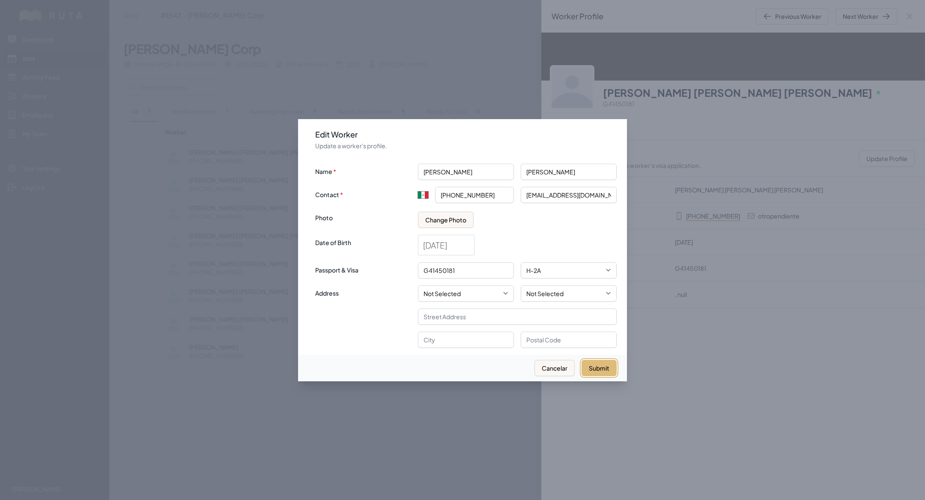
click at [593, 369] on button "Submit" at bounding box center [599, 368] width 35 height 16
type input "+52"
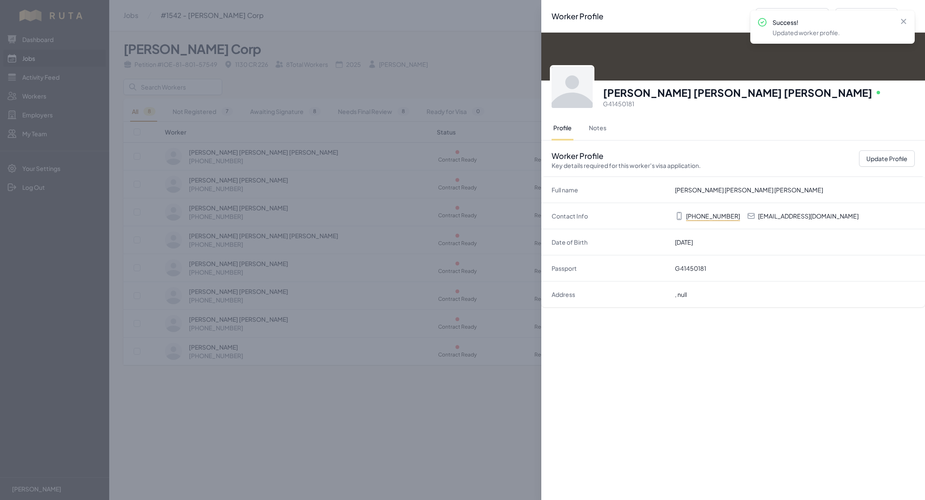
click at [403, 281] on div "Worker Profile Previous Worker Next Worker Close panel [PERSON_NAME] [PERSON_NA…" at bounding box center [462, 250] width 925 height 500
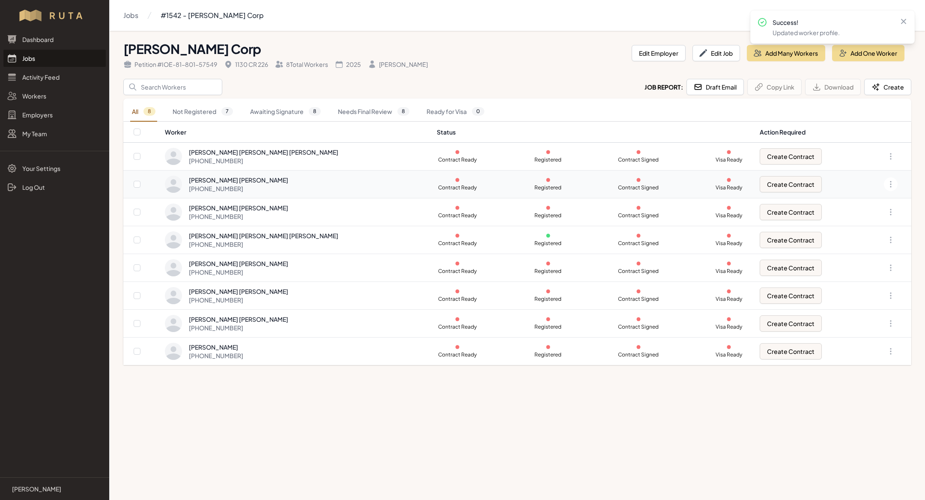
click at [252, 185] on div "[PHONE_NUMBER]" at bounding box center [238, 188] width 99 height 9
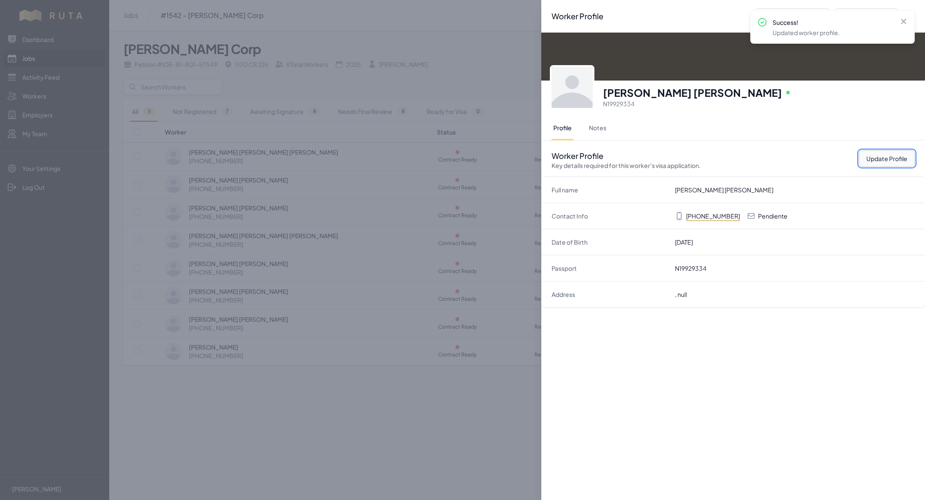
click at [870, 161] on button "Update Profile" at bounding box center [887, 158] width 56 height 16
select select "MX"
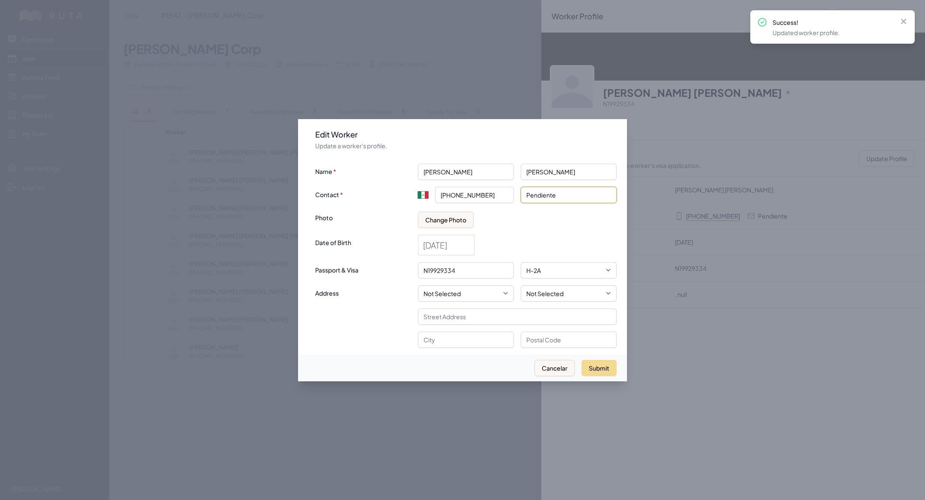
click at [570, 191] on input "Pendiente" at bounding box center [569, 195] width 96 height 16
paste input "[EMAIL_ADDRESS][DOMAIN_NAME]"
type input "[EMAIL_ADDRESS][DOMAIN_NAME]"
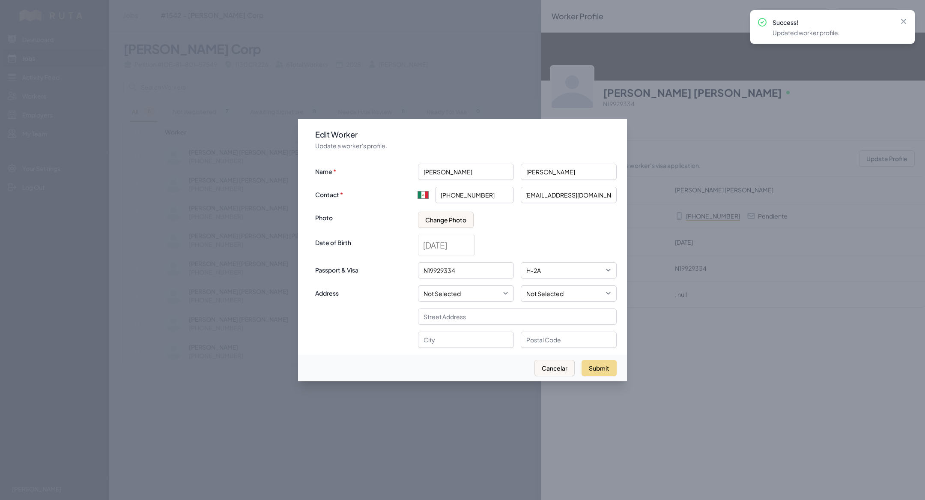
click at [596, 355] on div "Submit Cancelar" at bounding box center [462, 368] width 329 height 27
click at [600, 366] on button "Submit" at bounding box center [599, 368] width 35 height 16
type input "+52"
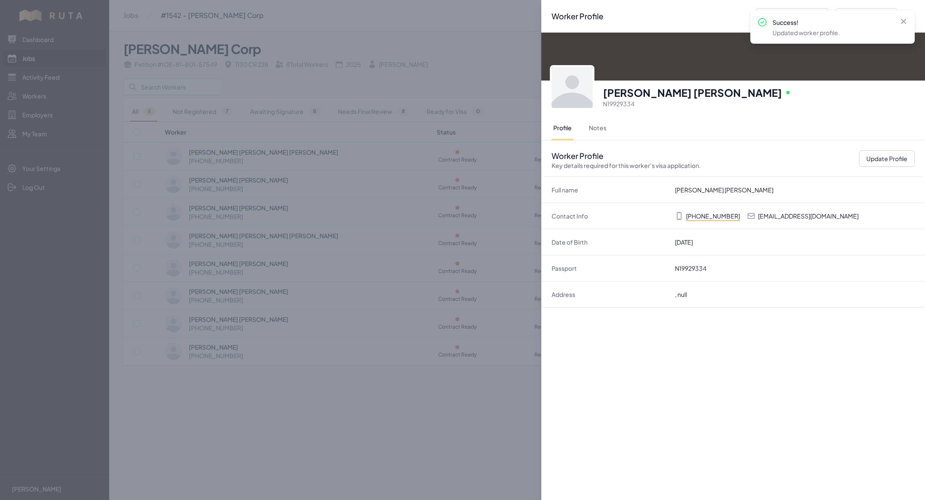
click at [398, 301] on div "Worker Profile Previous Worker Next Worker Close panel [PERSON_NAME] [PERSON_NA…" at bounding box center [462, 250] width 925 height 500
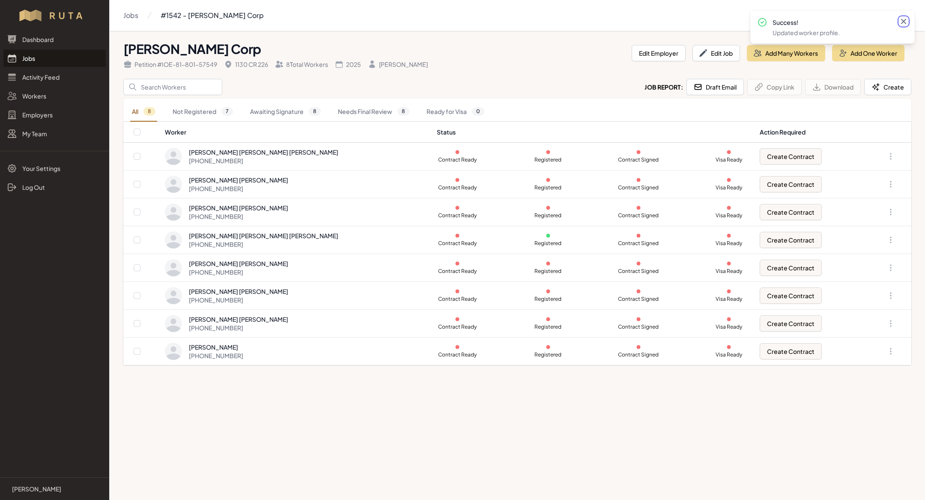
click at [904, 21] on icon at bounding box center [903, 21] width 5 height 5
click at [38, 60] on link "Jobs" at bounding box center [54, 58] width 102 height 17
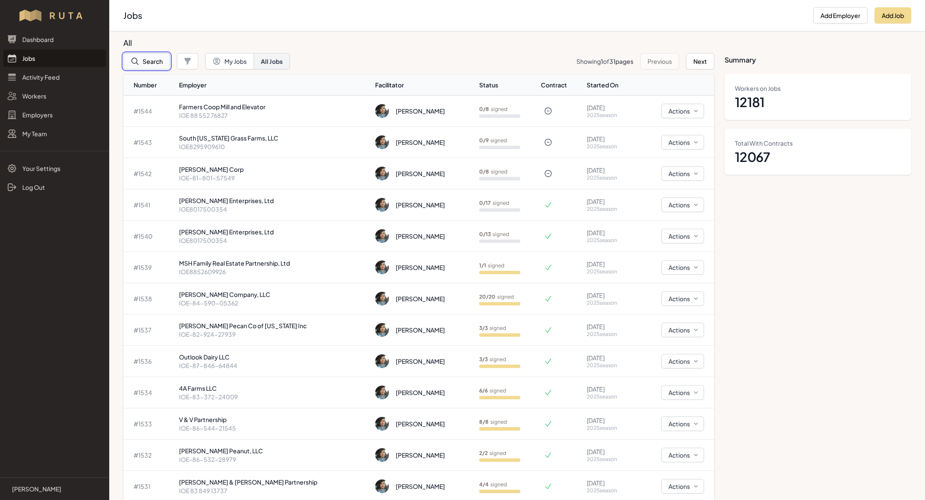
click at [151, 63] on button "Search" at bounding box center [146, 61] width 47 height 16
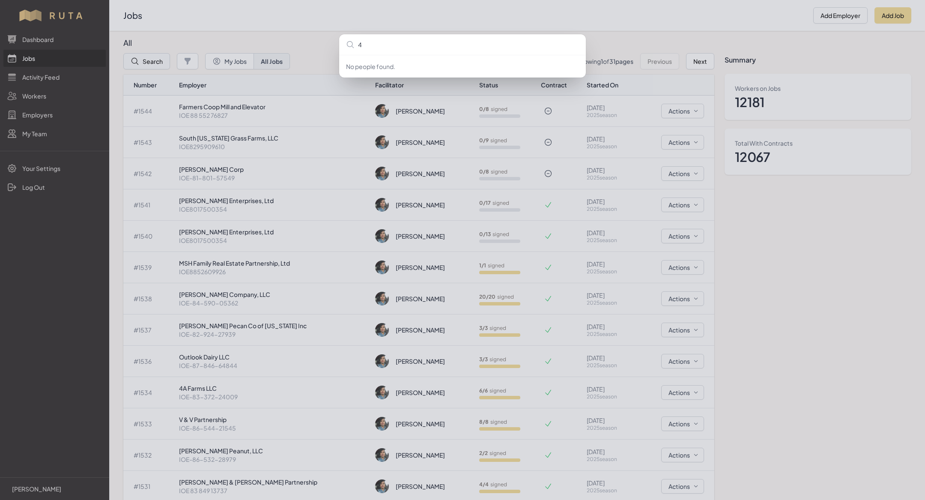
type input "4a"
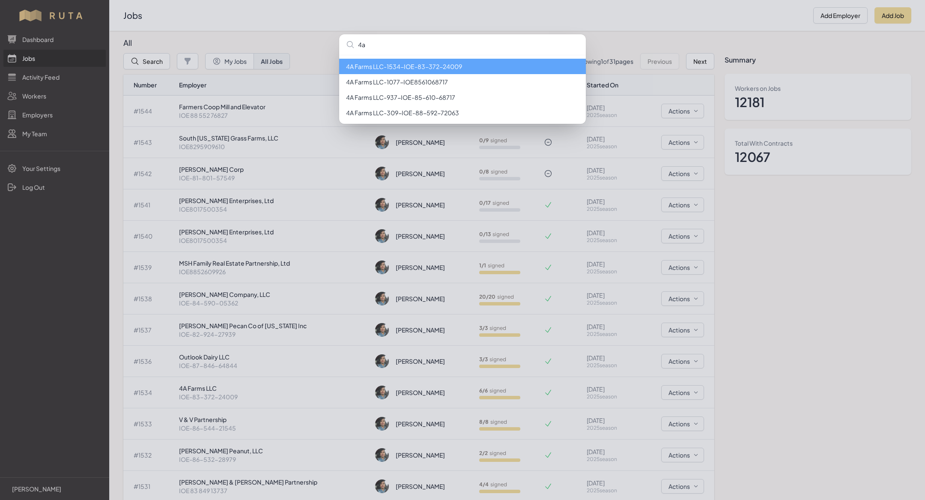
click at [466, 65] on li "4A Farms LLC - 1534 - IOE-83-372-24009" at bounding box center [462, 66] width 247 height 15
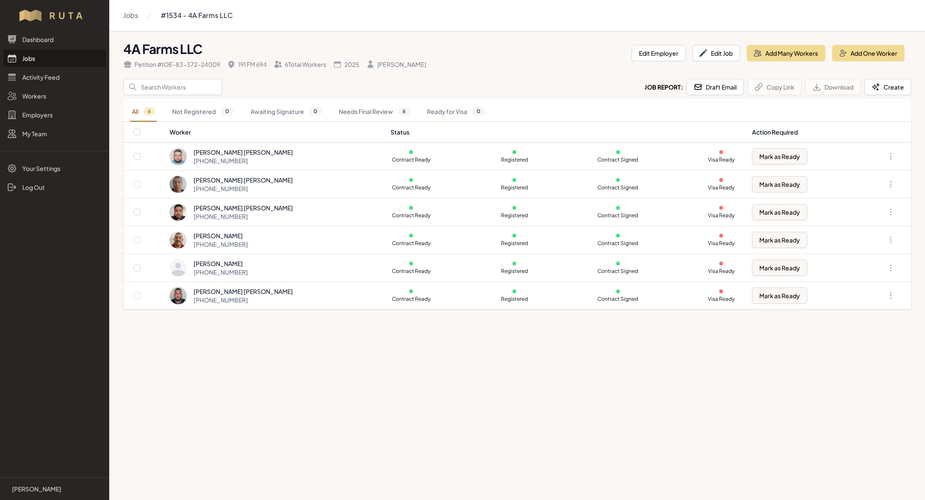
click at [33, 60] on link "Jobs" at bounding box center [54, 58] width 102 height 17
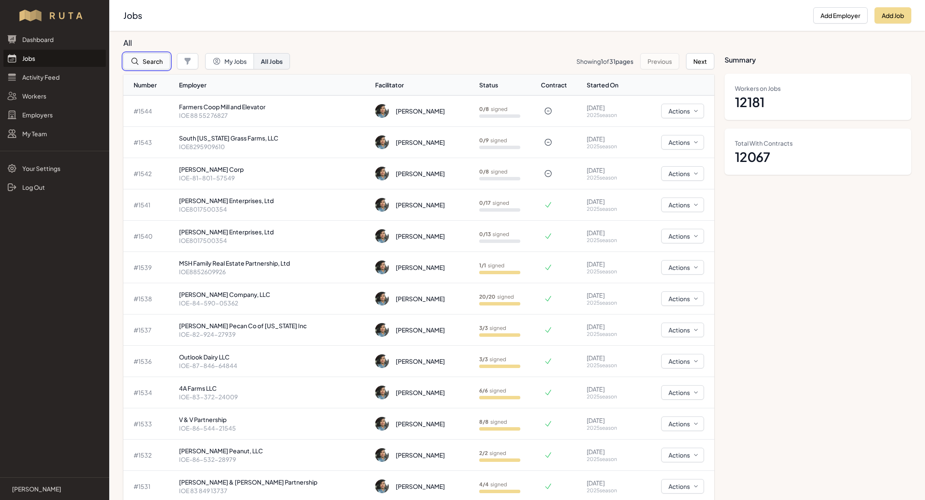
click at [145, 62] on button "Search" at bounding box center [146, 61] width 47 height 16
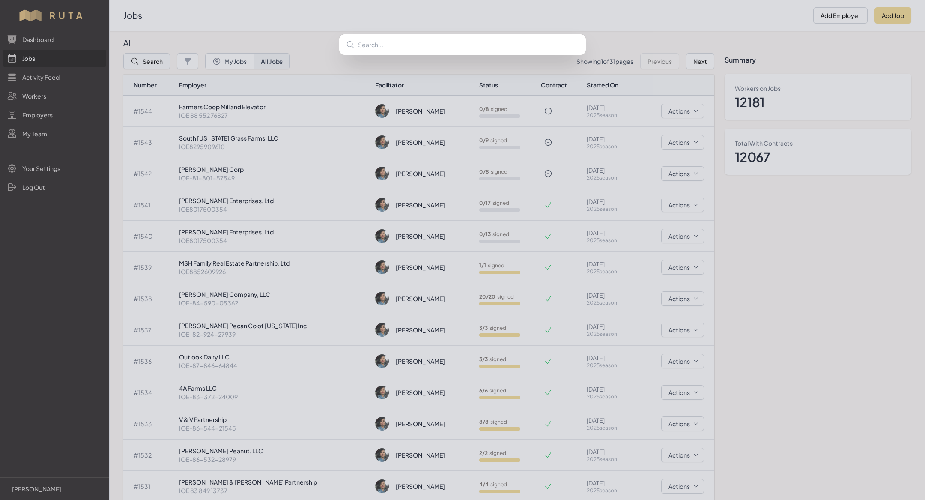
type input "v"
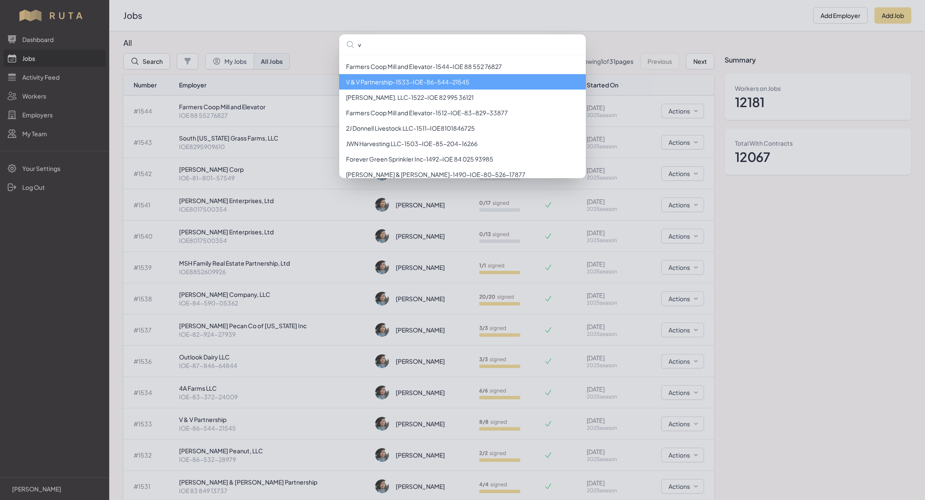
click at [442, 84] on li "V & V Partnership - 1533 - IOE-86-544-21545" at bounding box center [462, 81] width 247 height 15
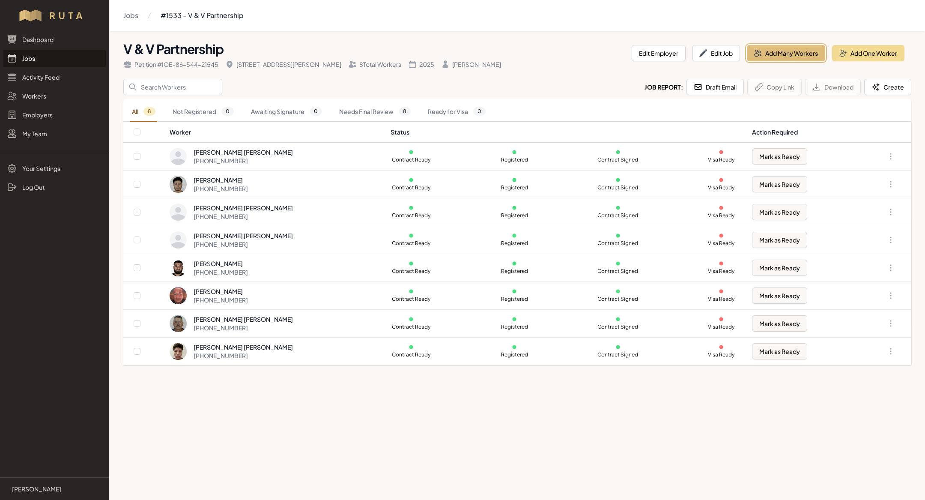
click at [776, 58] on button "Add Many Workers" at bounding box center [786, 53] width 78 height 16
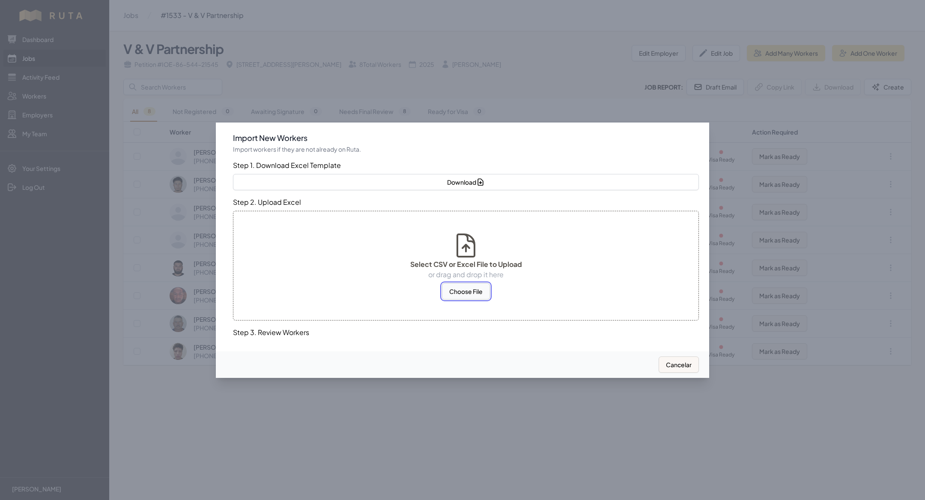
click at [471, 289] on button "Choose File" at bounding box center [466, 291] width 48 height 16
select select "MX"
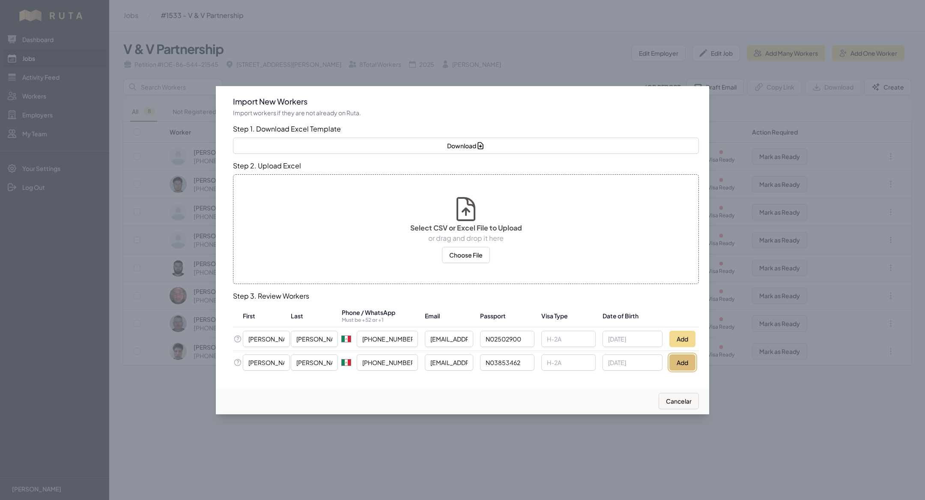
click at [685, 357] on button "Add" at bounding box center [682, 362] width 26 height 16
click at [680, 341] on button "Add" at bounding box center [682, 339] width 26 height 16
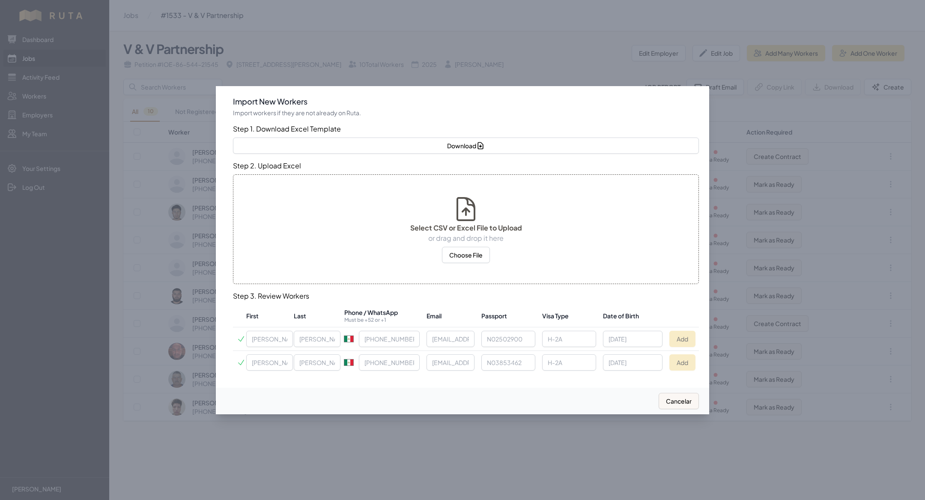
click at [320, 471] on div at bounding box center [462, 250] width 925 height 500
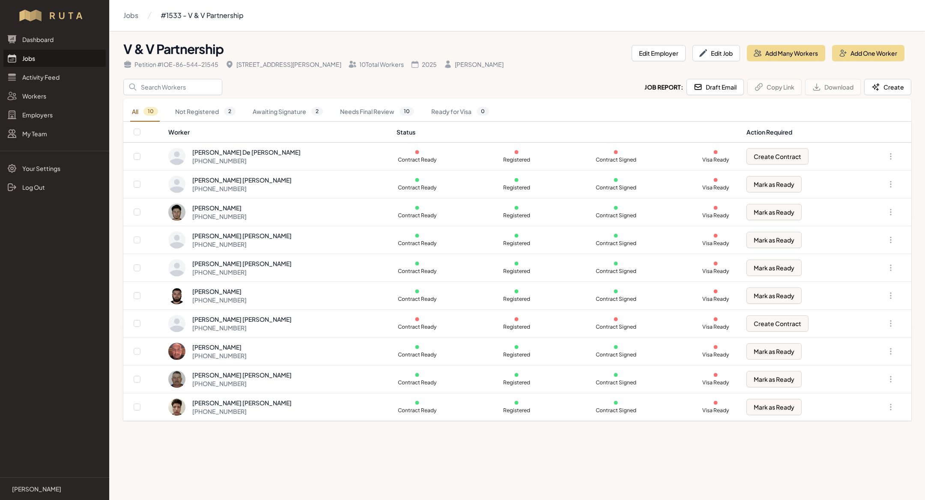
click at [320, 471] on div at bounding box center [462, 250] width 925 height 500
click at [272, 102] on link "Awaiting Signature 2" at bounding box center [288, 112] width 74 height 20
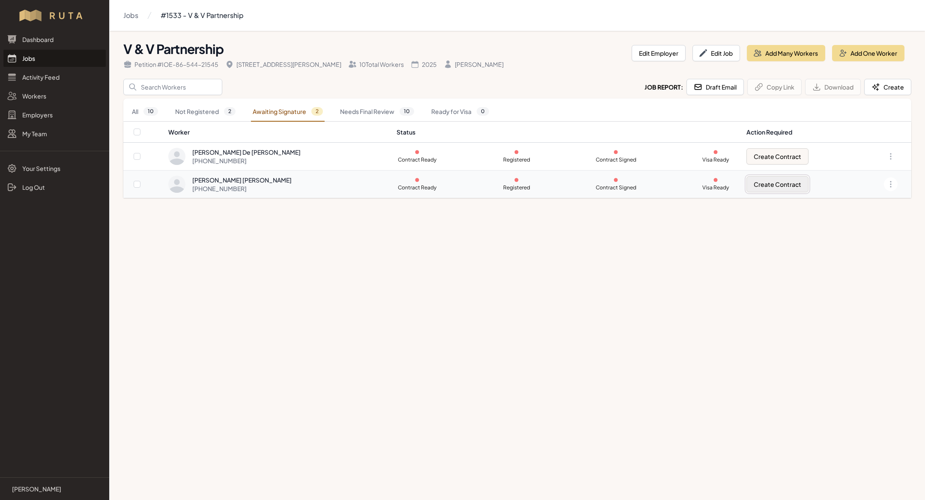
click at [770, 180] on button "Create Contract" at bounding box center [777, 184] width 62 height 16
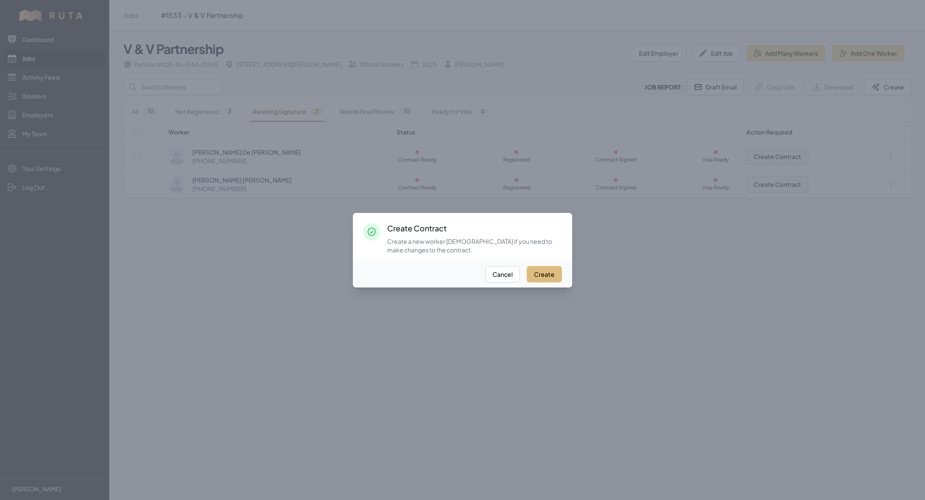
click at [543, 270] on button "Create" at bounding box center [544, 274] width 35 height 16
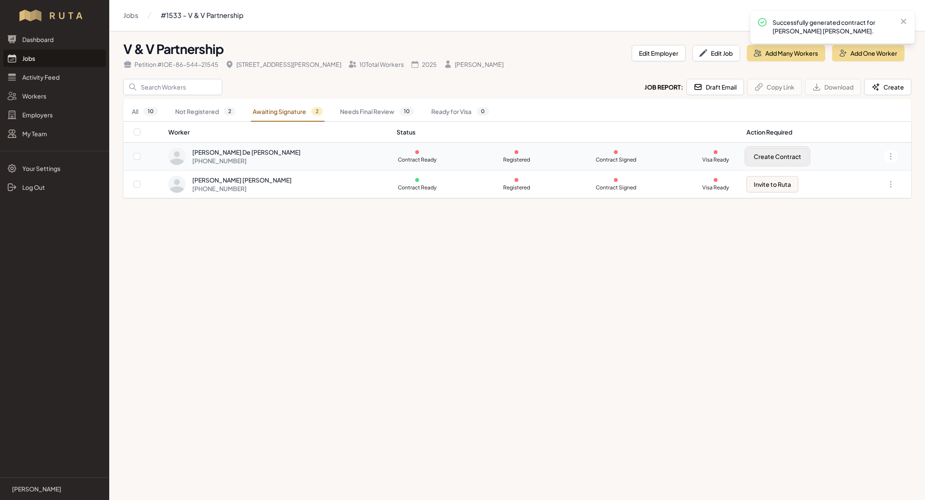
click at [763, 153] on button "Create Contract" at bounding box center [777, 156] width 62 height 16
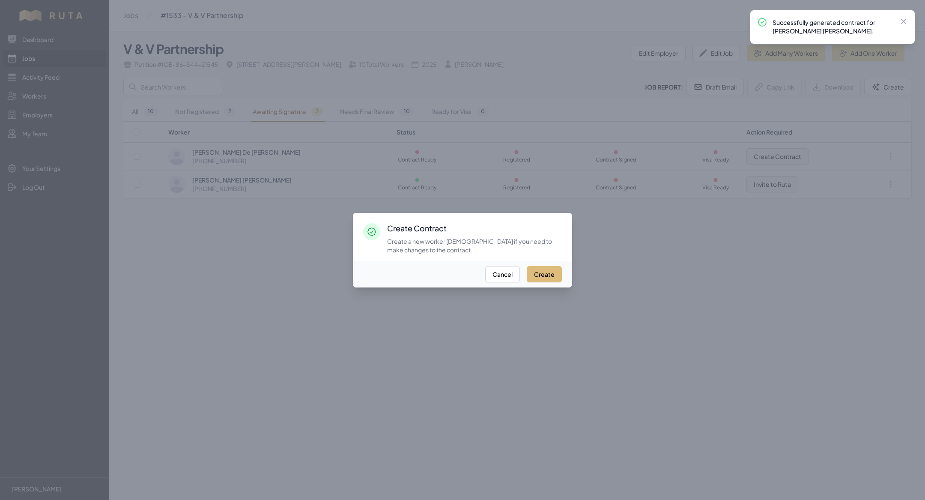
click at [549, 274] on button "Create" at bounding box center [544, 274] width 35 height 16
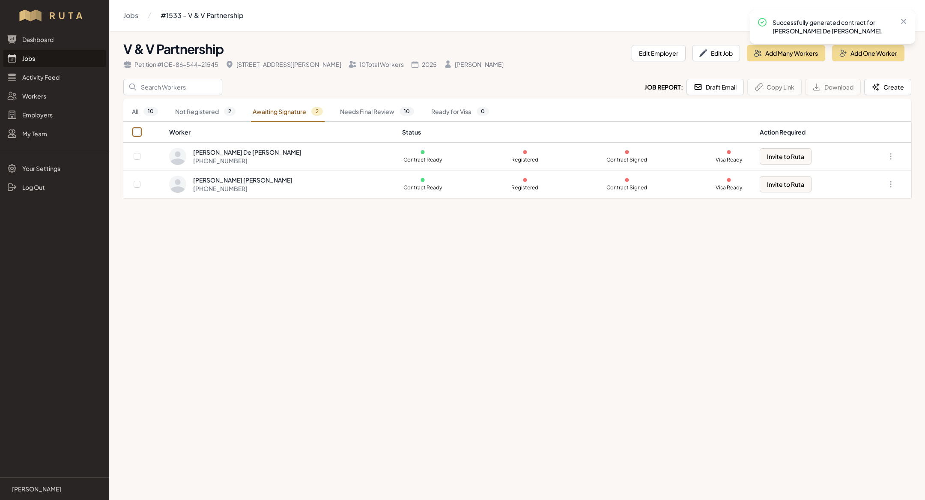
click at [134, 130] on input "checkbox" at bounding box center [137, 131] width 7 height 7
checkbox input "true"
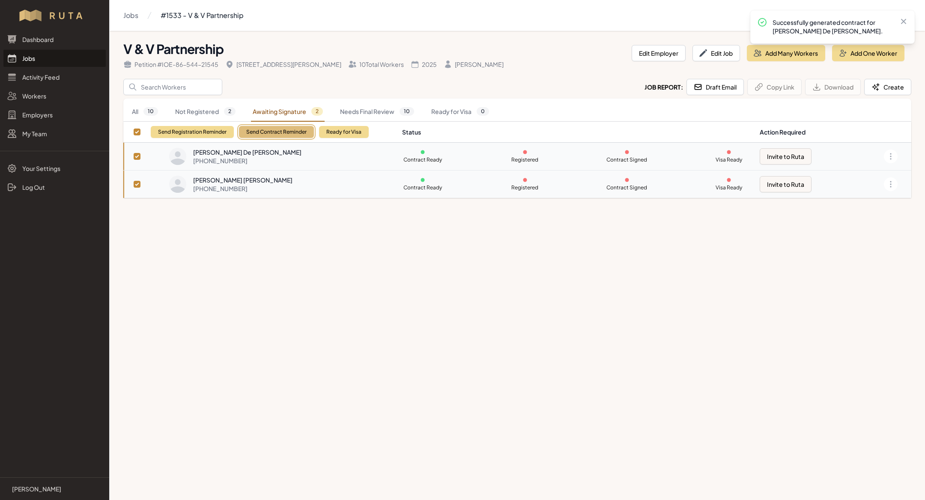
click at [284, 126] on button "Send Contract Reminder" at bounding box center [276, 132] width 75 height 12
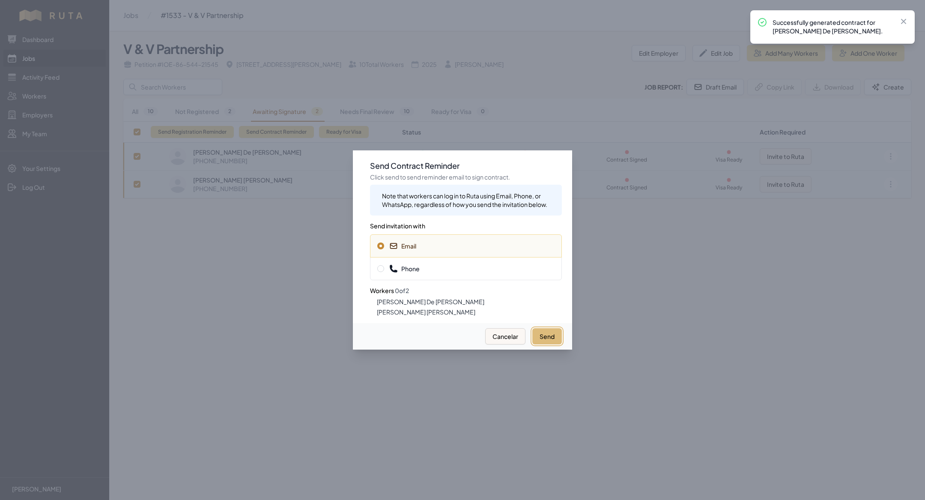
click at [546, 336] on button "Send" at bounding box center [547, 336] width 30 height 16
click at [441, 263] on div "Phone" at bounding box center [466, 268] width 192 height 23
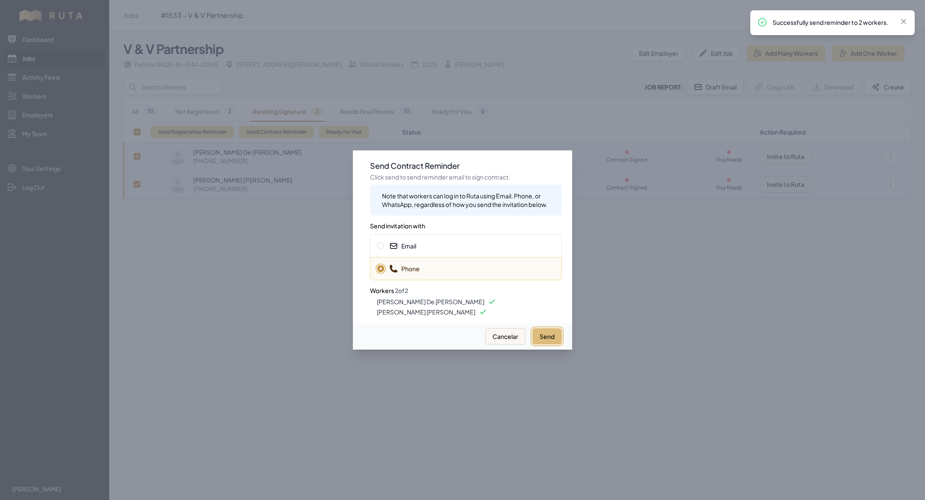
click at [533, 337] on button "Send" at bounding box center [547, 336] width 30 height 16
click at [331, 333] on div at bounding box center [462, 250] width 925 height 500
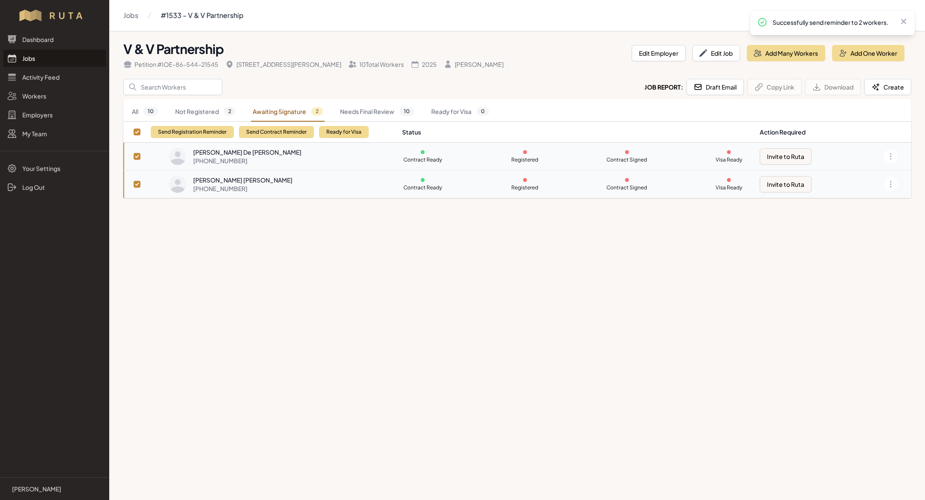
click at [71, 56] on link "Jobs" at bounding box center [54, 58] width 102 height 17
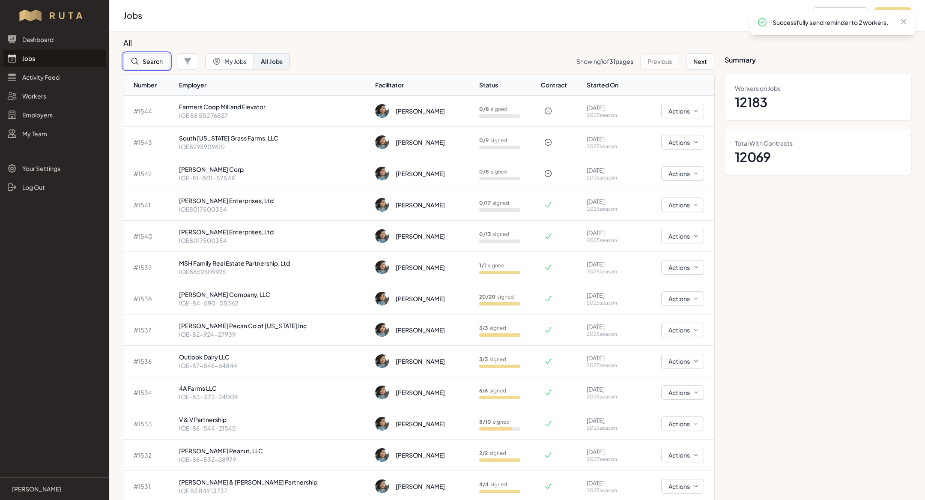
click at [150, 67] on button "Search" at bounding box center [146, 61] width 47 height 16
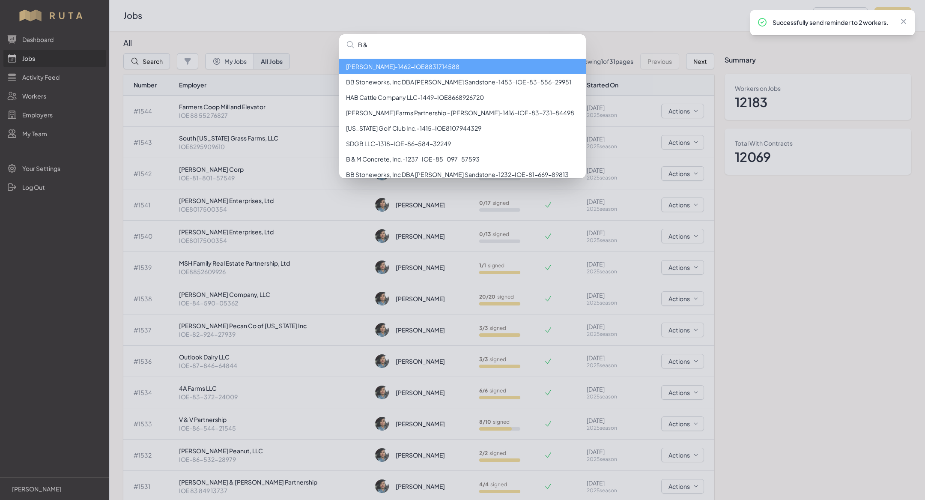
type input "B & C"
click at [254, 23] on div "B & C [PERSON_NAME] - 1462 - IOE8831714588 BB Stoneworks, Inc DBA [PERSON_NAME]…" at bounding box center [462, 250] width 925 height 500
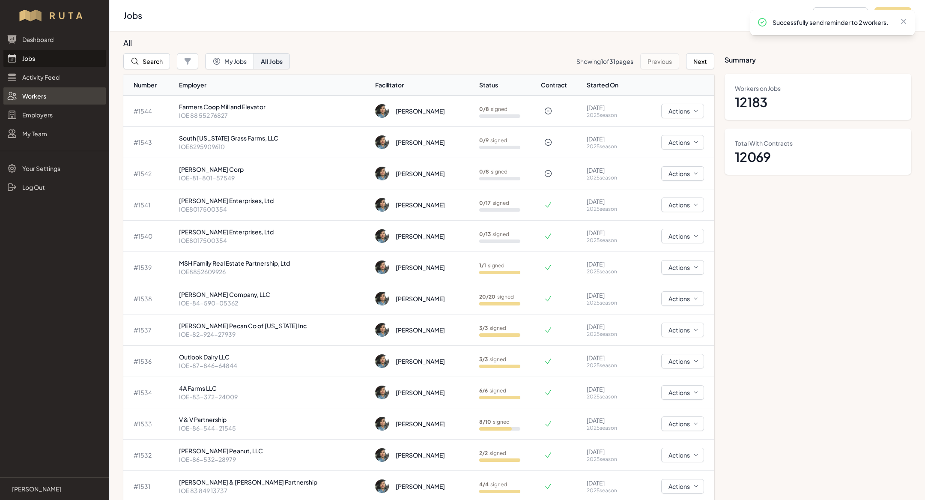
click at [43, 94] on link "Workers" at bounding box center [54, 95] width 102 height 17
click at [34, 97] on link "Workers" at bounding box center [54, 95] width 102 height 17
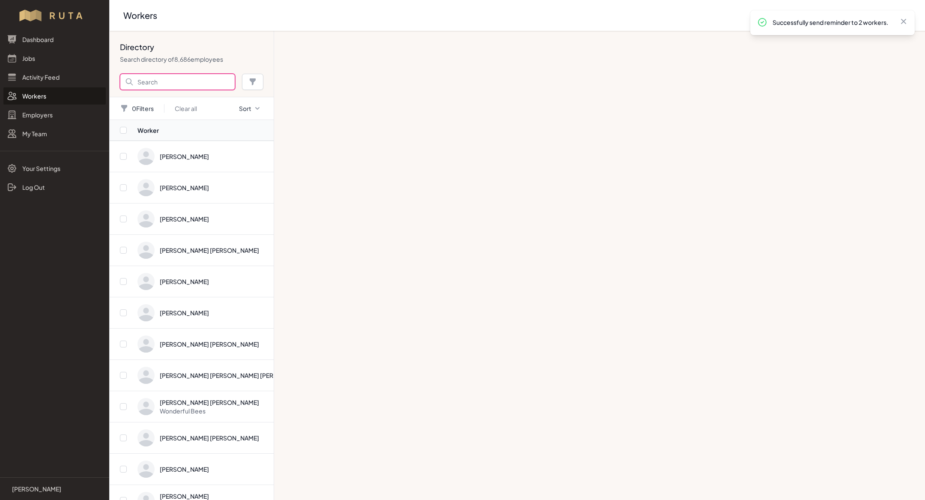
click at [167, 82] on input "Search" at bounding box center [177, 82] width 115 height 16
click at [160, 78] on input "Search" at bounding box center [177, 82] width 115 height 16
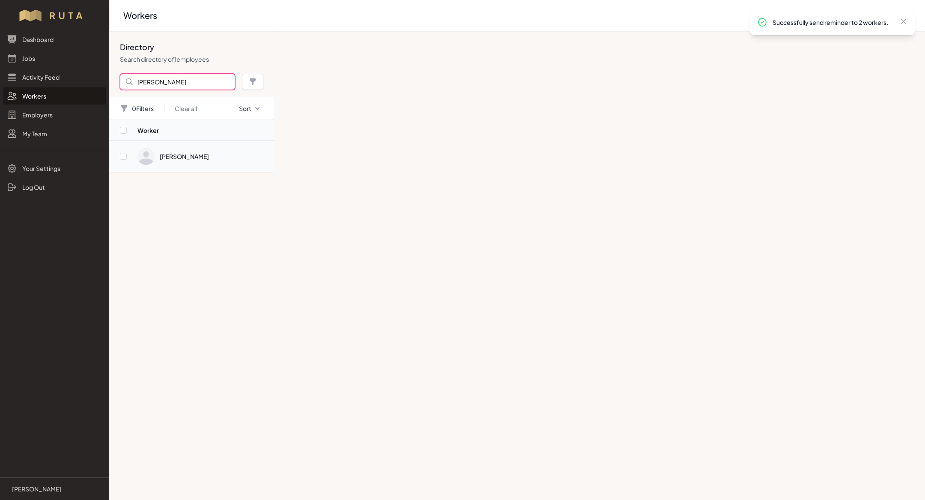
type input "[PERSON_NAME]"
click at [207, 161] on span "Directory" at bounding box center [202, 156] width 131 height 17
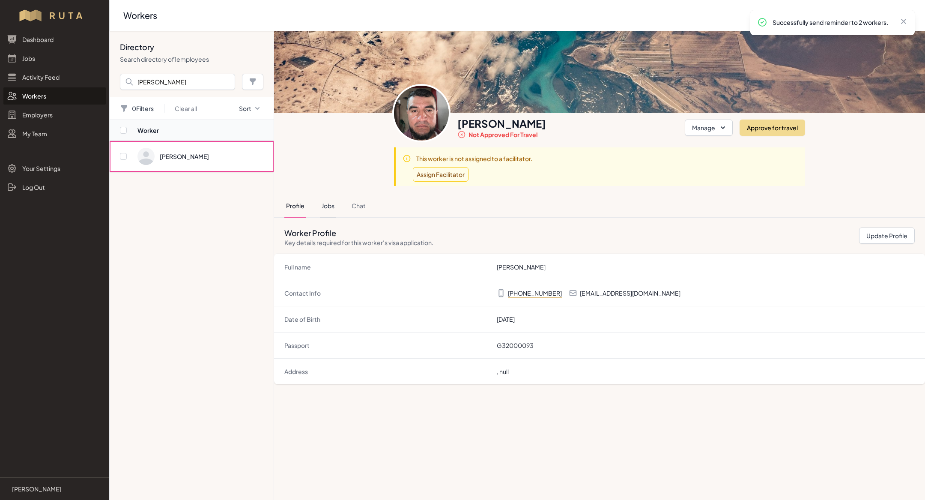
click at [334, 206] on button "Jobs" at bounding box center [328, 205] width 16 height 23
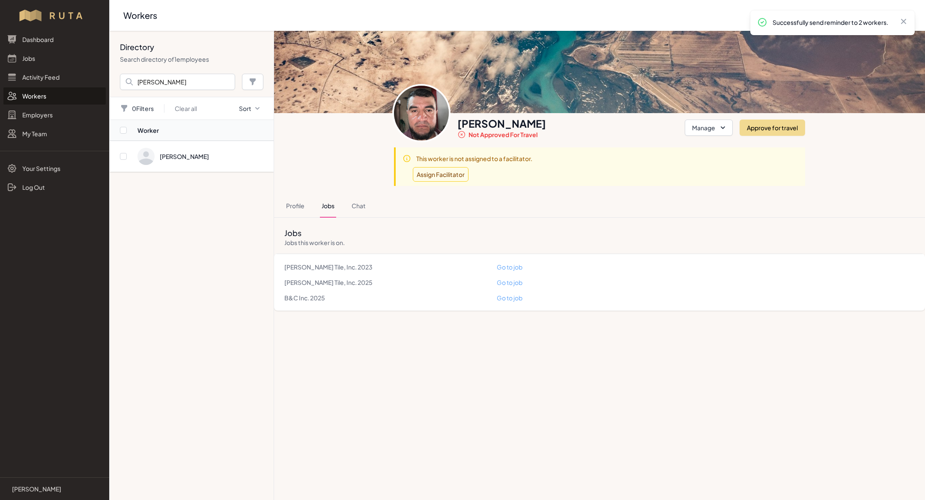
click at [515, 296] on link "Go to job" at bounding box center [510, 298] width 26 height 8
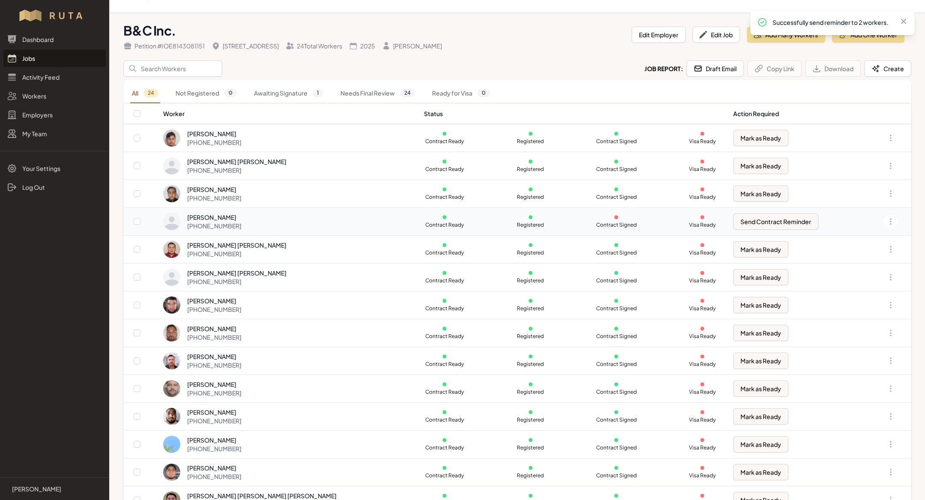
scroll to position [28, 0]
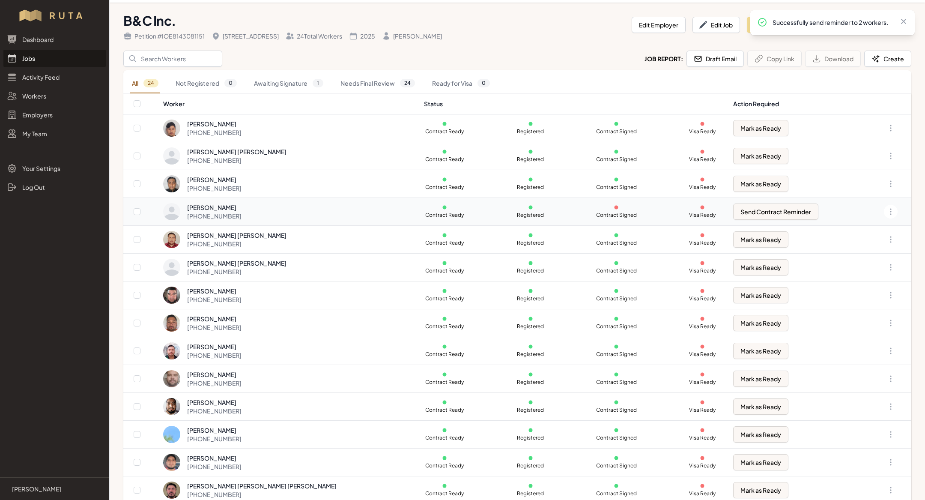
click at [235, 207] on div "[PERSON_NAME]" at bounding box center [214, 207] width 54 height 9
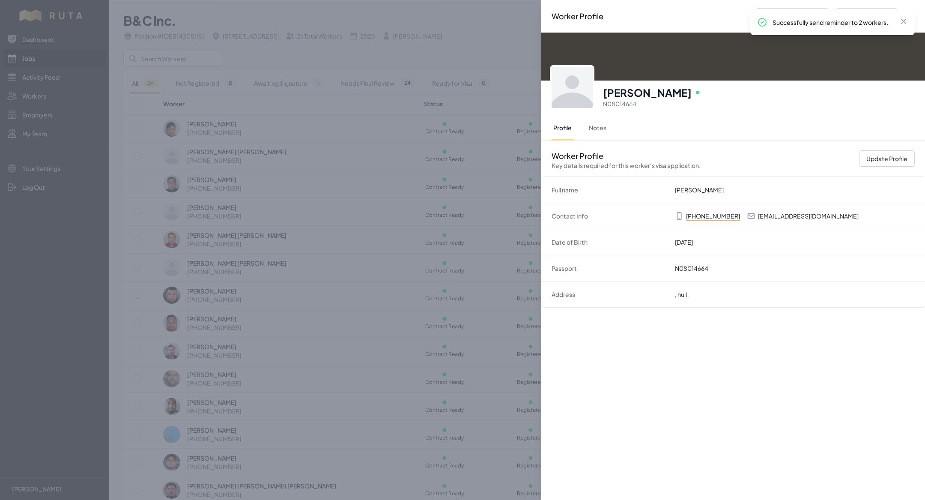
click at [612, 131] on div "Profile Notes" at bounding box center [733, 128] width 363 height 24
click at [600, 130] on button "Notes" at bounding box center [597, 128] width 21 height 24
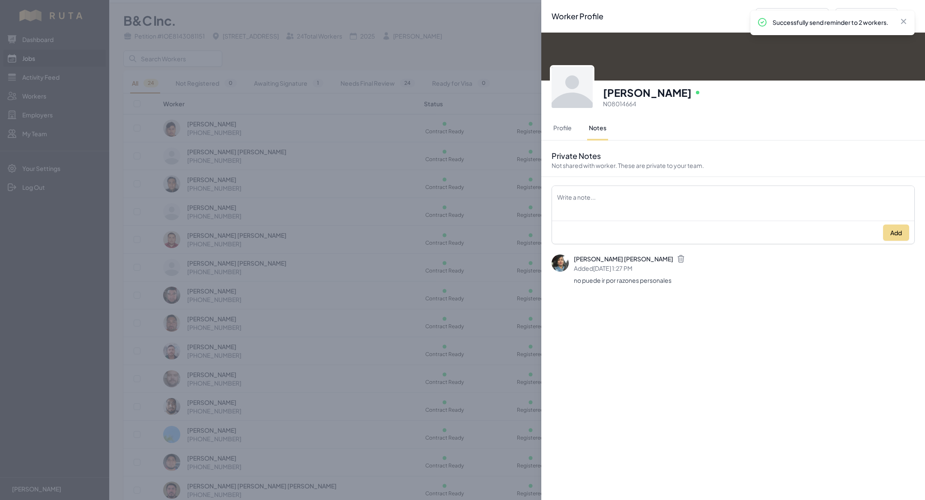
click at [460, 317] on div "Worker Profile Previous Worker Next Worker Close panel [PERSON_NAME] Online N08…" at bounding box center [462, 250] width 925 height 500
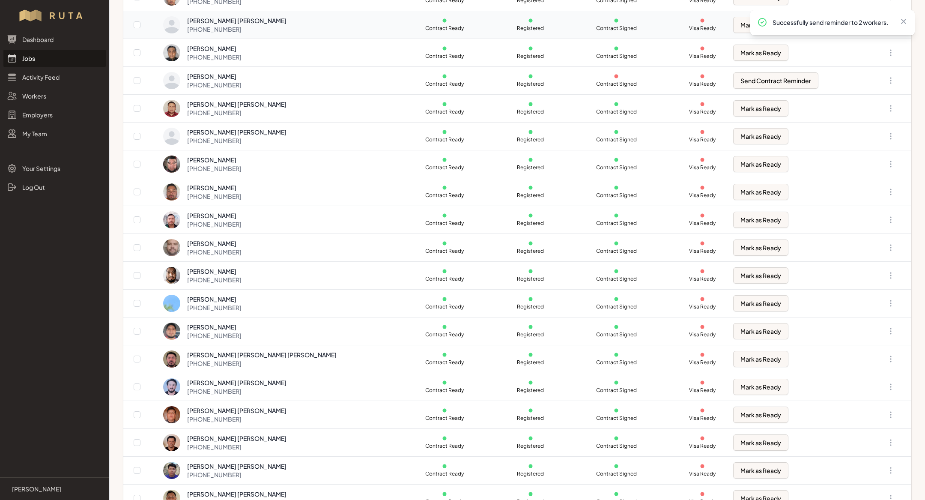
scroll to position [0, 0]
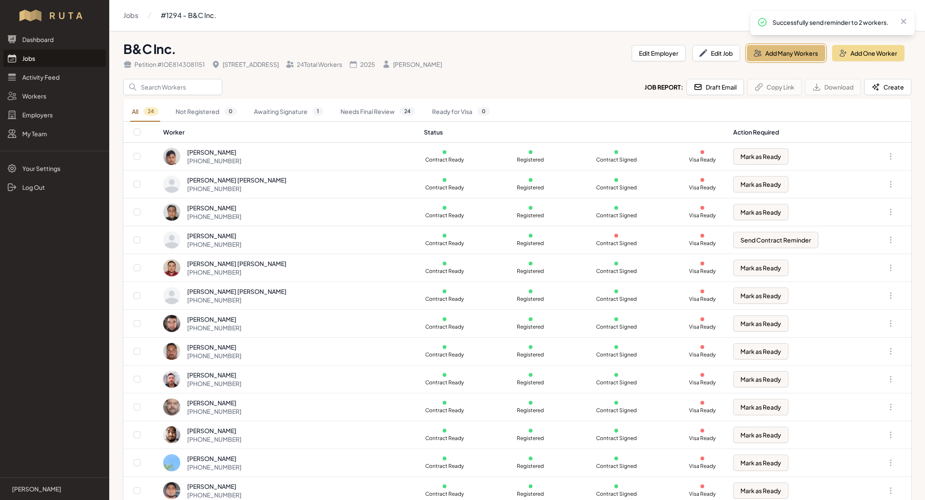
click at [774, 60] on button "Add Many Workers" at bounding box center [786, 53] width 78 height 16
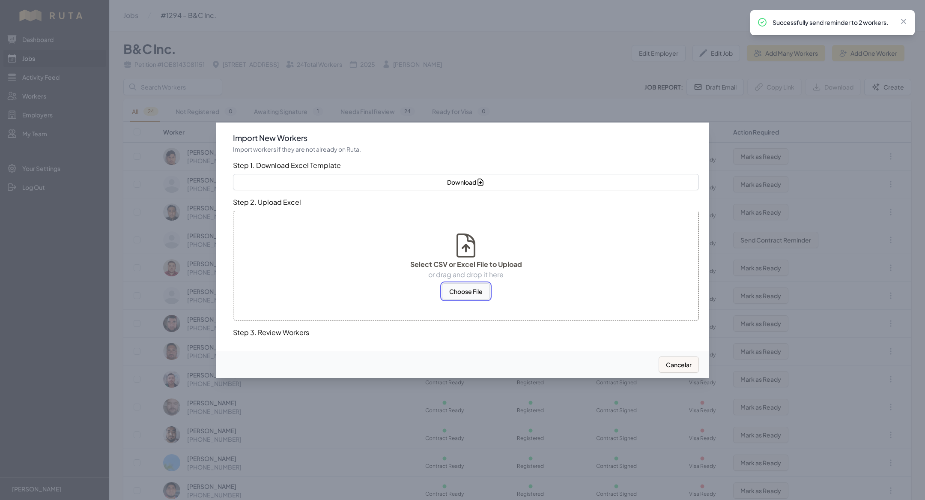
click at [463, 292] on button "Choose File" at bounding box center [466, 291] width 48 height 16
select select "US"
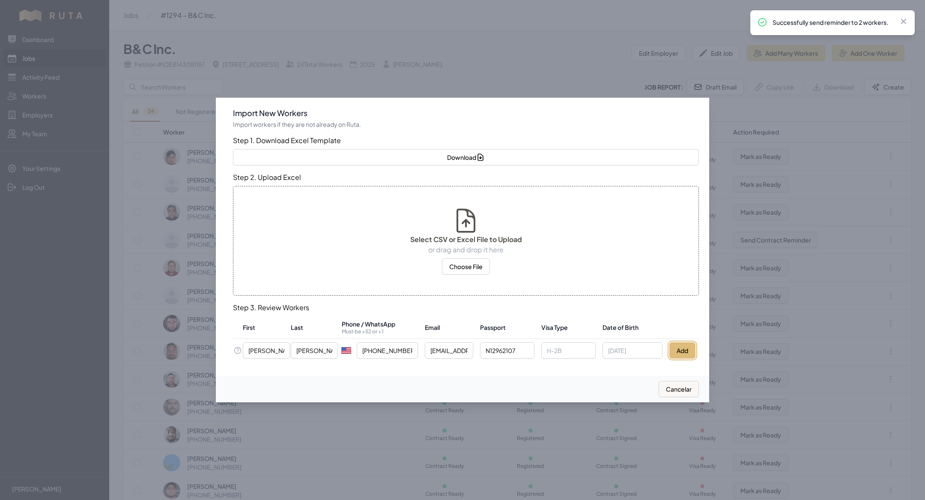
click at [671, 351] on button "Add" at bounding box center [682, 350] width 26 height 16
click at [339, 78] on div at bounding box center [462, 250] width 925 height 500
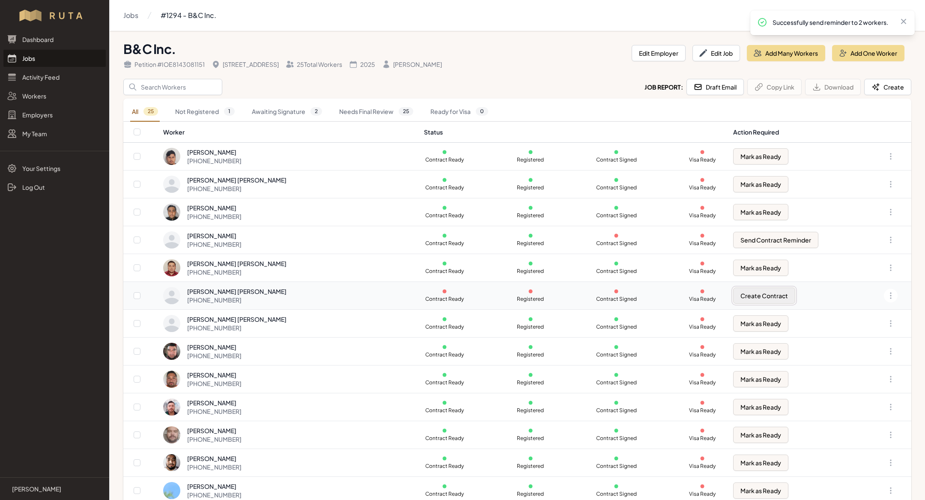
click at [746, 288] on button "Create Contract" at bounding box center [764, 295] width 62 height 16
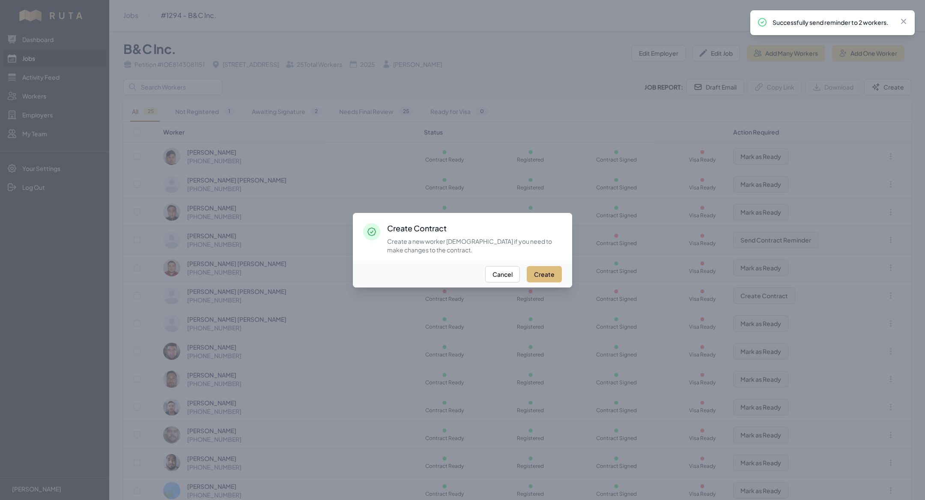
click at [549, 271] on button "Create" at bounding box center [544, 274] width 35 height 16
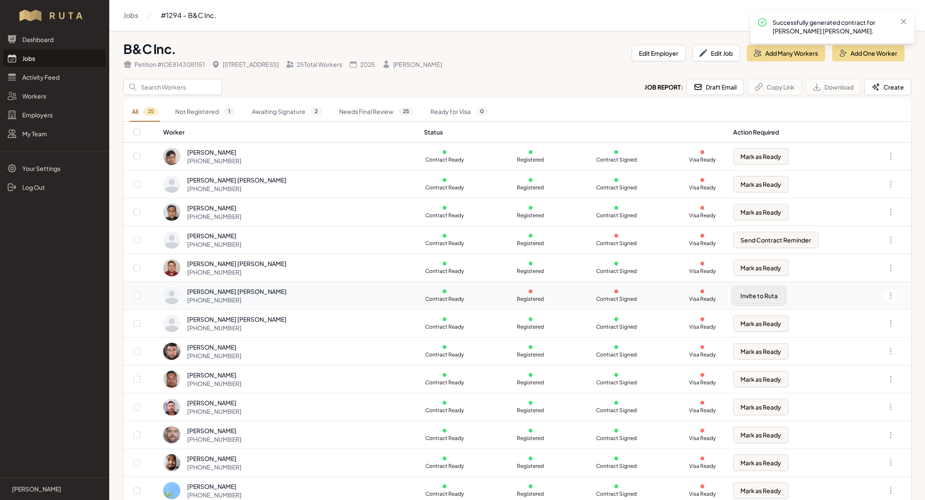
click at [738, 289] on button "Invite to Ruta" at bounding box center [759, 295] width 52 height 16
checkbox input "true"
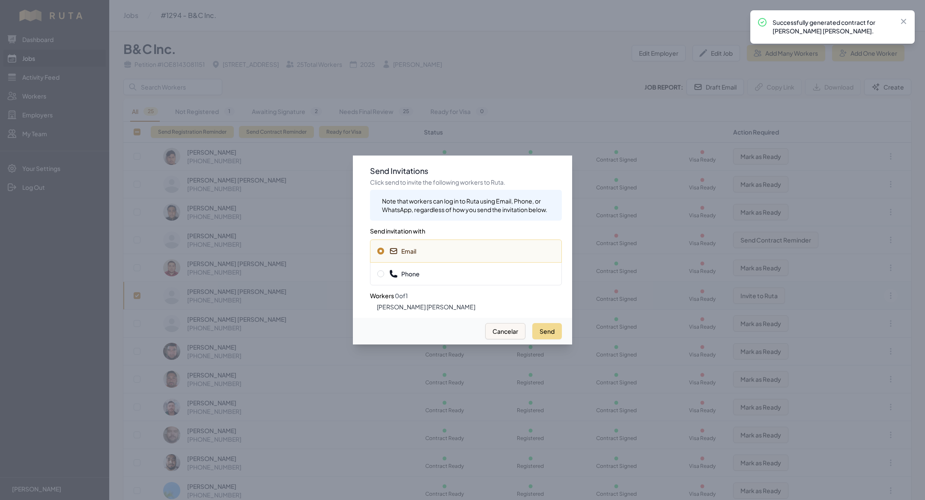
click at [500, 279] on div "Phone" at bounding box center [466, 273] width 192 height 23
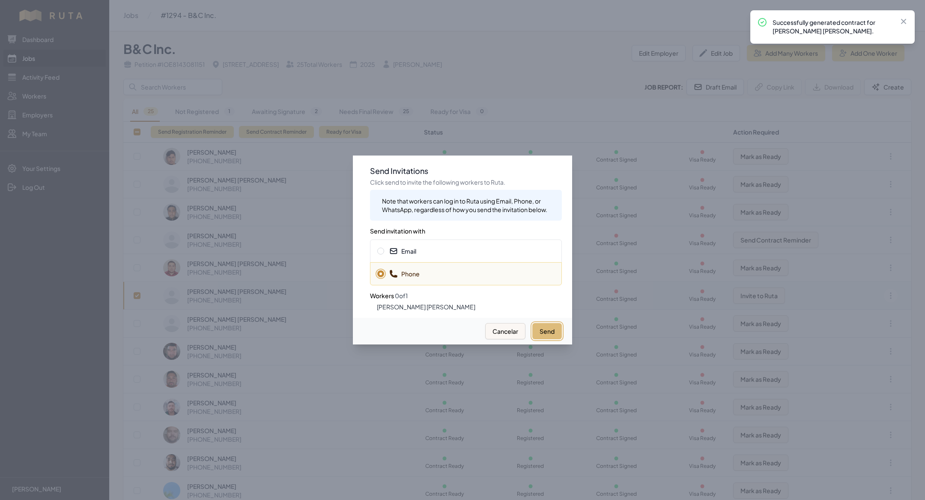
click at [548, 328] on button "Send" at bounding box center [547, 331] width 30 height 16
click at [510, 248] on span "Email" at bounding box center [465, 251] width 177 height 9
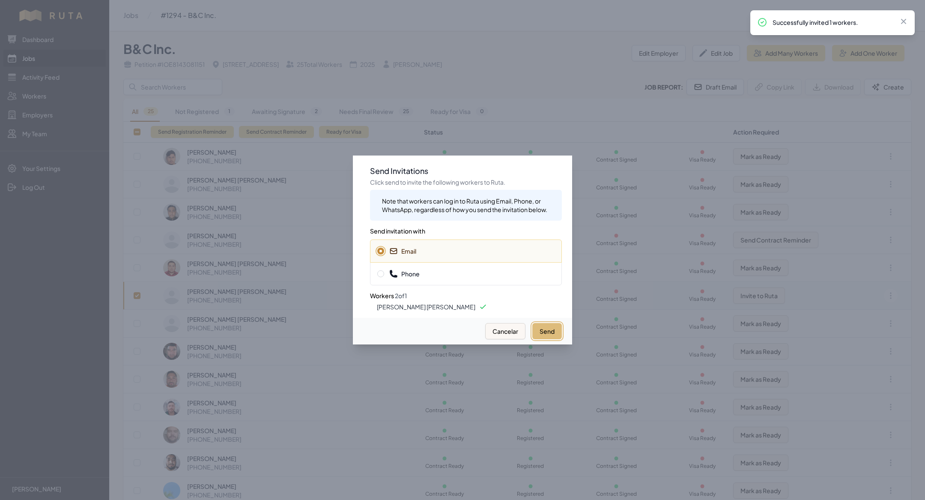
click at [559, 334] on button "Send" at bounding box center [547, 331] width 30 height 16
click at [331, 263] on div at bounding box center [462, 250] width 925 height 500
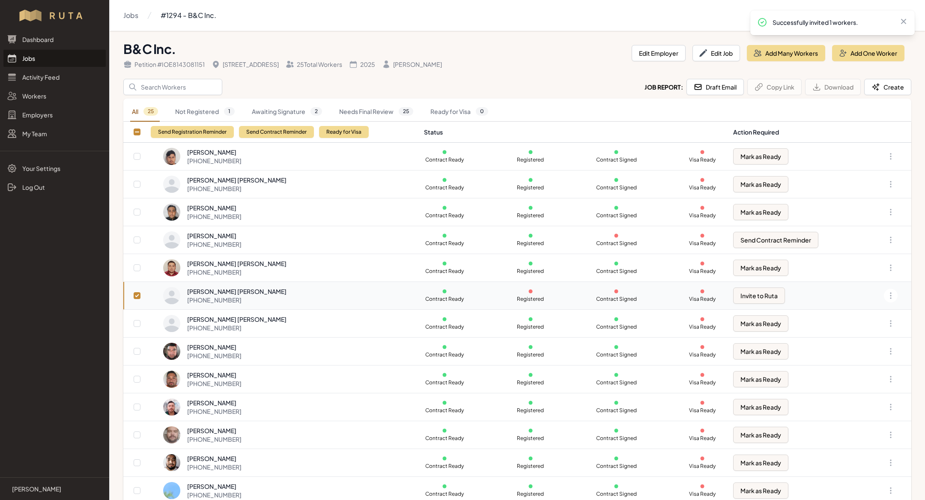
click at [58, 63] on link "Jobs" at bounding box center [54, 58] width 102 height 17
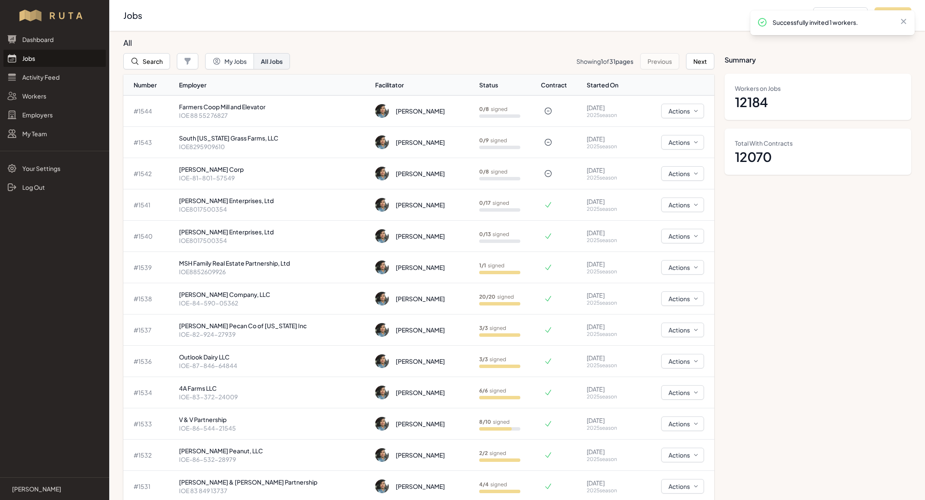
click at [41, 55] on link "Jobs" at bounding box center [54, 58] width 102 height 17
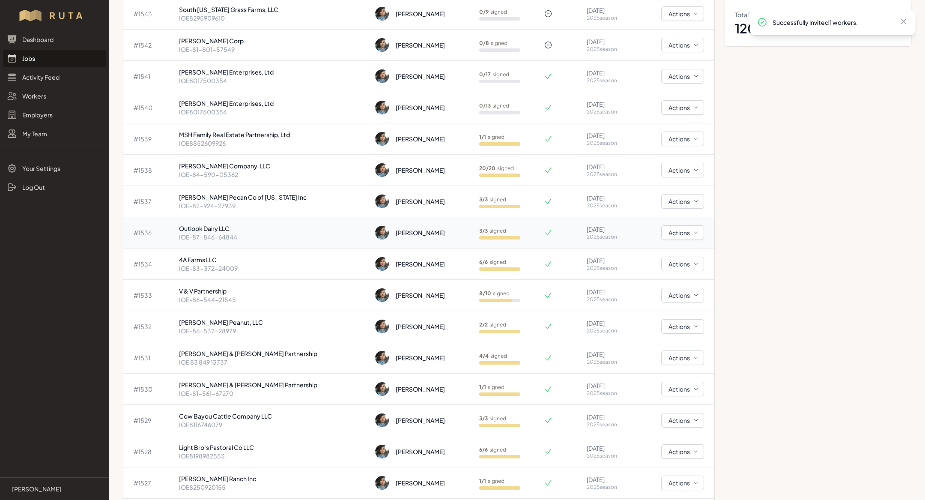
scroll to position [135, 0]
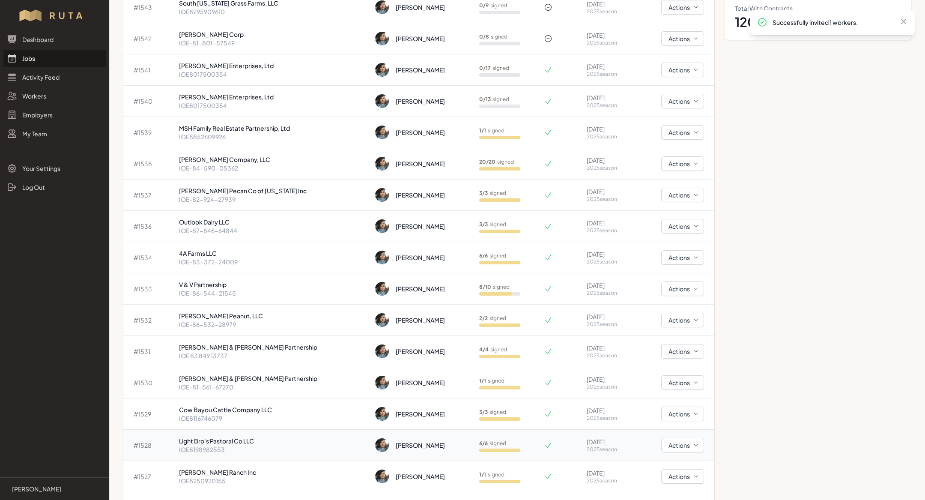
click at [224, 442] on p "Light Bro's Pastoral Co LLC" at bounding box center [274, 440] width 190 height 9
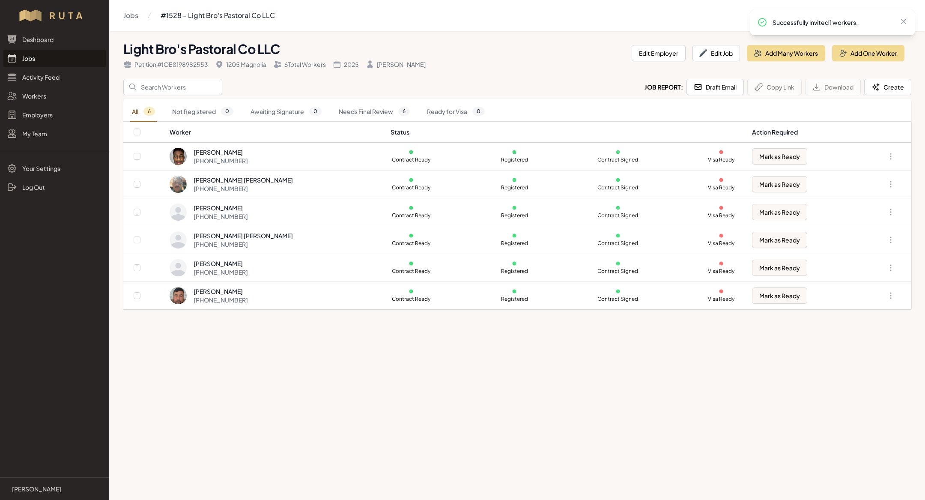
click at [62, 57] on link "Jobs" at bounding box center [54, 58] width 102 height 17
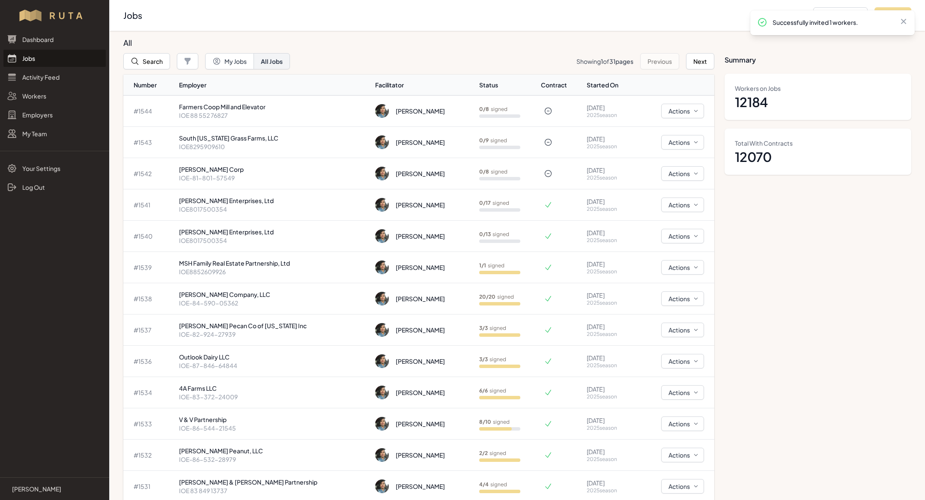
click at [407, 14] on h2 "Jobs" at bounding box center [464, 15] width 683 height 12
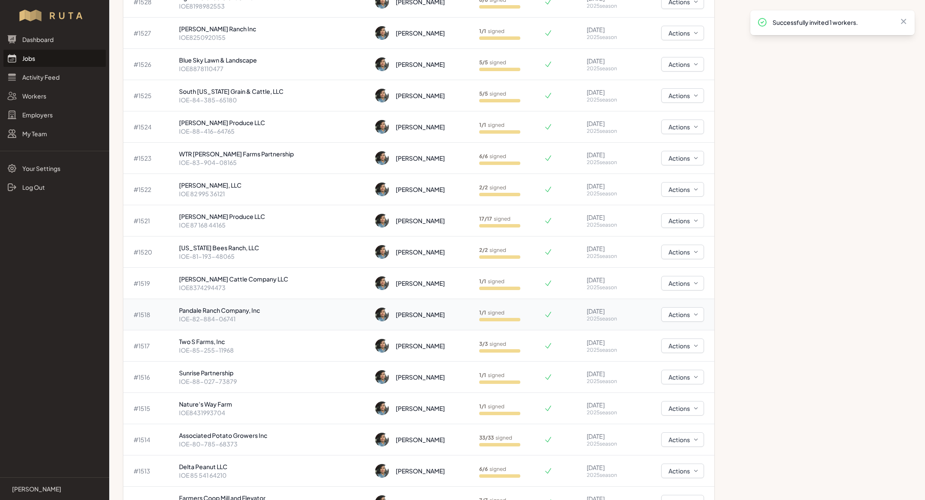
scroll to position [663, 0]
